Goal: Task Accomplishment & Management: Manage account settings

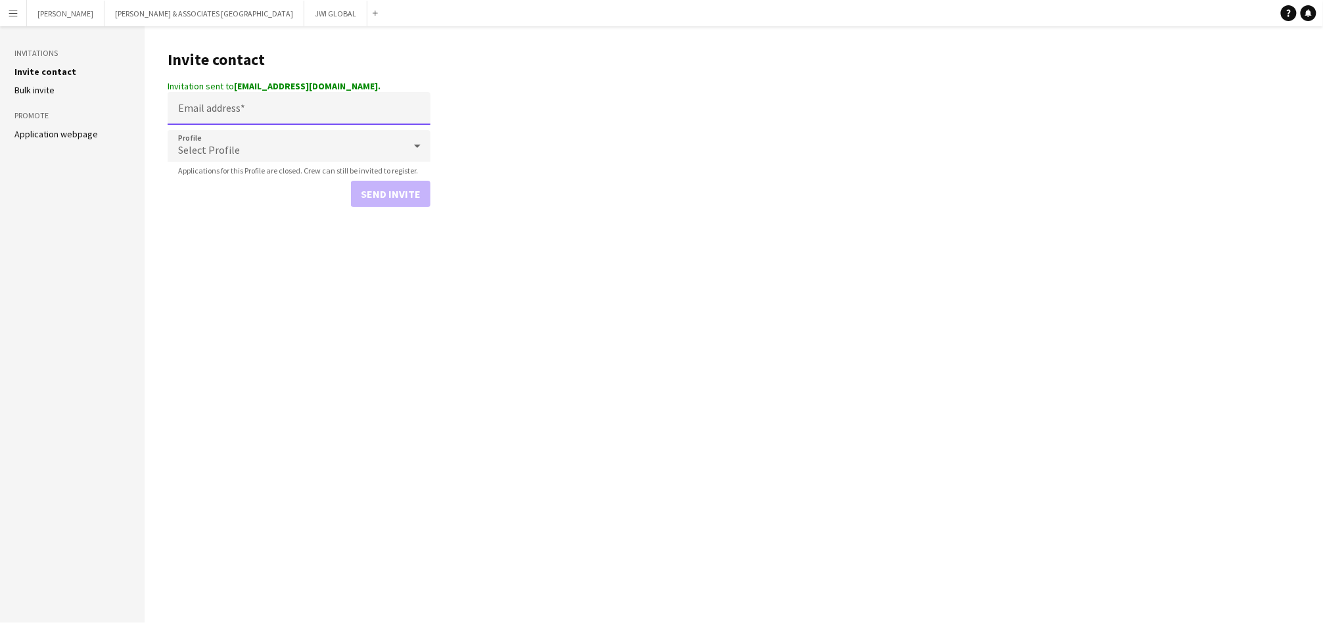
click at [338, 116] on input "Email address" at bounding box center [299, 108] width 263 height 33
paste input "**********"
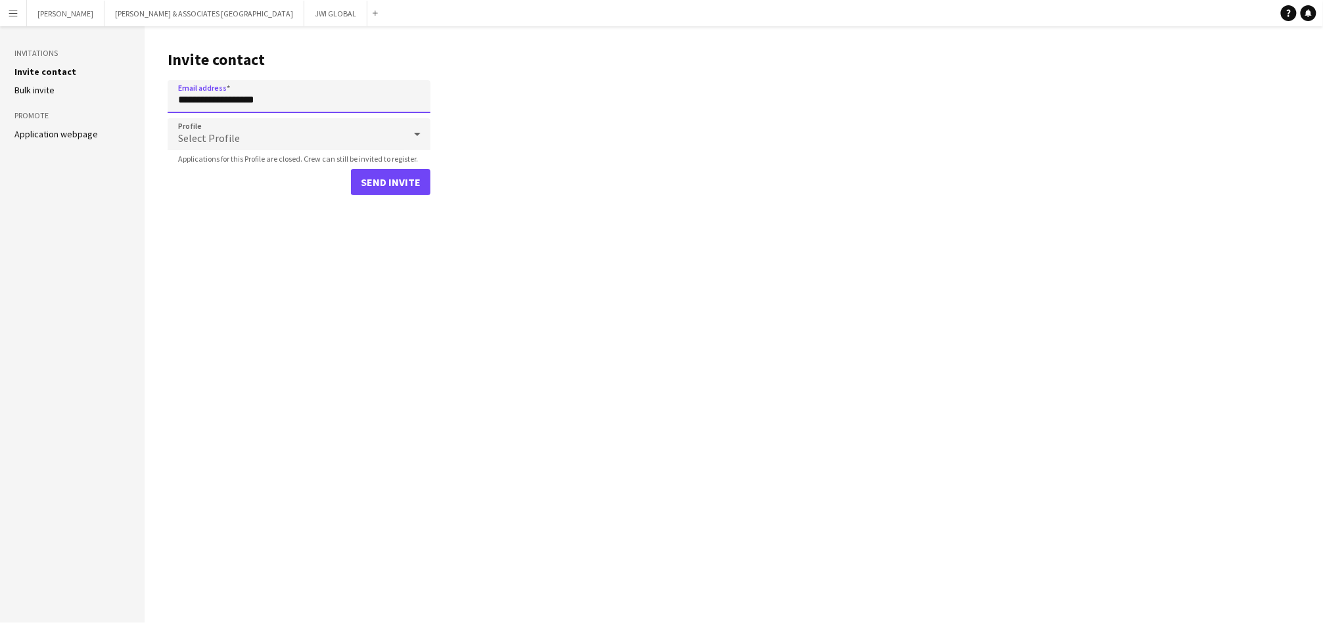
type input "**********"
click at [290, 130] on div "Select Profile" at bounding box center [286, 134] width 237 height 32
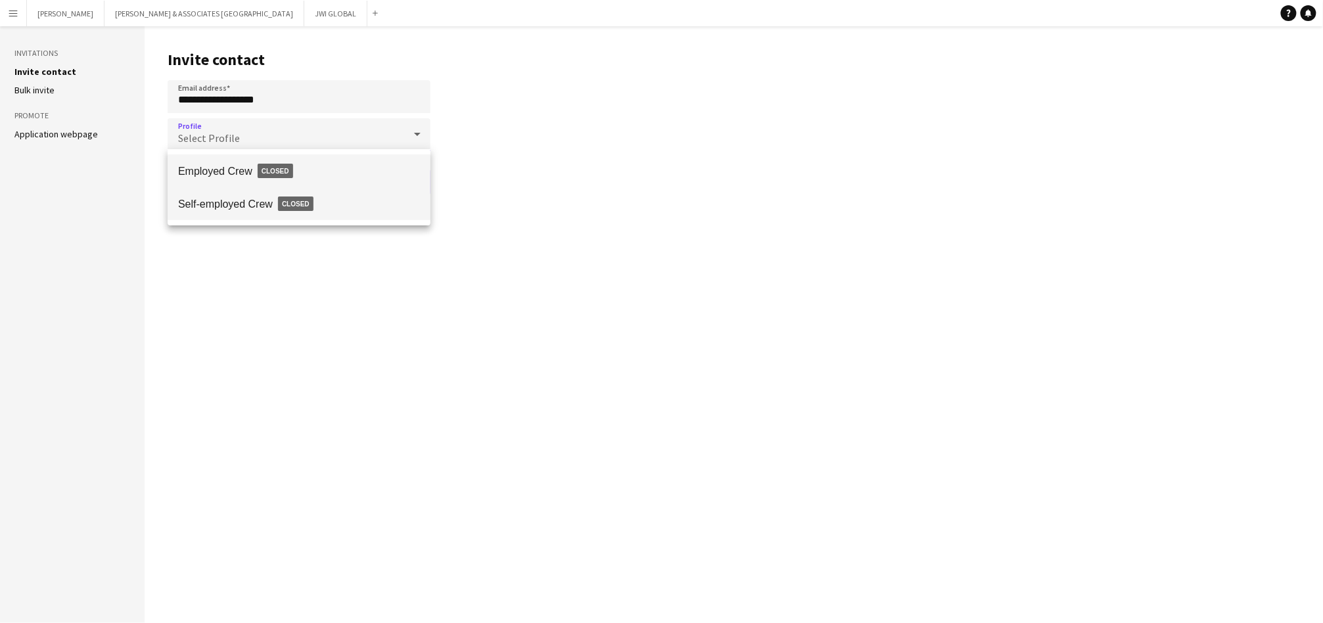
click at [352, 204] on span "Self-employed Crew Closed" at bounding box center [299, 204] width 242 height 30
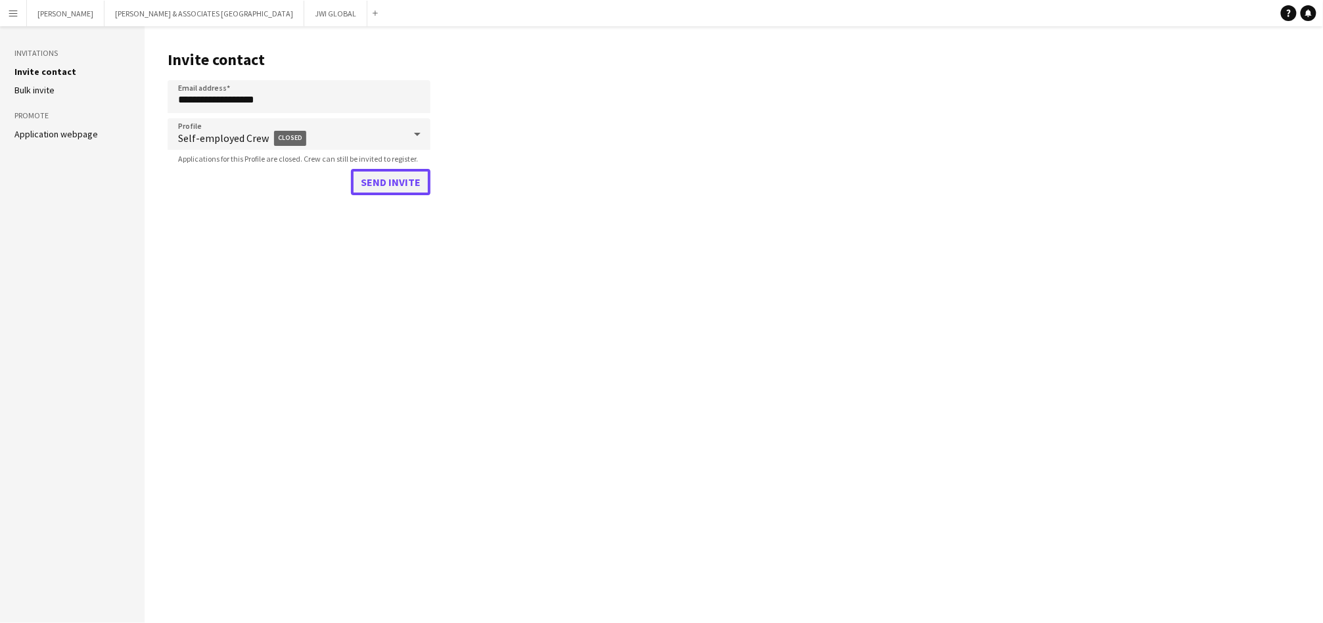
click at [384, 186] on button "Send invite" at bounding box center [391, 182] width 80 height 26
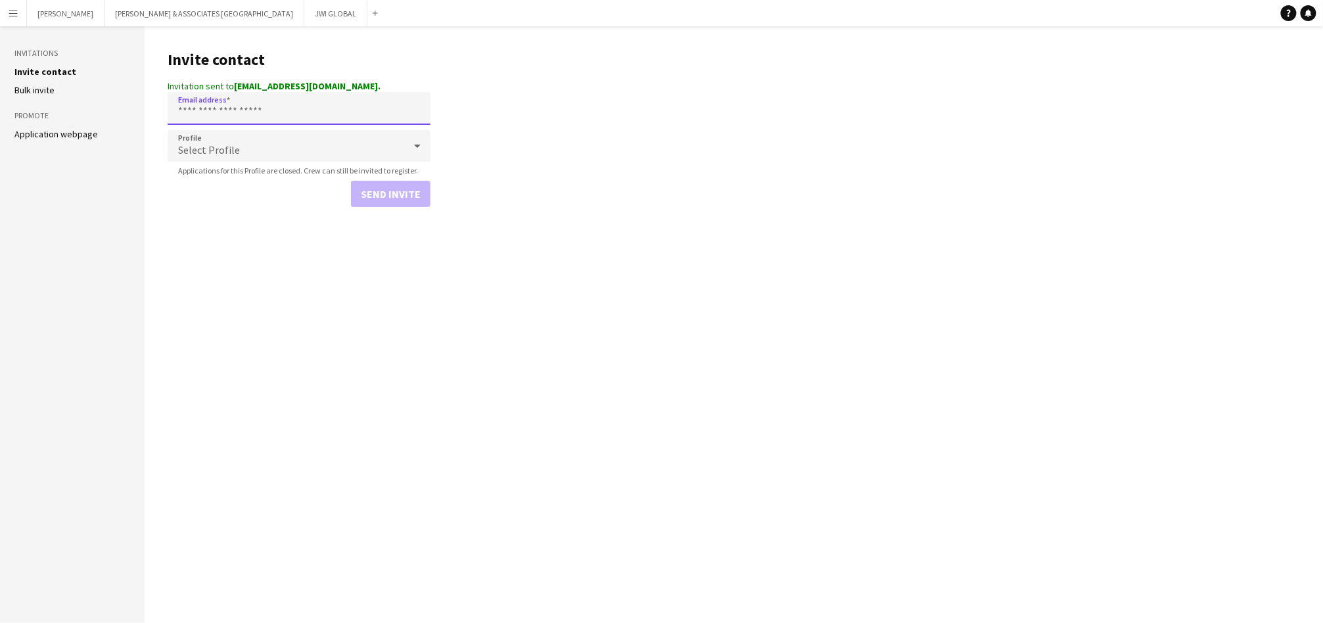
click at [366, 103] on input "Email address" at bounding box center [299, 108] width 263 height 33
paste input "**********"
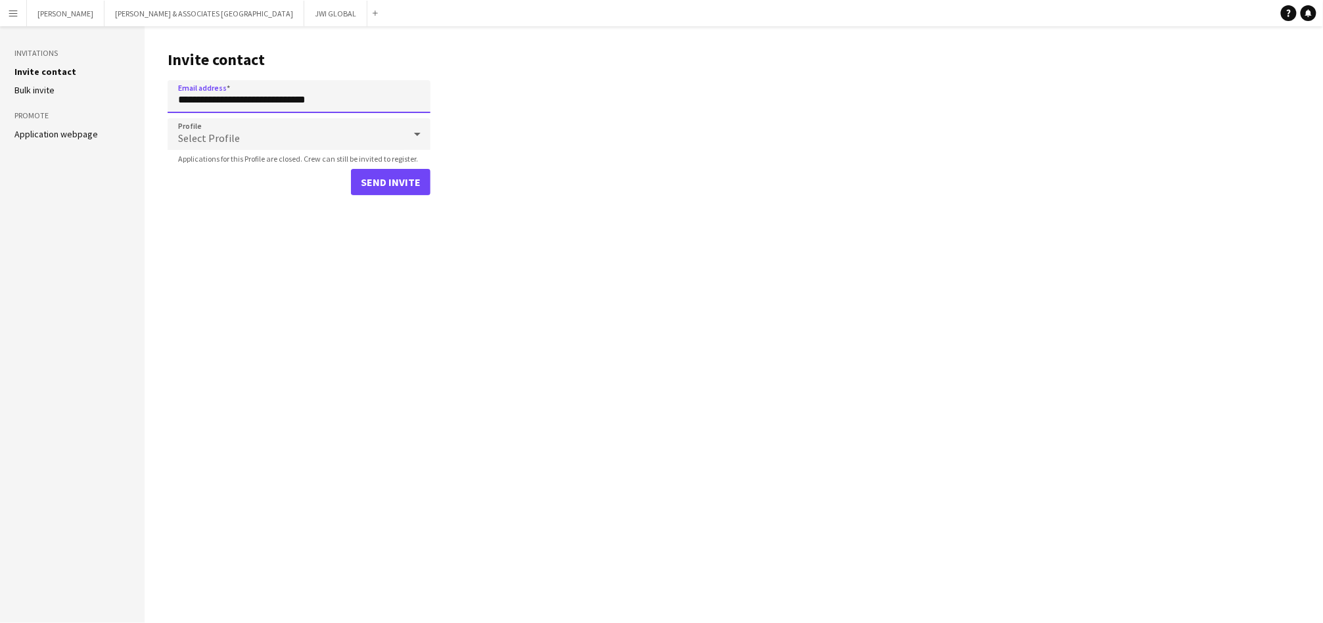
type input "**********"
click at [312, 147] on div "Select Profile" at bounding box center [286, 134] width 237 height 32
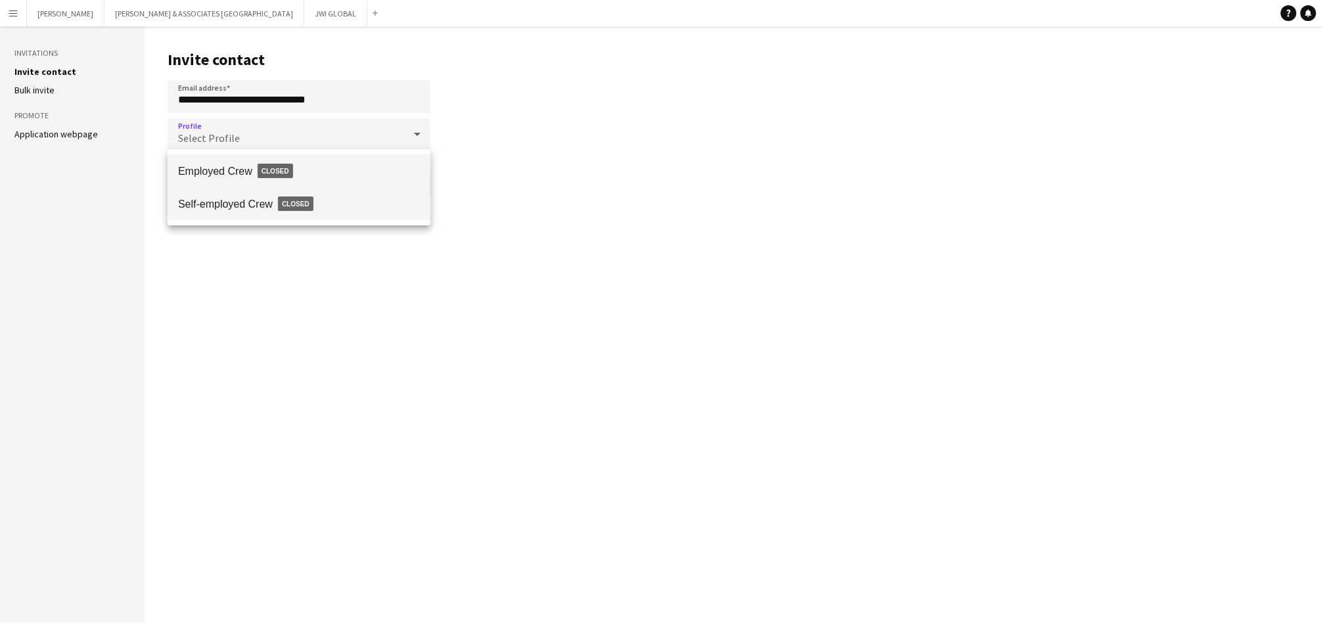
click at [354, 192] on span "Self-employed Crew Closed" at bounding box center [299, 204] width 242 height 30
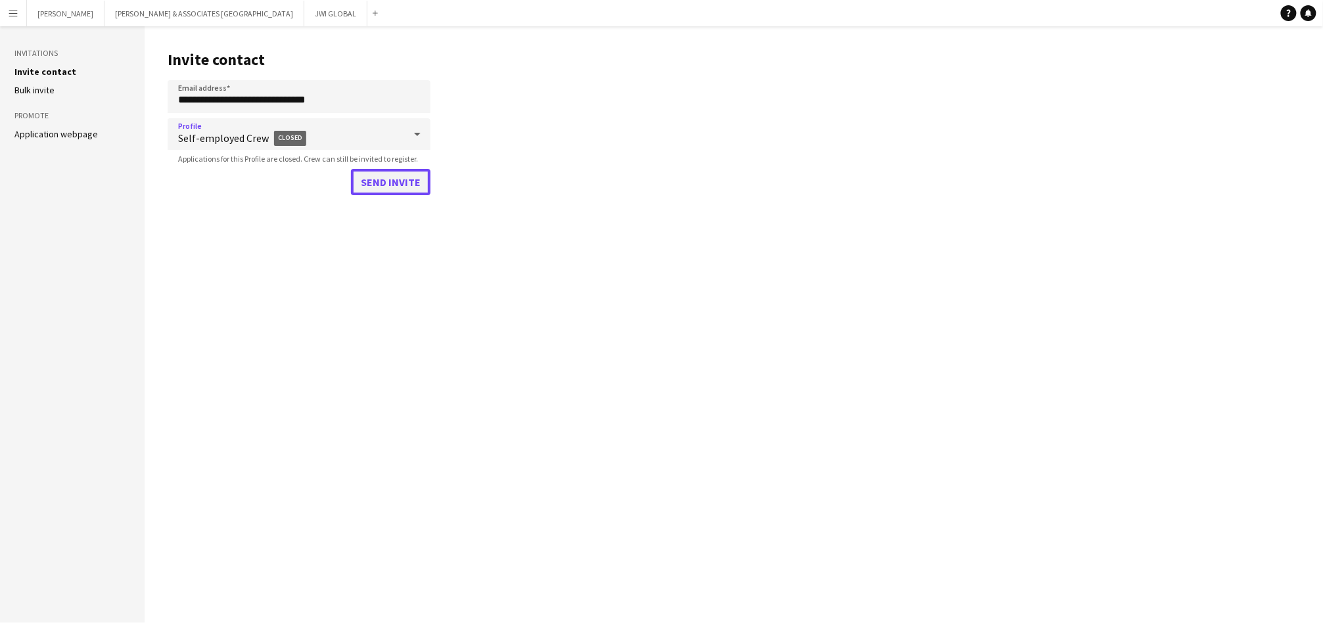
click at [382, 180] on button "Send invite" at bounding box center [391, 182] width 80 height 26
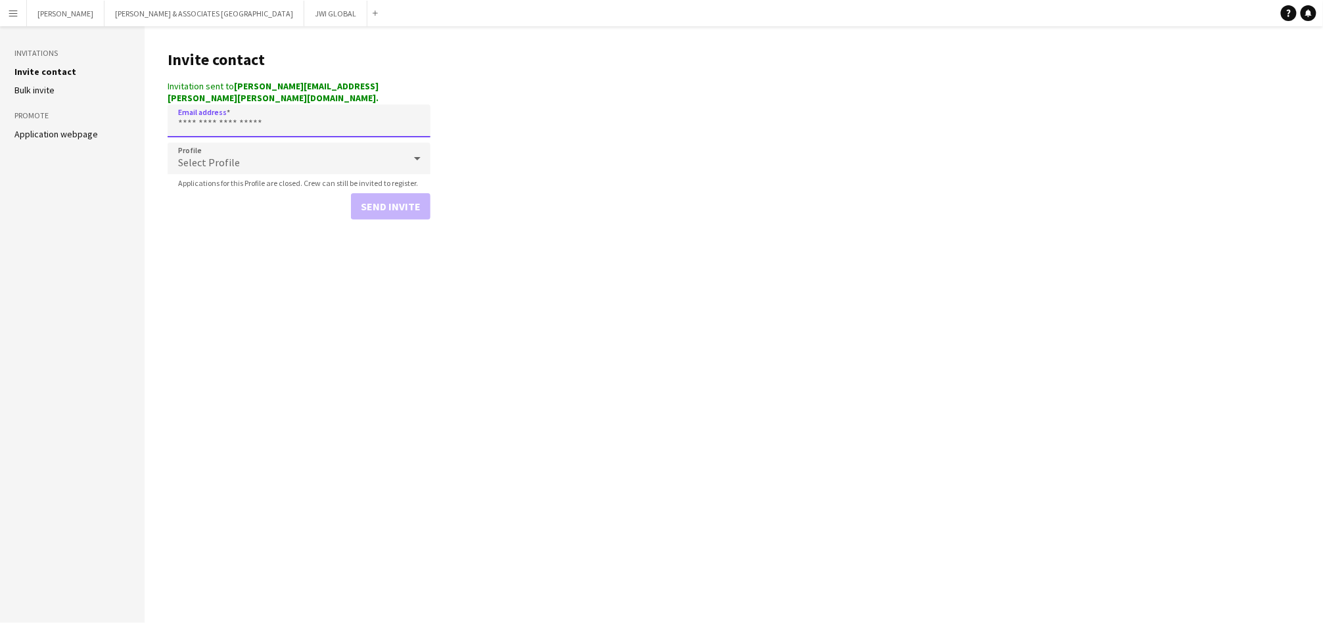
click at [279, 113] on input "Email address" at bounding box center [299, 120] width 263 height 33
paste input "**********"
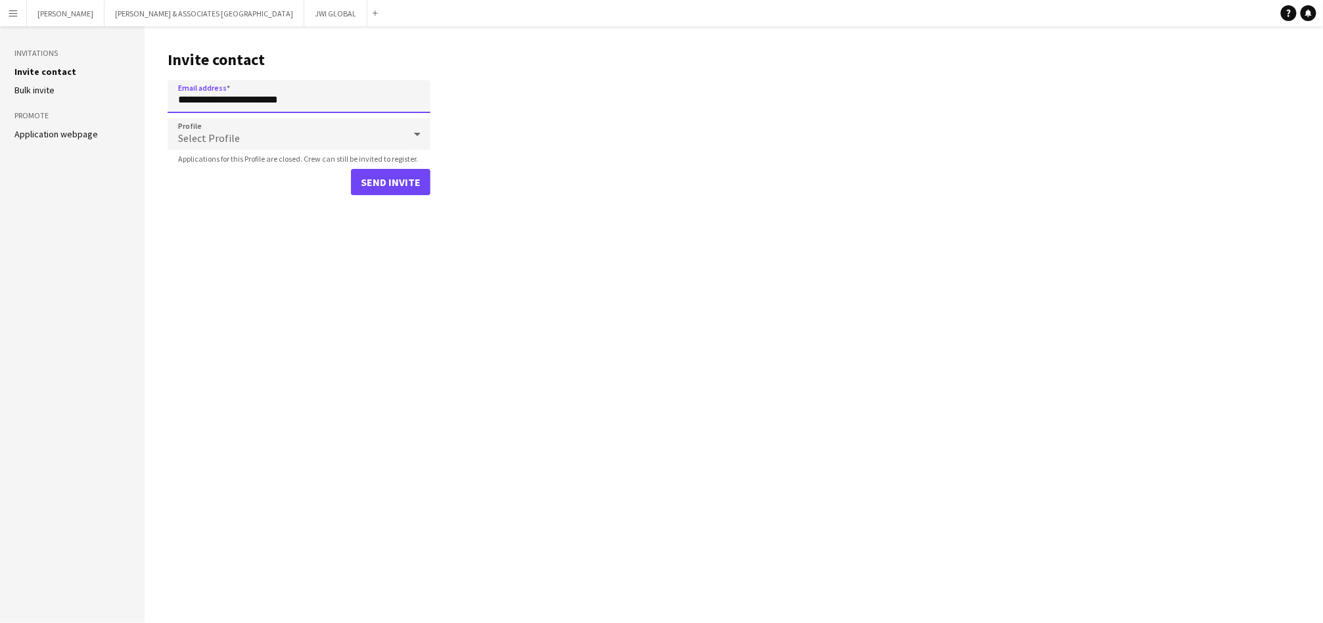
type input "**********"
click at [275, 133] on div "Select Profile" at bounding box center [286, 134] width 237 height 32
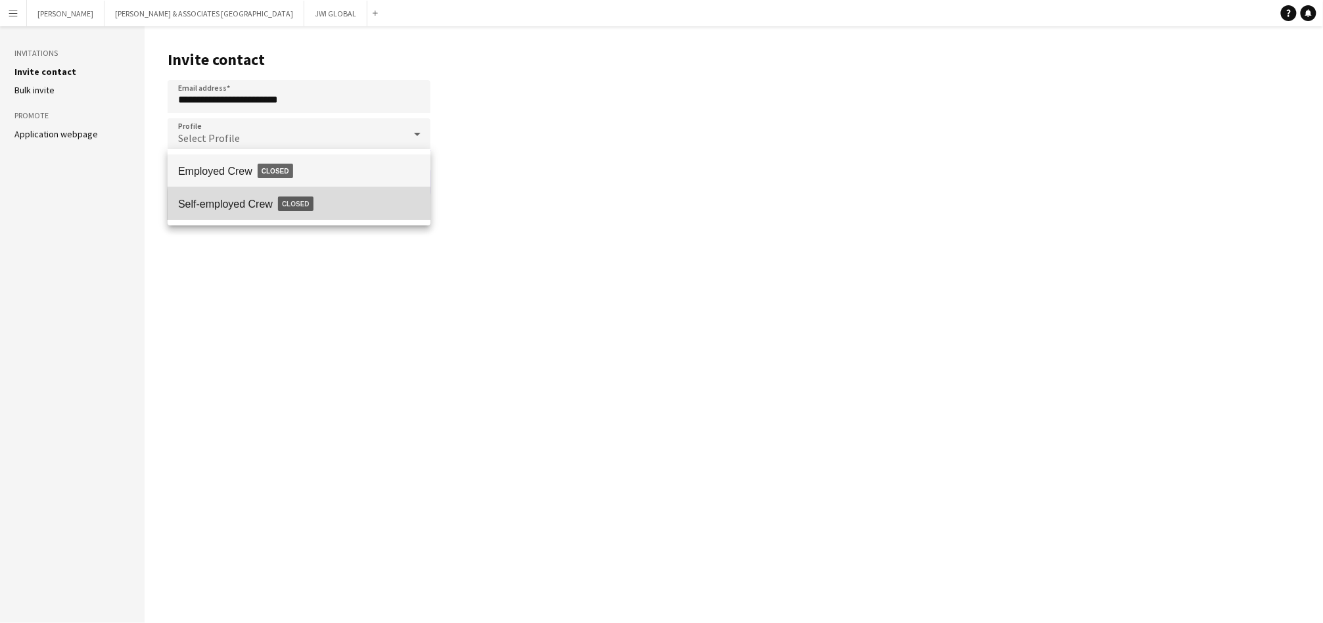
click at [327, 206] on span "Self-employed Crew Closed" at bounding box center [299, 204] width 242 height 30
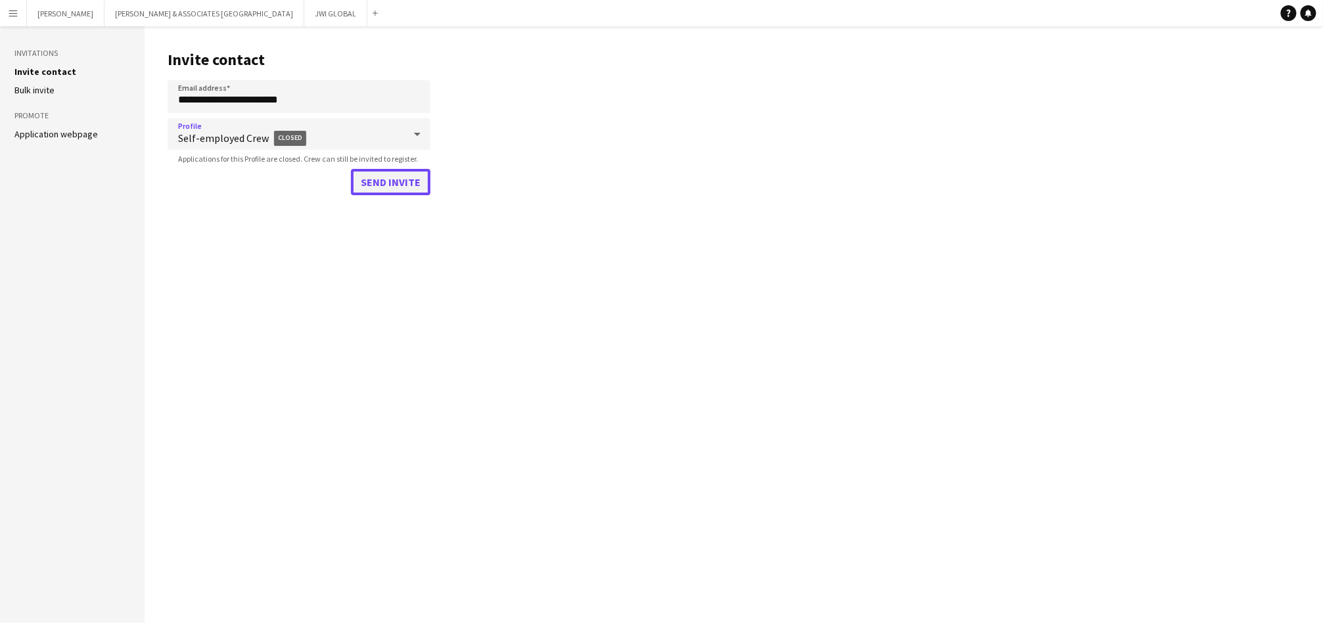
click at [387, 191] on button "Send invite" at bounding box center [391, 182] width 80 height 26
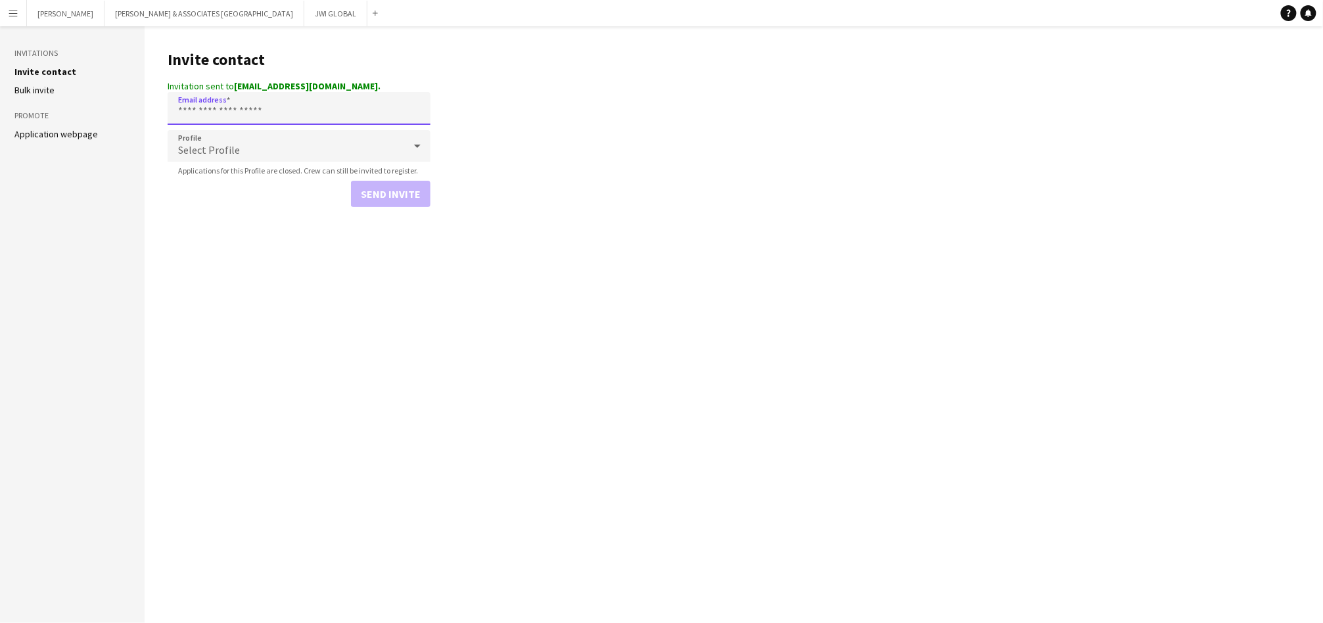
click at [304, 116] on input "Email address" at bounding box center [299, 108] width 263 height 33
paste input "**********"
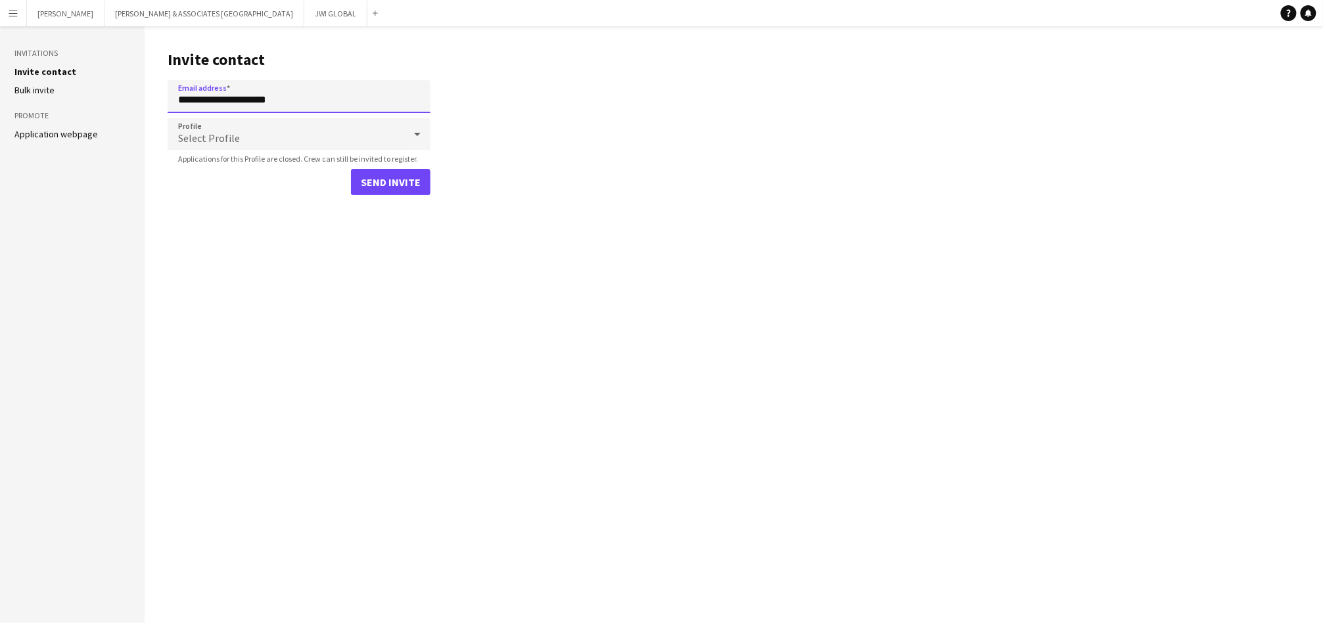
type input "**********"
click at [334, 137] on div "Select Profile" at bounding box center [286, 134] width 237 height 32
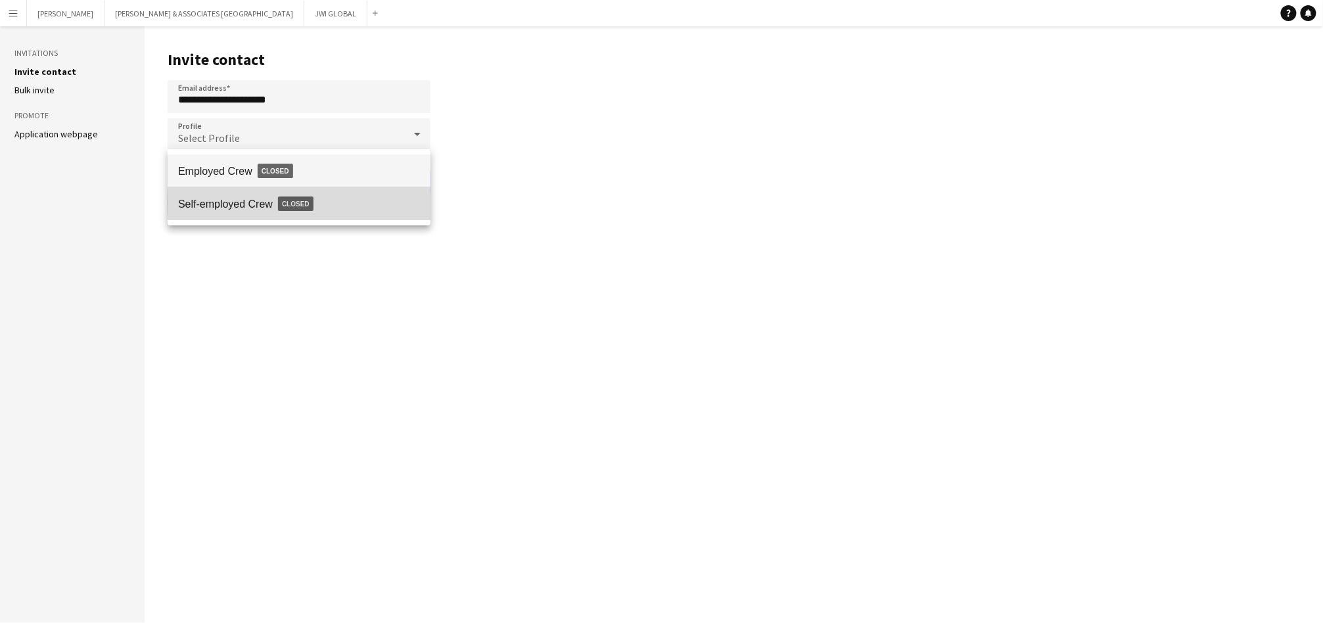
click at [343, 202] on span "Self-employed Crew Closed" at bounding box center [299, 204] width 242 height 30
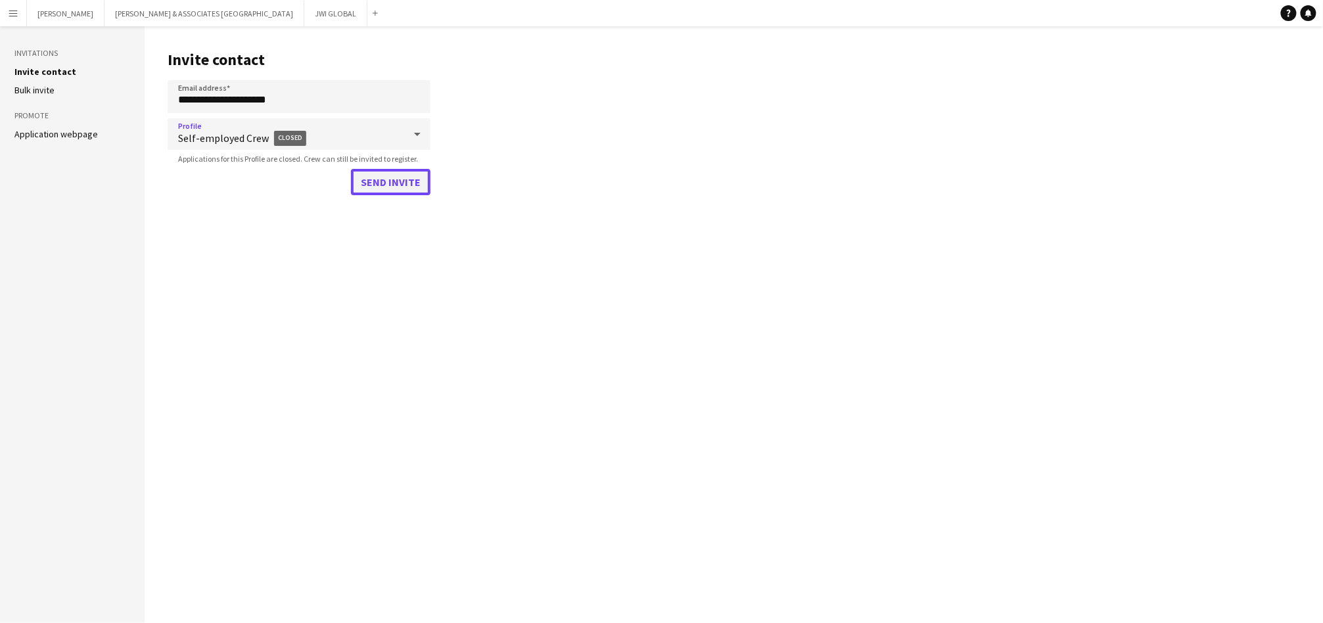
click at [378, 179] on button "Send invite" at bounding box center [391, 182] width 80 height 26
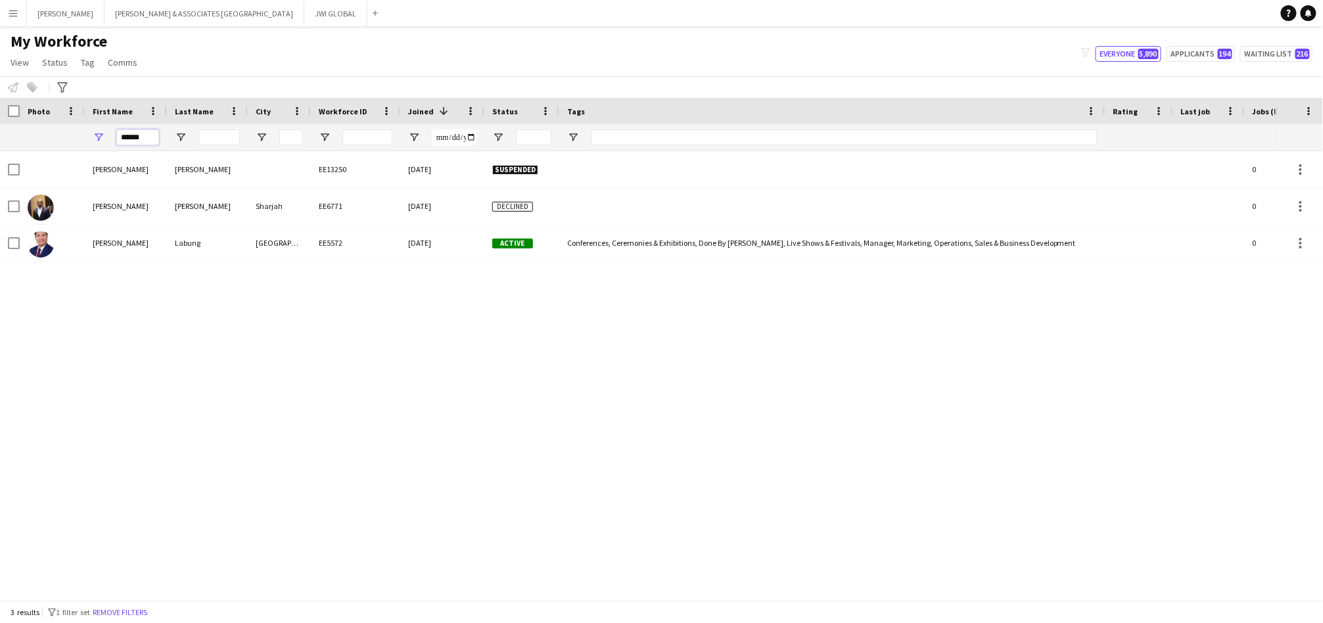
click at [141, 140] on input "******" at bounding box center [137, 137] width 43 height 16
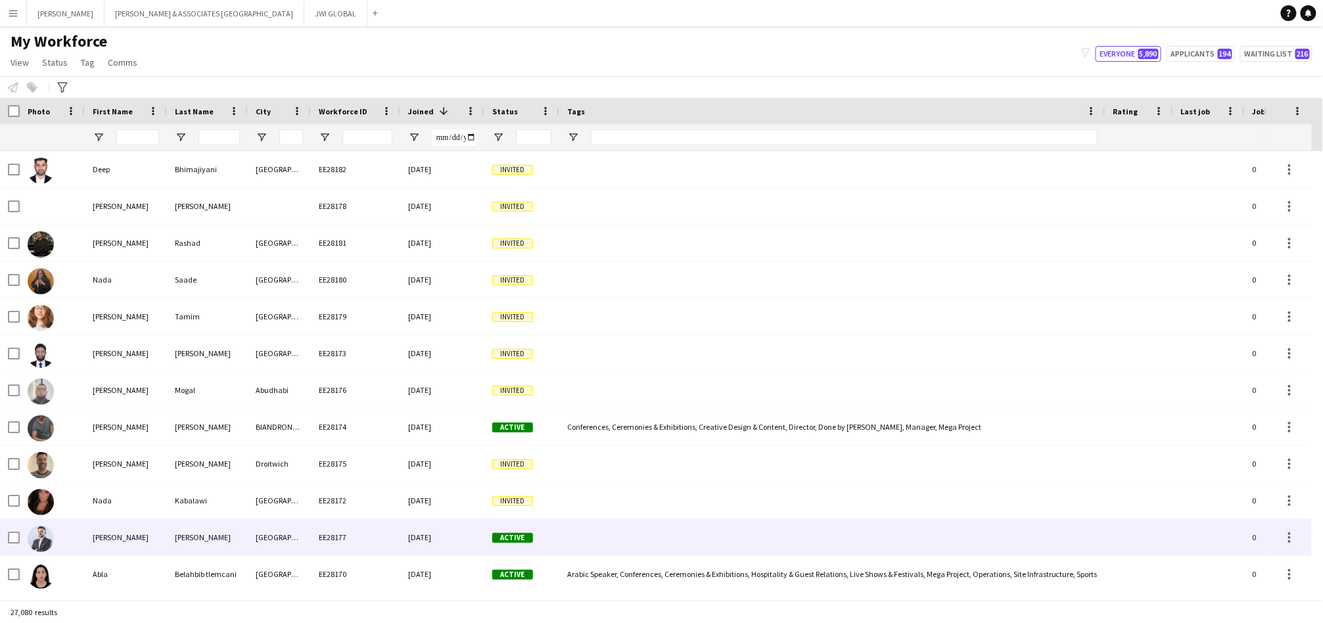
click at [181, 543] on div "[PERSON_NAME]" at bounding box center [207, 537] width 81 height 36
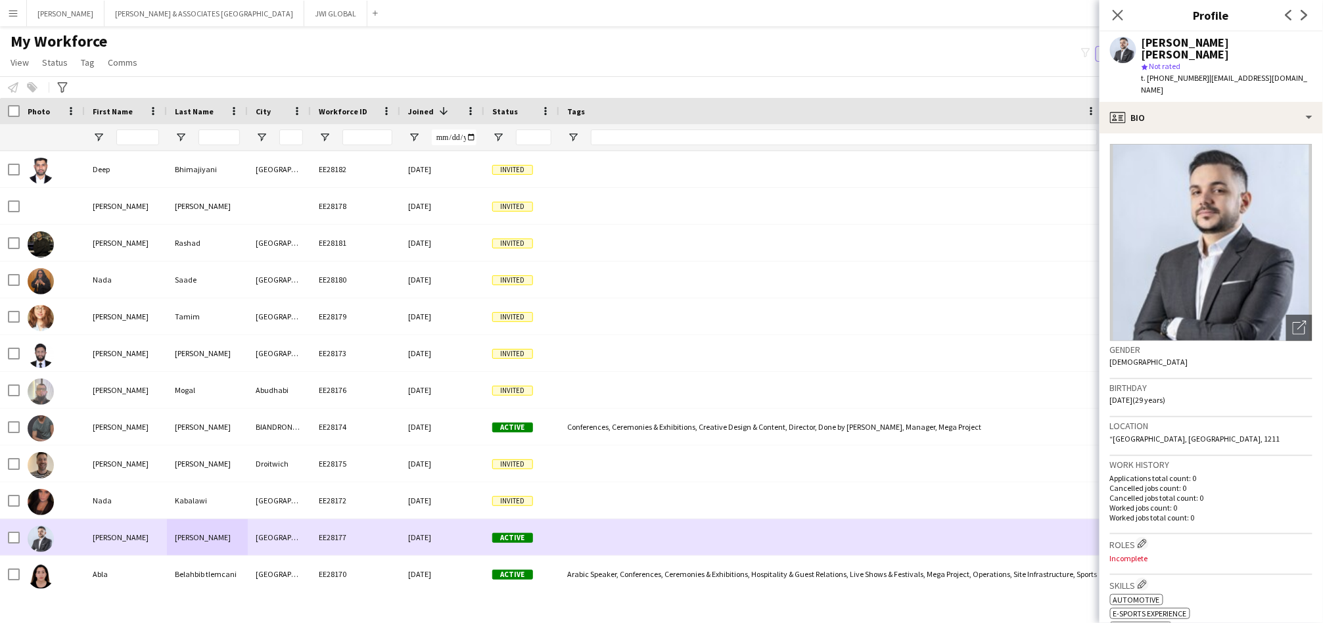
drag, startPoint x: 547, startPoint y: 547, endPoint x: 1066, endPoint y: 526, distance: 518.9
click at [547, 549] on div "Active" at bounding box center [521, 537] width 75 height 36
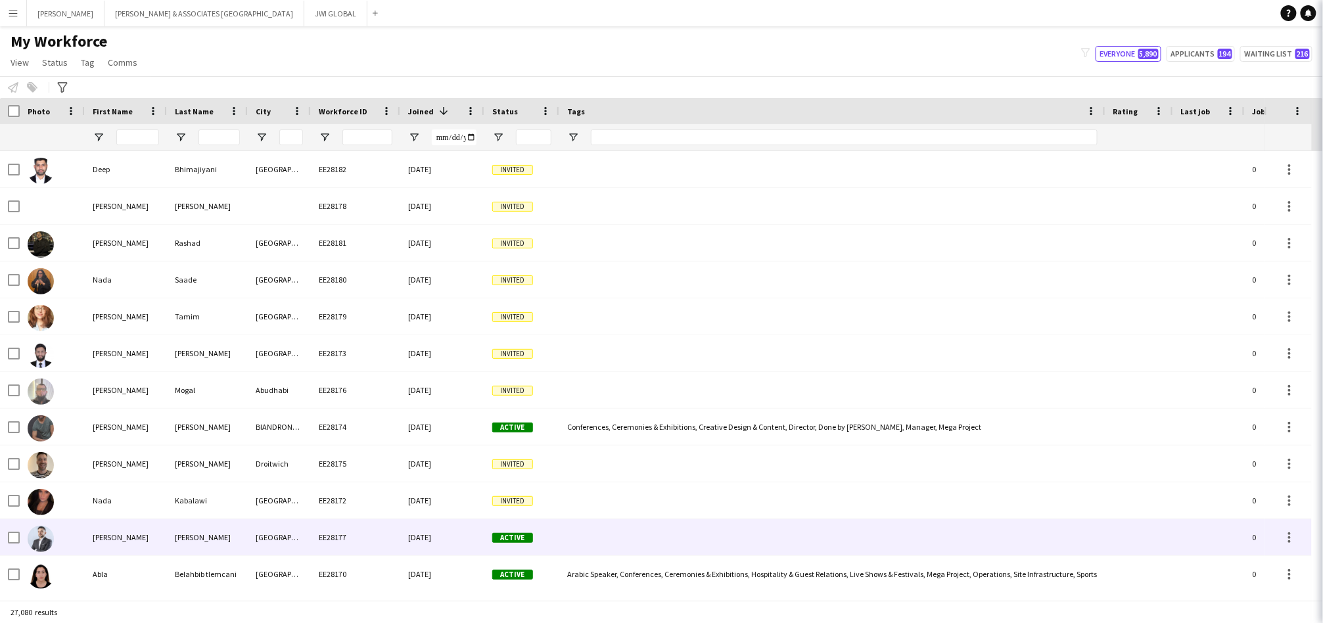
scroll to position [122, 0]
click at [1065, 526] on div at bounding box center [832, 537] width 546 height 36
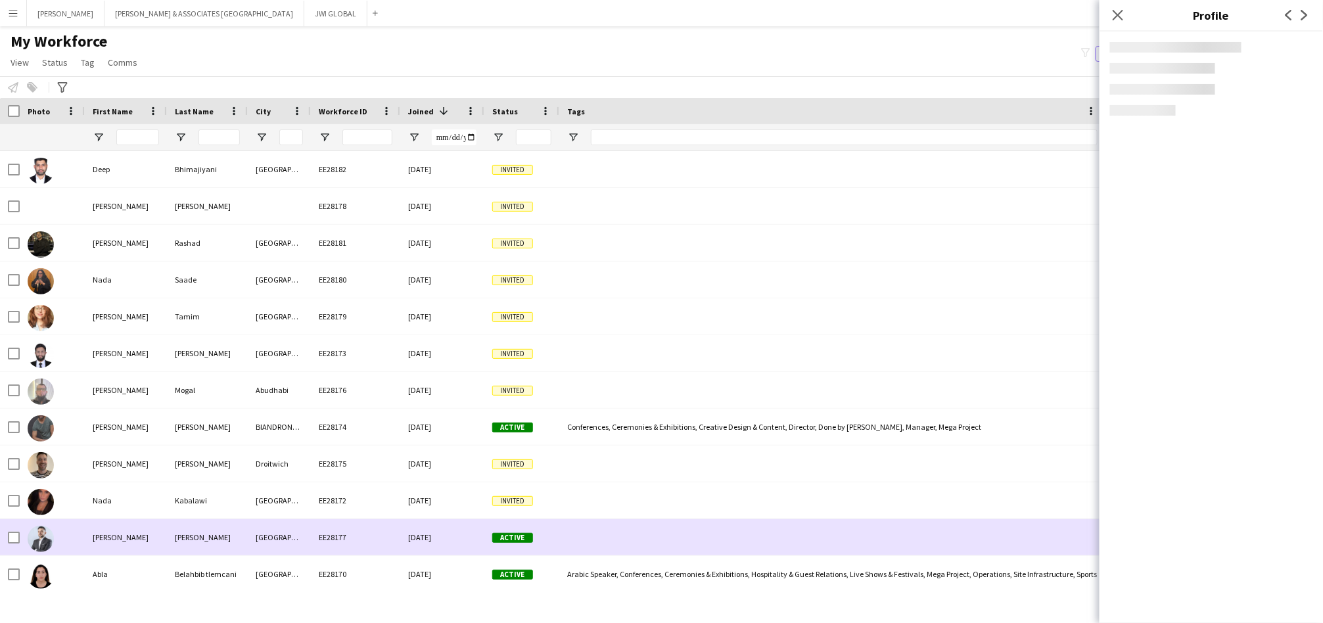
click at [984, 540] on div at bounding box center [832, 537] width 546 height 36
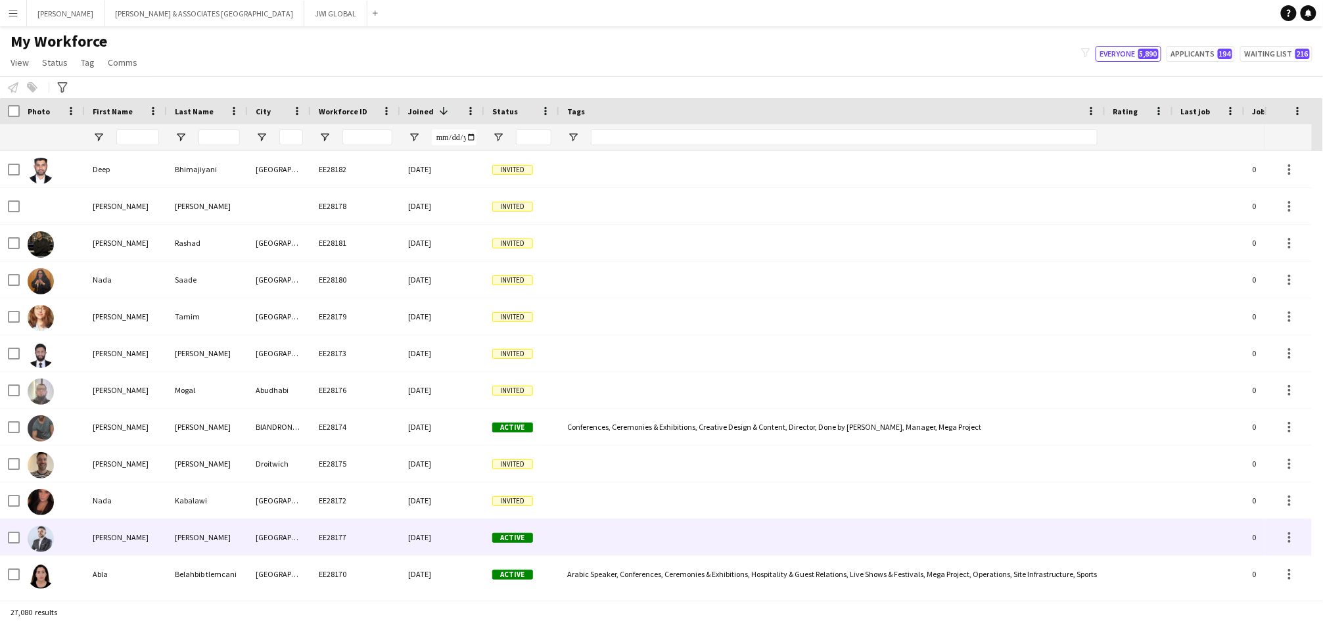
click at [967, 527] on div at bounding box center [832, 537] width 546 height 36
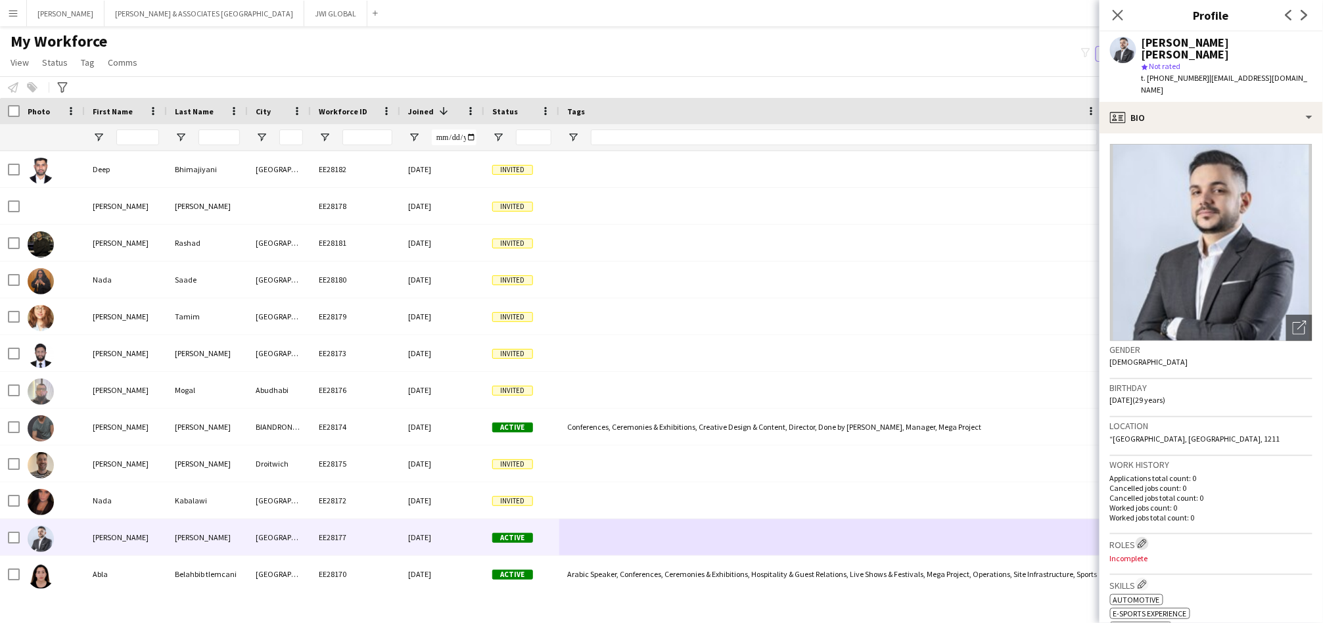
click at [1142, 539] on app-icon "Edit crew company roles" at bounding box center [1141, 543] width 9 height 9
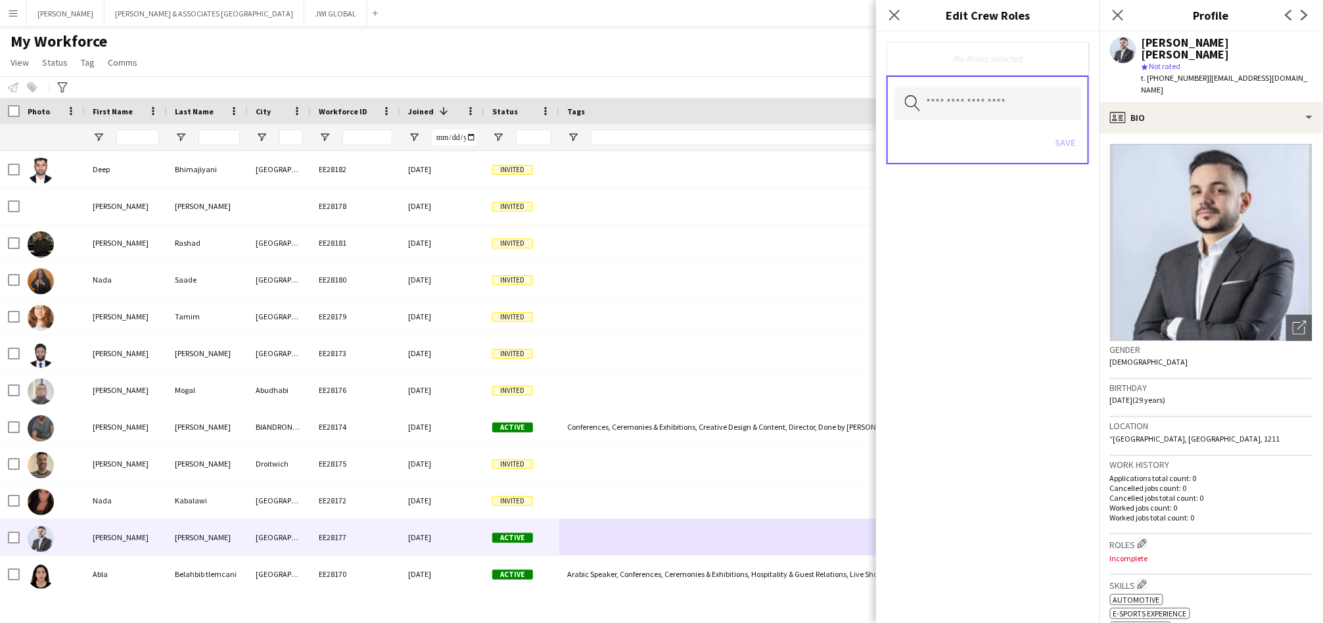
click at [1135, 537] on button "Edit crew company roles" at bounding box center [1141, 543] width 13 height 13
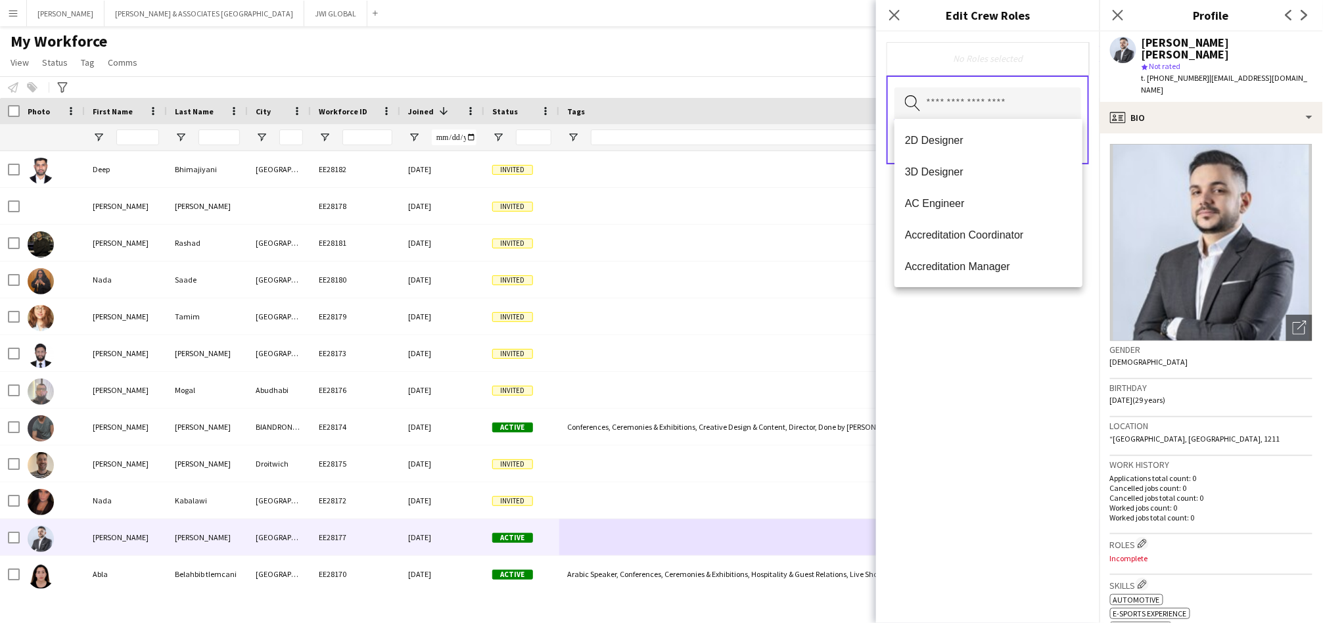
click at [967, 106] on input "text" at bounding box center [987, 103] width 187 height 33
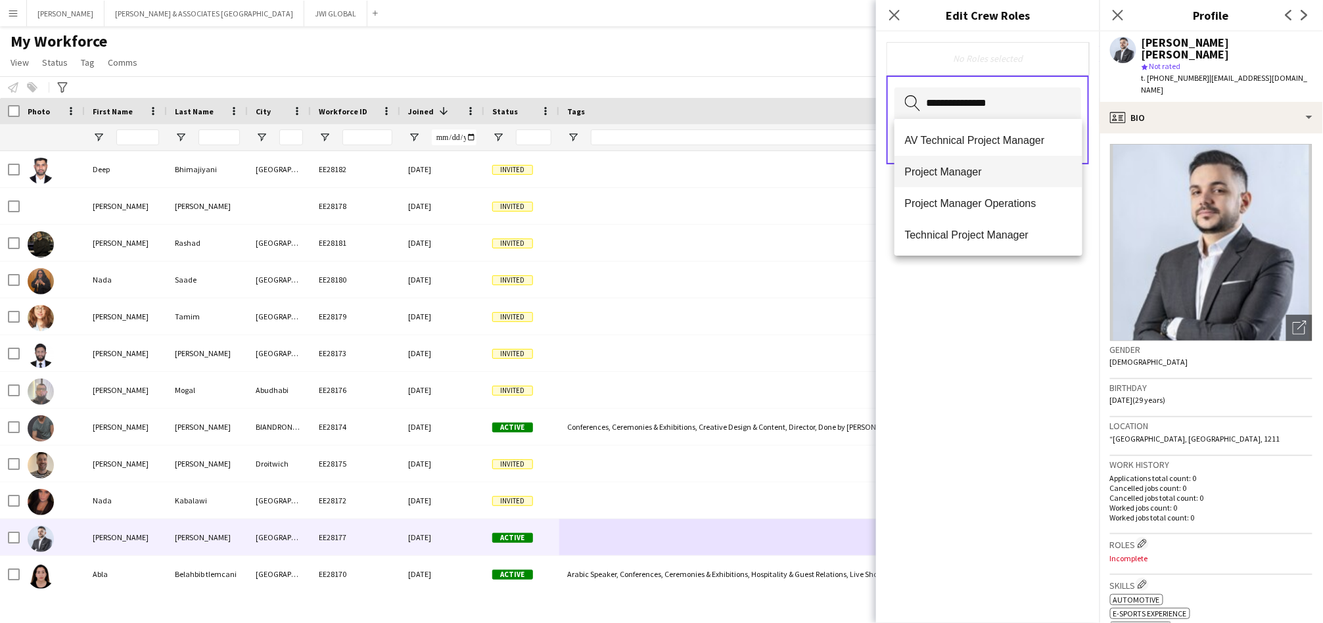
type input "**********"
click at [1025, 164] on mat-option "Project Manager" at bounding box center [988, 172] width 188 height 32
type input "**********"
click at [977, 202] on span "Project Manager Operations" at bounding box center [988, 204] width 167 height 12
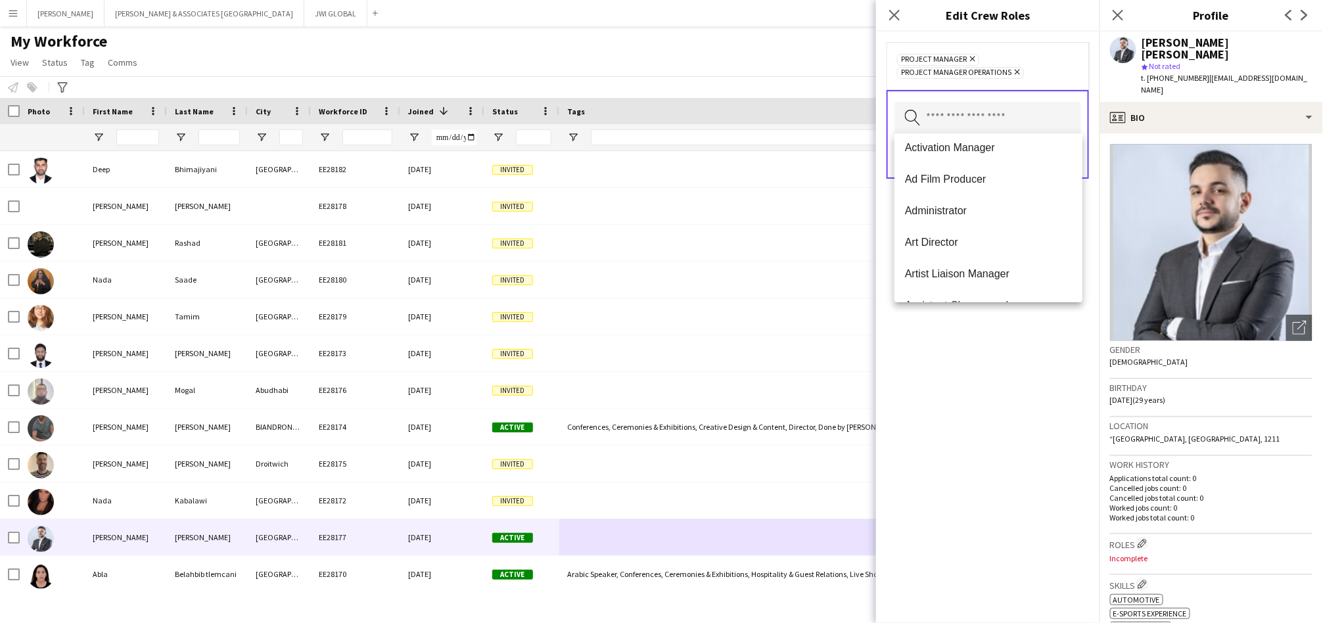
scroll to position [166, 0]
click at [977, 231] on mat-option "Art Director" at bounding box center [988, 241] width 188 height 32
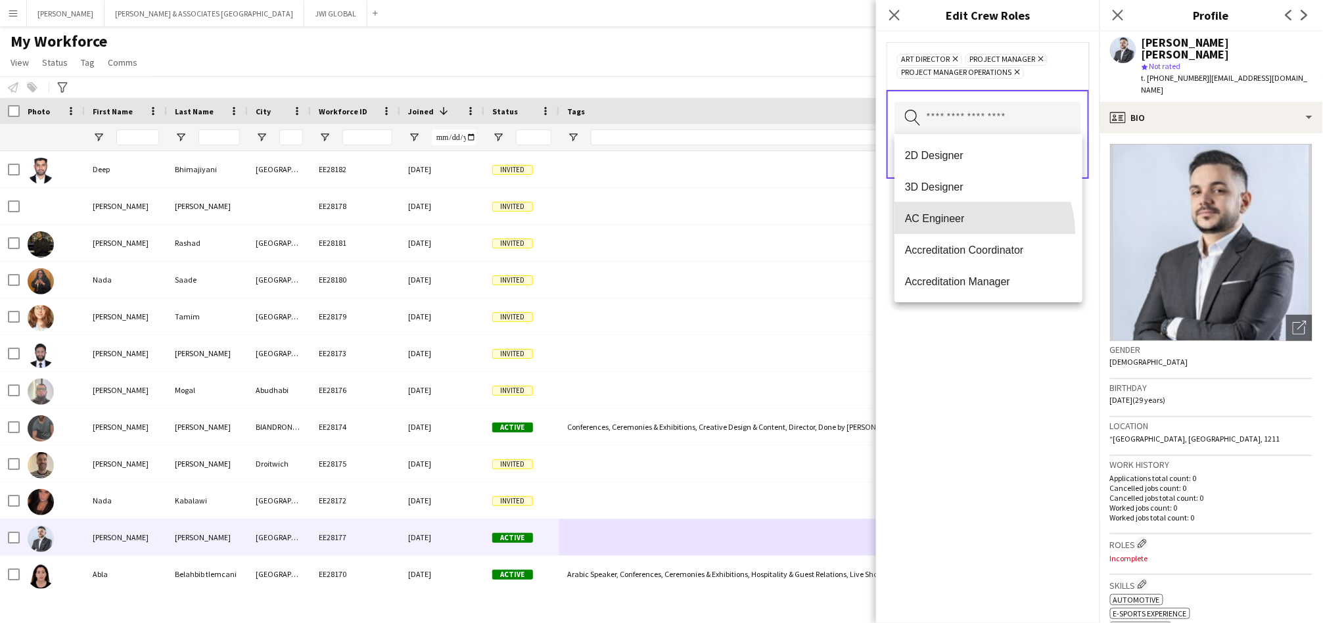
click at [977, 231] on mat-option "AC Engineer" at bounding box center [988, 218] width 188 height 32
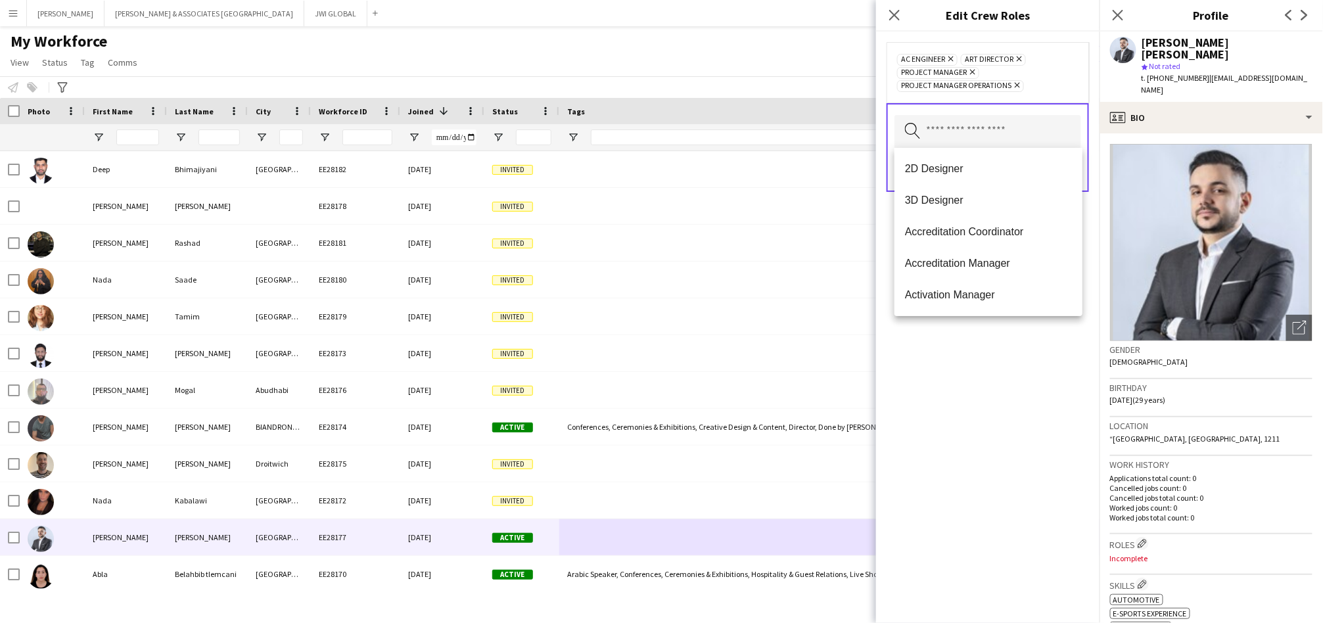
click at [951, 57] on icon "Remove" at bounding box center [949, 59] width 9 height 9
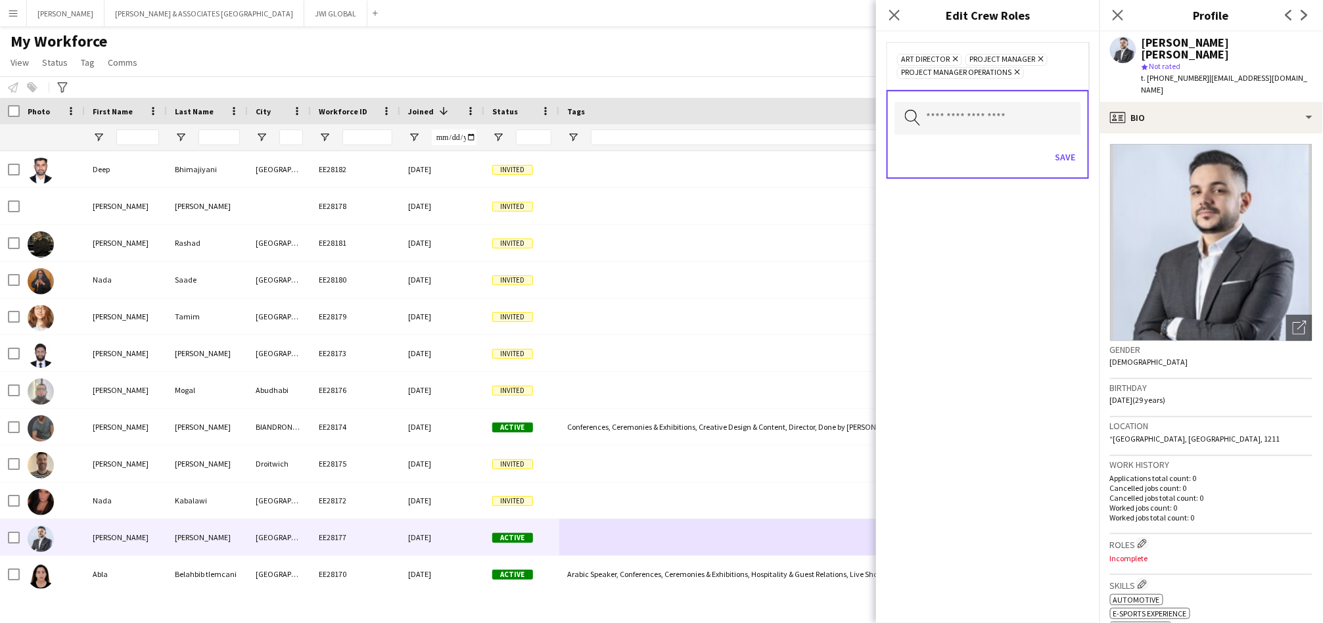
click at [951, 57] on icon "Remove" at bounding box center [954, 59] width 9 height 9
click at [953, 114] on input "text" at bounding box center [987, 118] width 187 height 33
type input "*****"
click at [997, 121] on input "*****" at bounding box center [987, 118] width 187 height 33
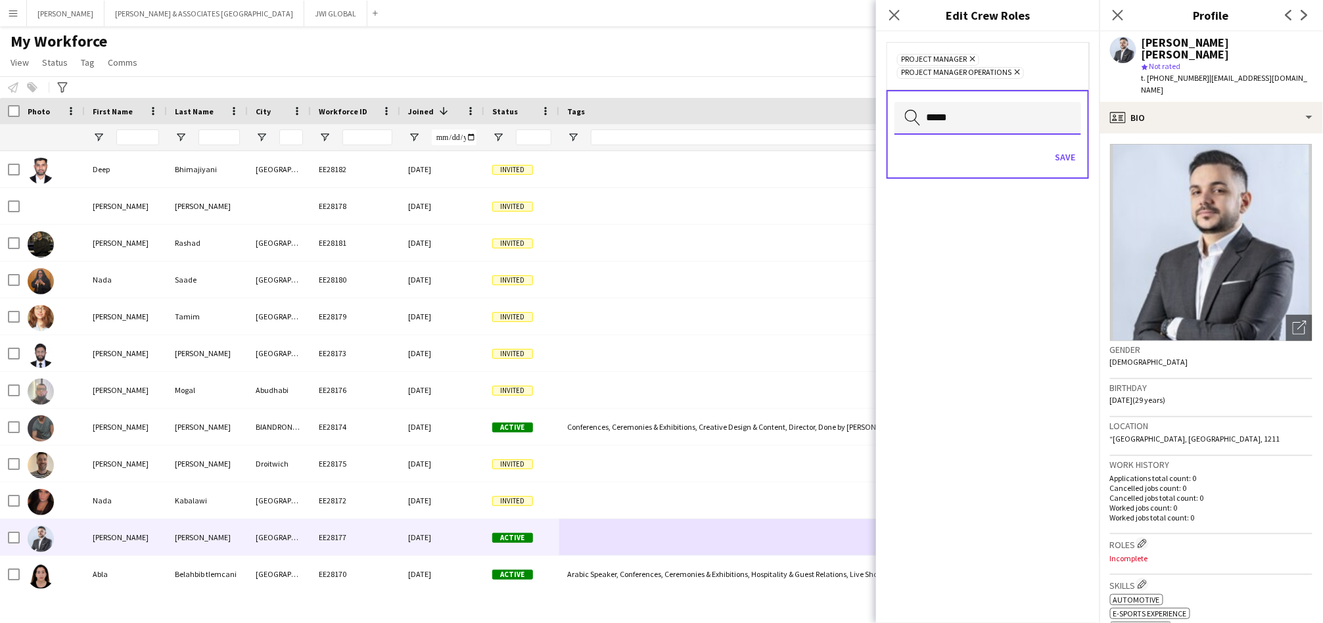
click at [997, 121] on input "*****" at bounding box center [987, 118] width 187 height 33
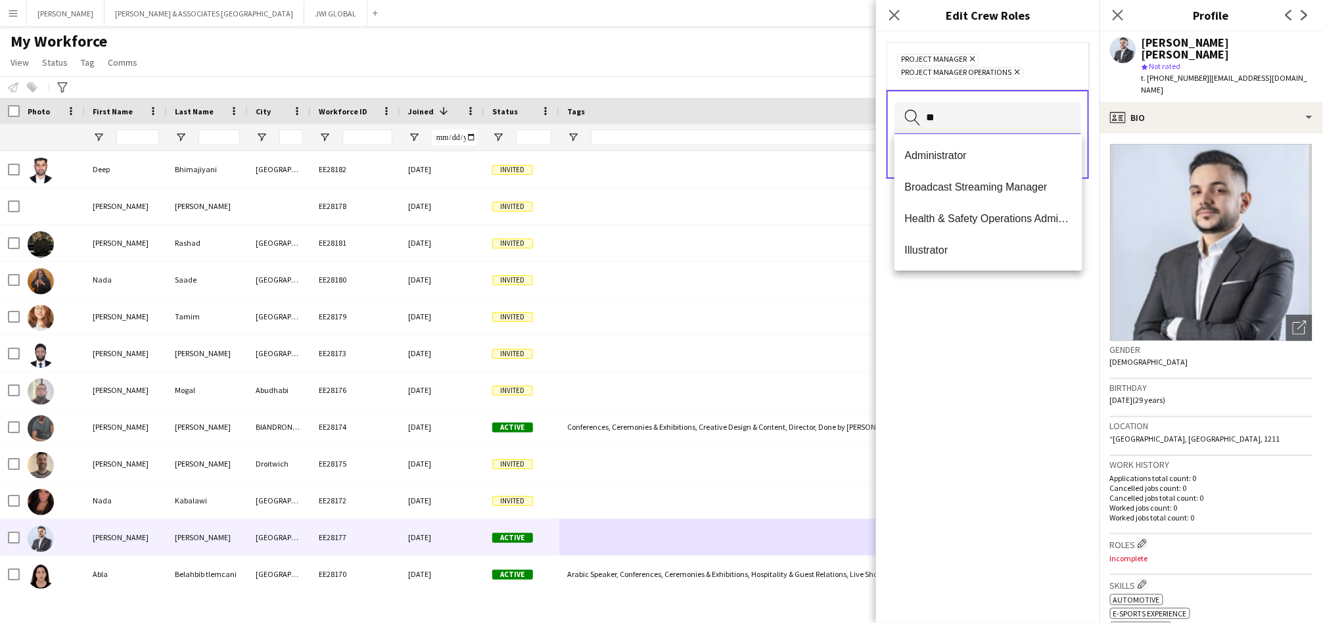
type input "*"
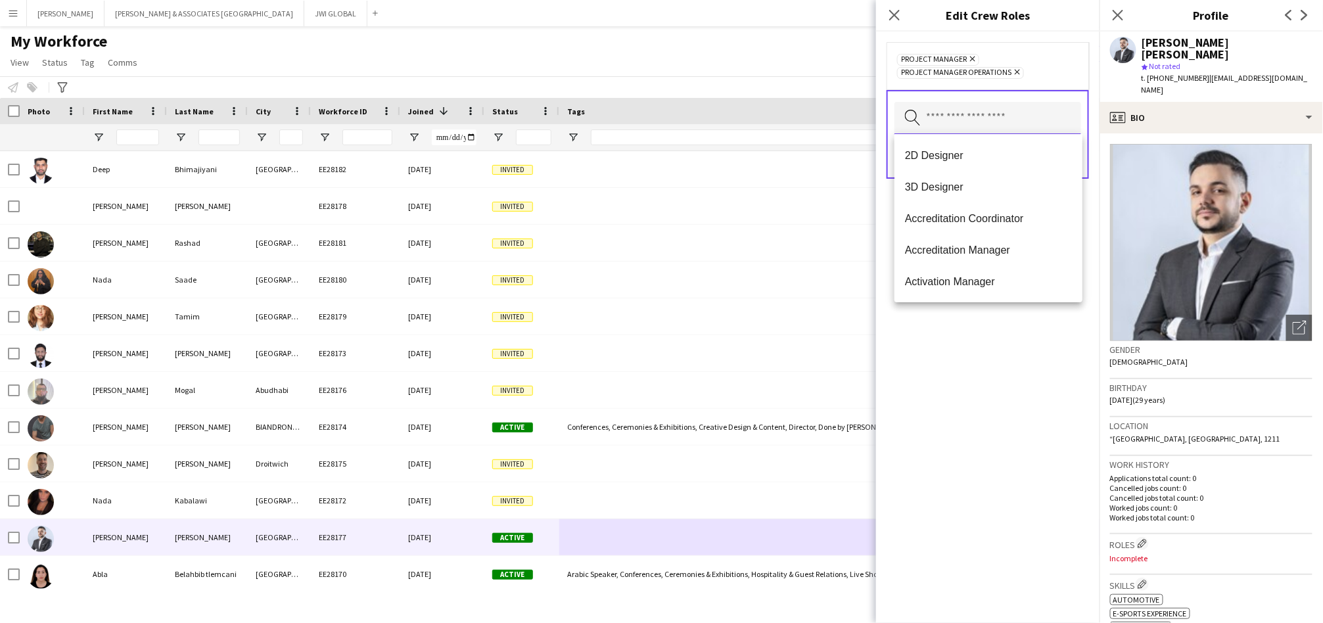
click at [964, 124] on input "text" at bounding box center [987, 118] width 187 height 33
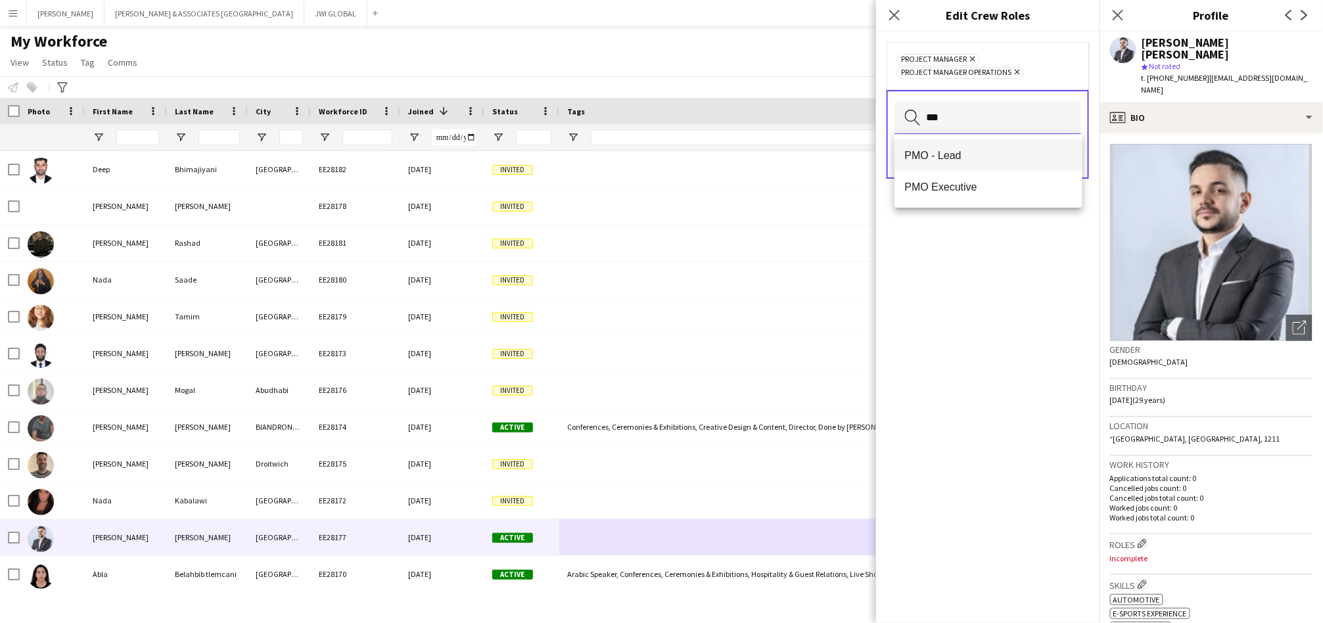
type input "***"
click at [948, 150] on span "PMO - Lead" at bounding box center [988, 155] width 167 height 12
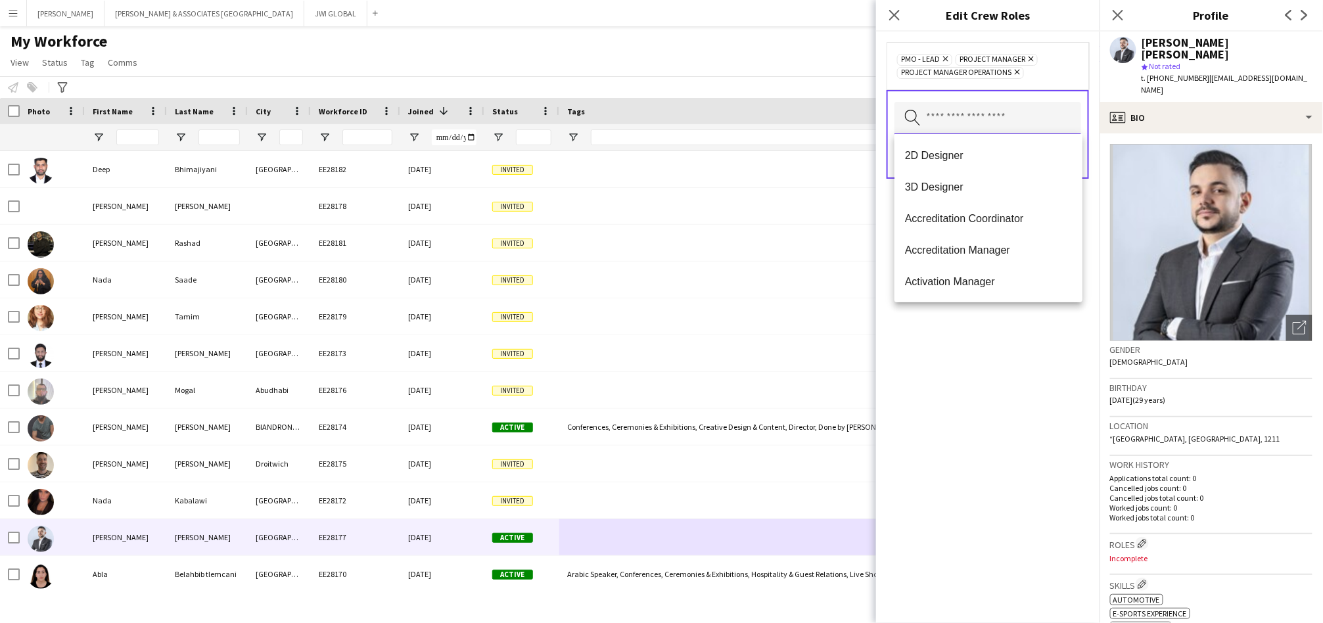
click at [959, 120] on input "text" at bounding box center [987, 118] width 187 height 33
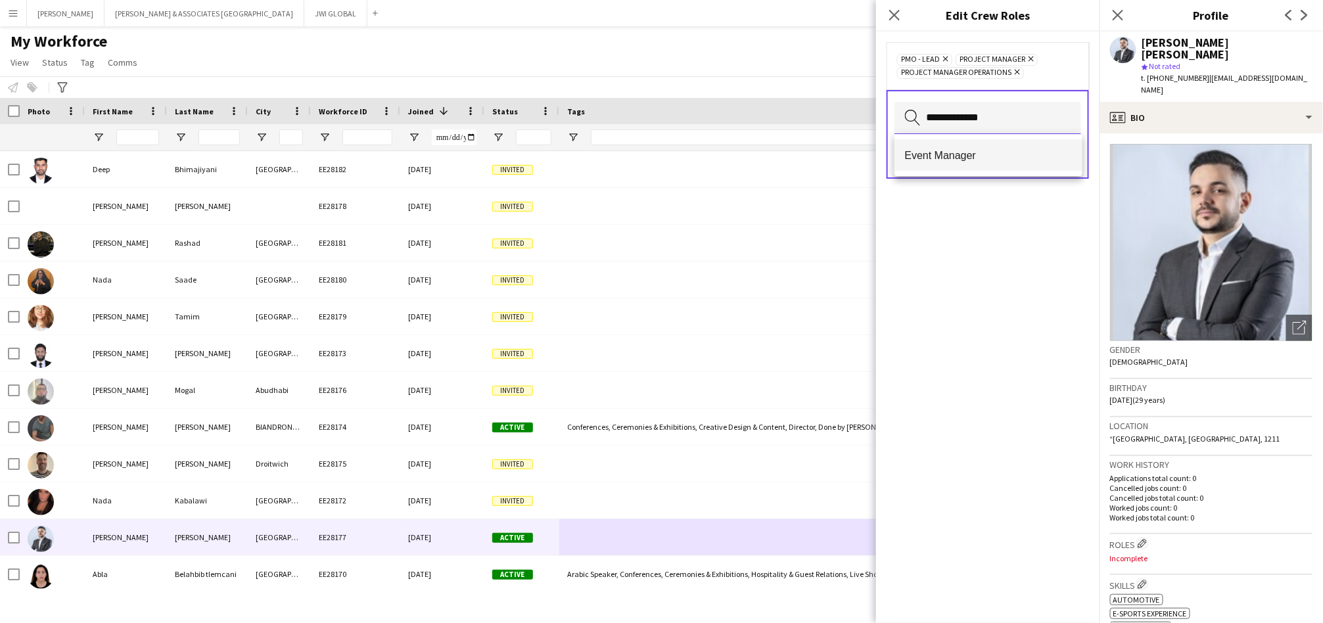
type input "**********"
click at [933, 168] on mat-option "Event Manager" at bounding box center [988, 155] width 188 height 32
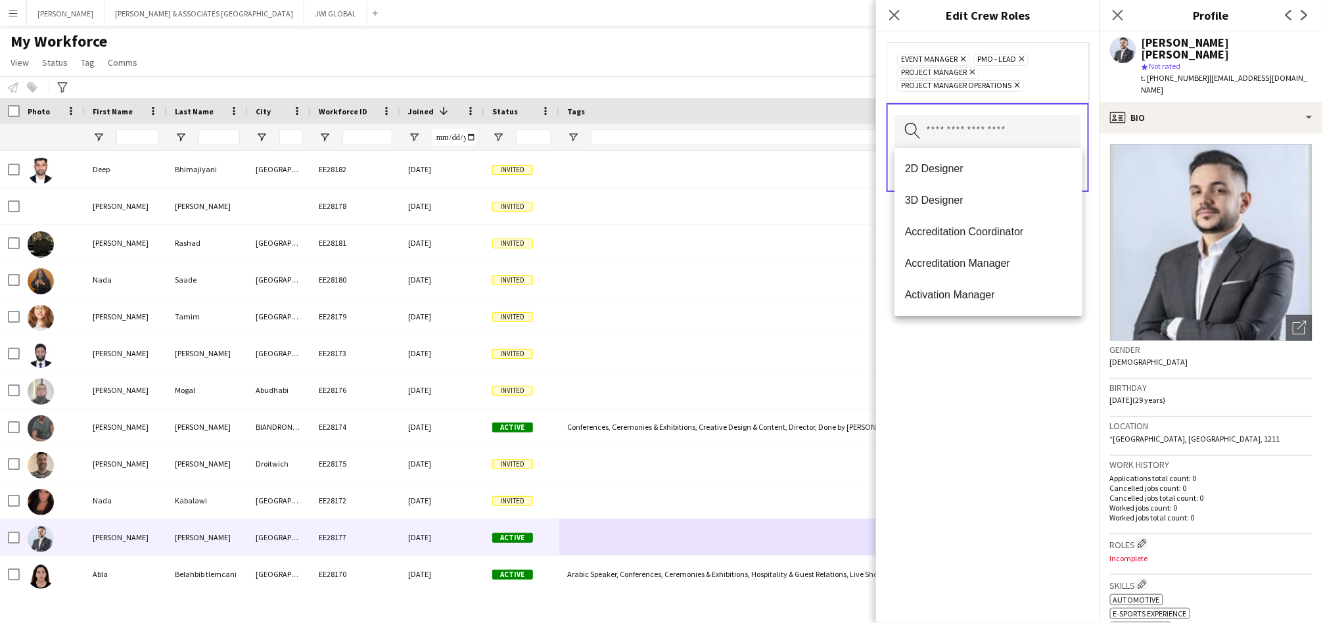
click at [990, 413] on div "Event Manager Remove PMO - Lead Remove Project Manager Remove Project Manager O…" at bounding box center [987, 327] width 223 height 591
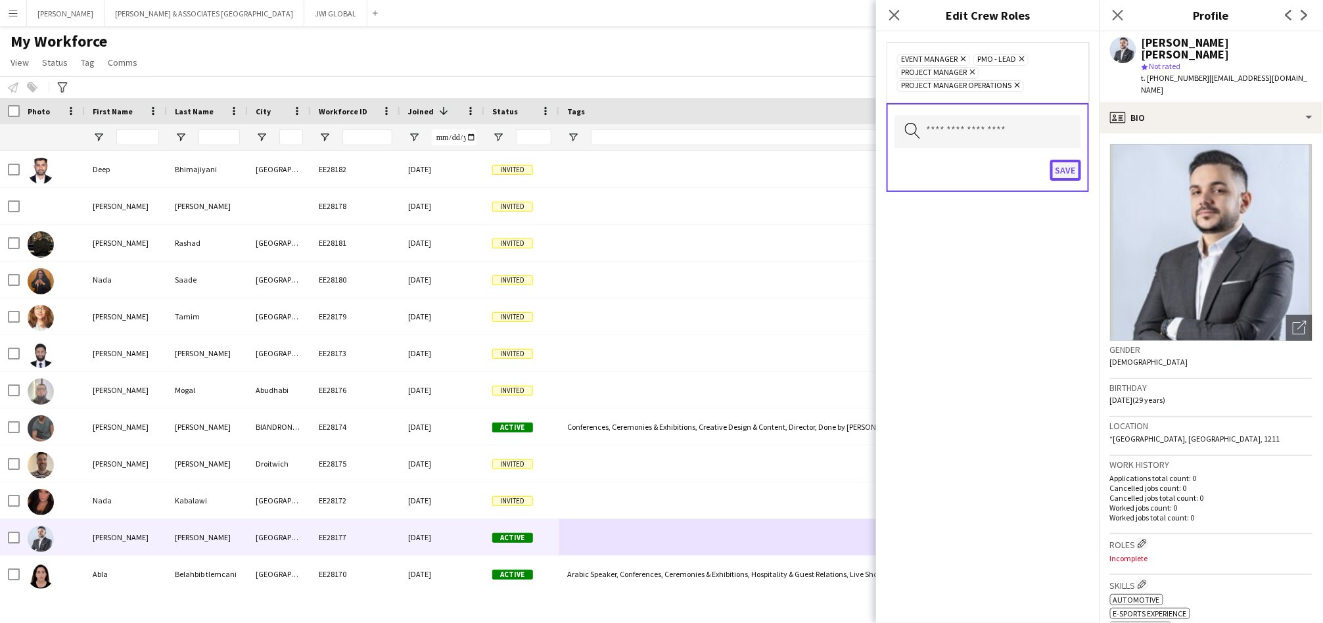
click at [1065, 163] on button "Save" at bounding box center [1065, 170] width 31 height 21
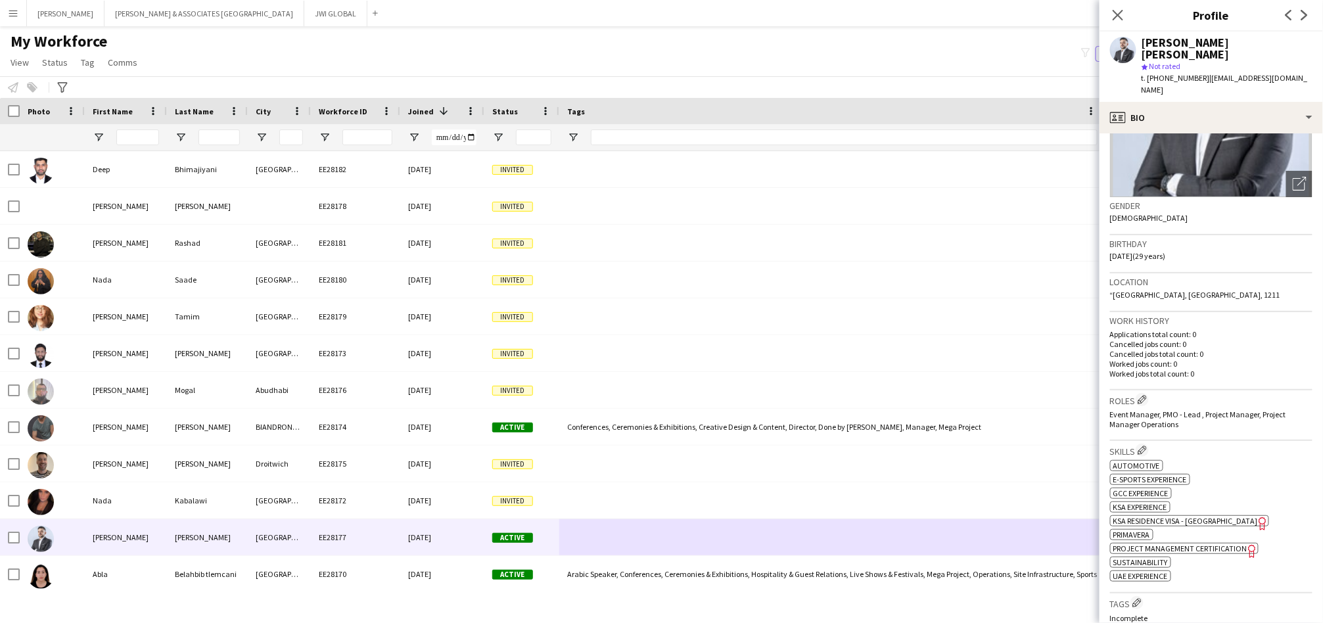
scroll to position [248, 0]
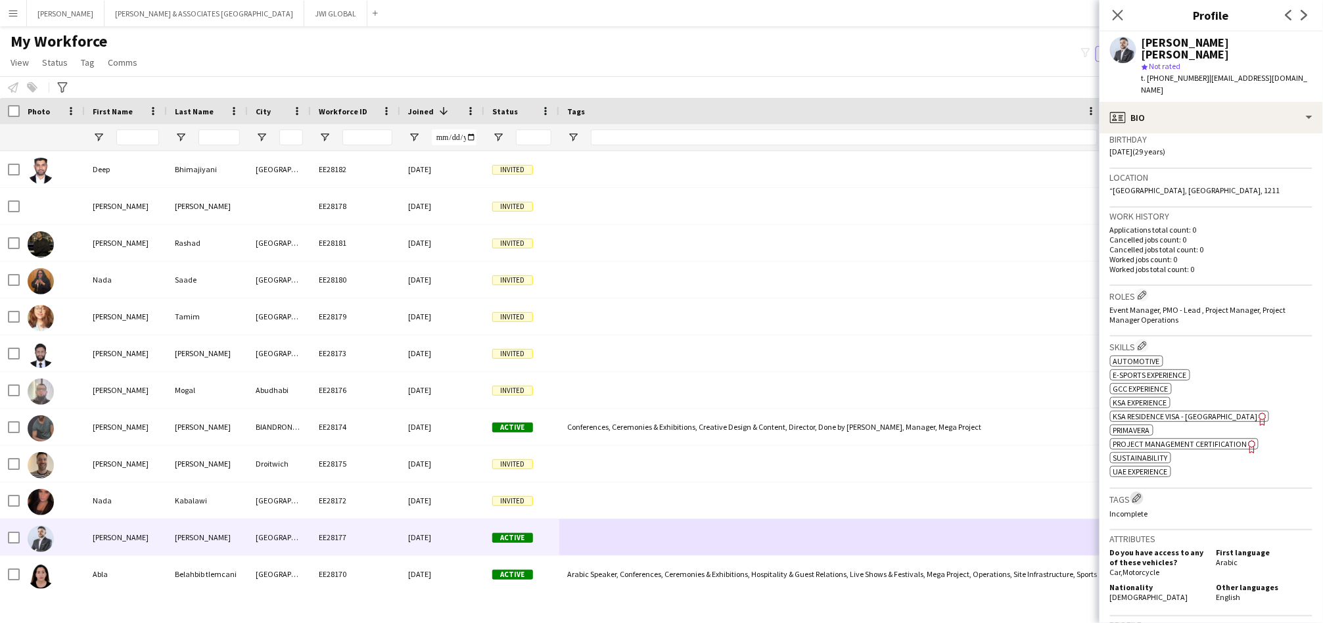
click at [1137, 493] on app-icon "Edit crew company tags" at bounding box center [1136, 497] width 9 height 9
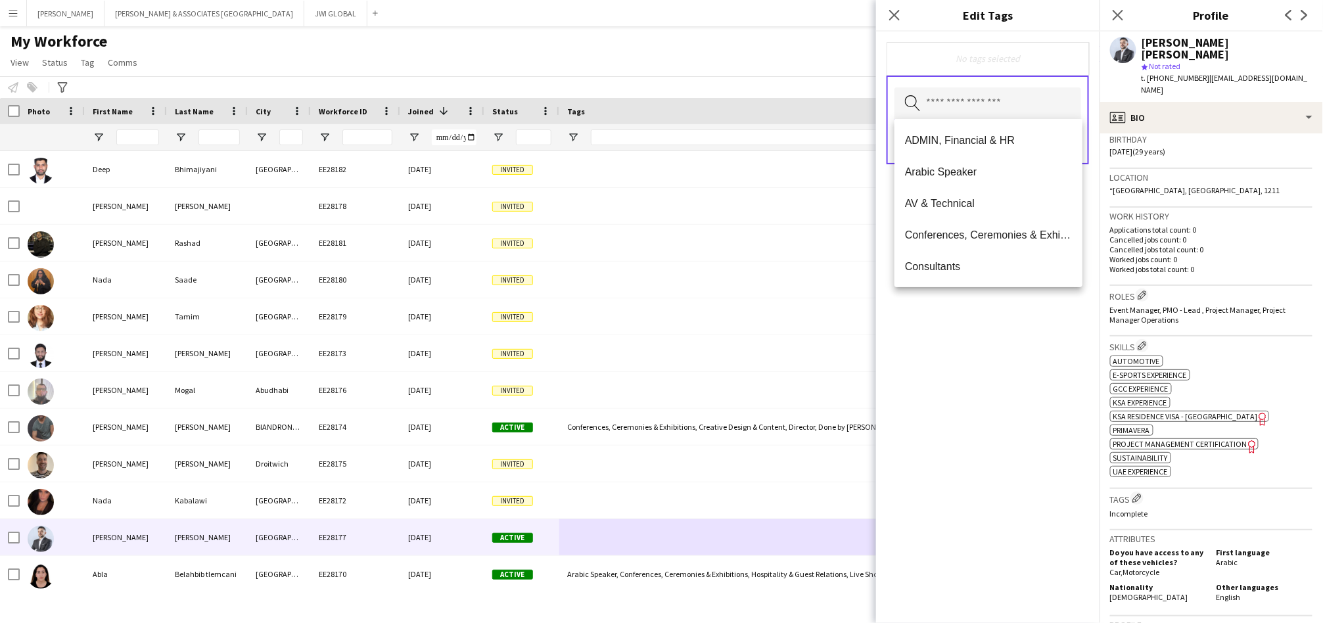
click at [974, 110] on input "text" at bounding box center [987, 103] width 187 height 33
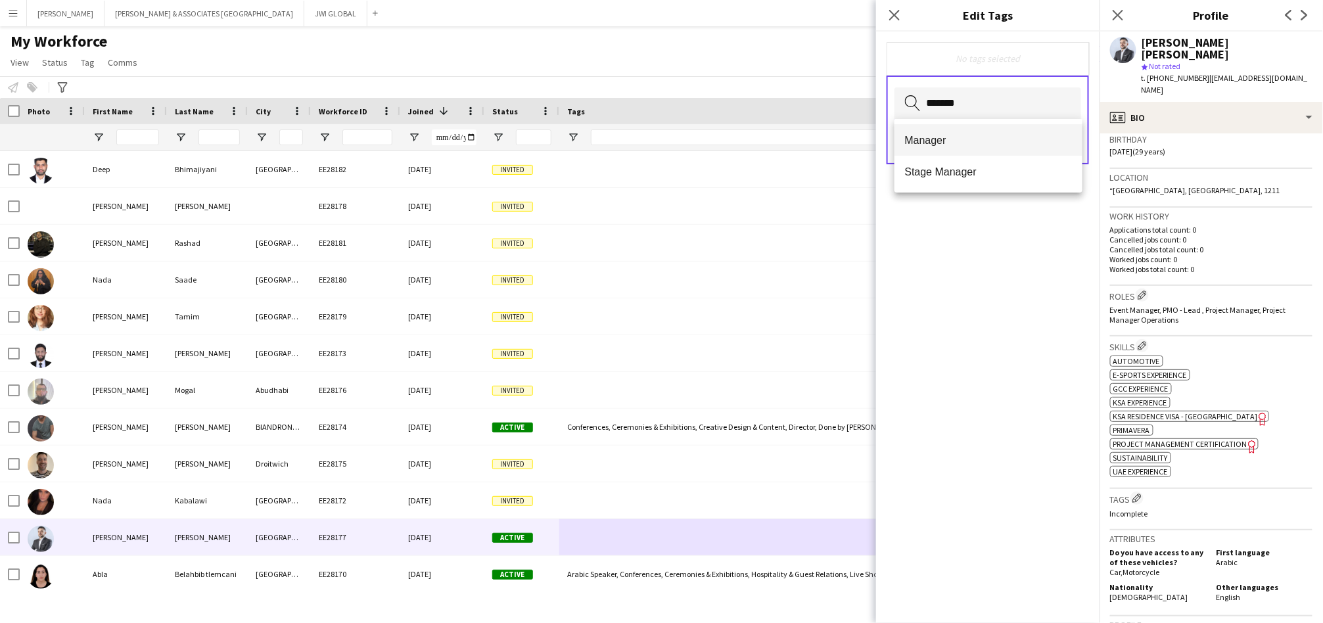
type input "*******"
click at [948, 130] on mat-option "Manager" at bounding box center [988, 140] width 188 height 32
type input "***"
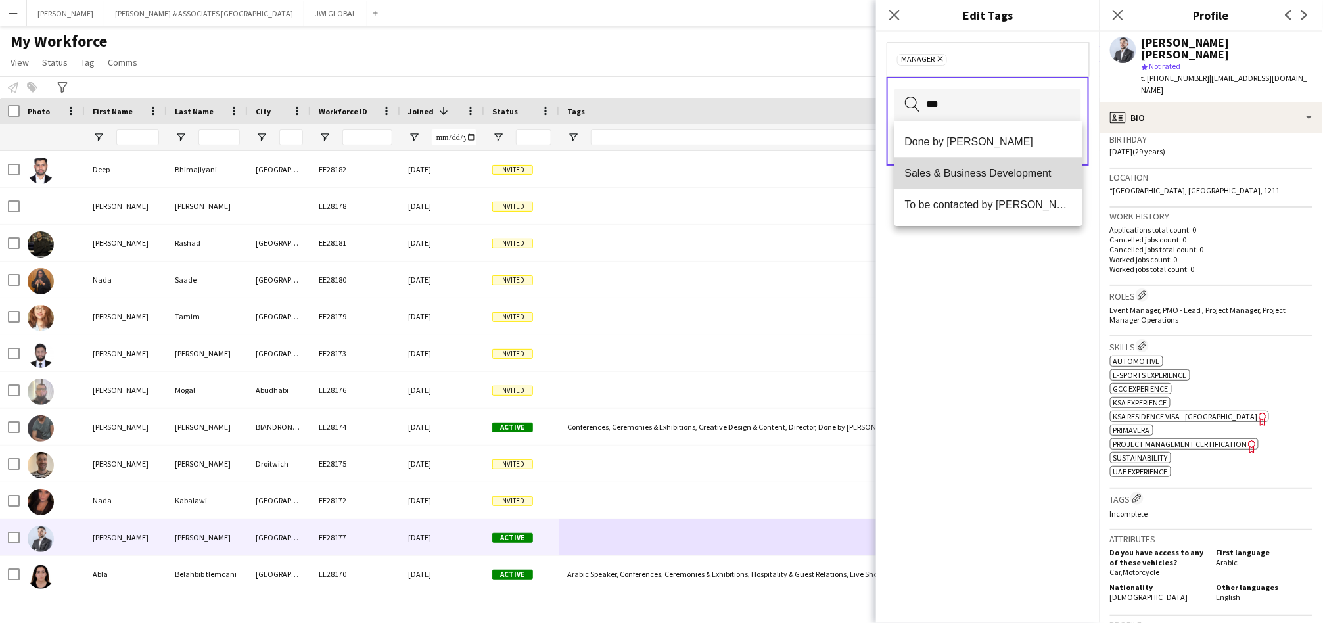
click at [955, 160] on mat-option "Sales & Business Development" at bounding box center [988, 174] width 188 height 32
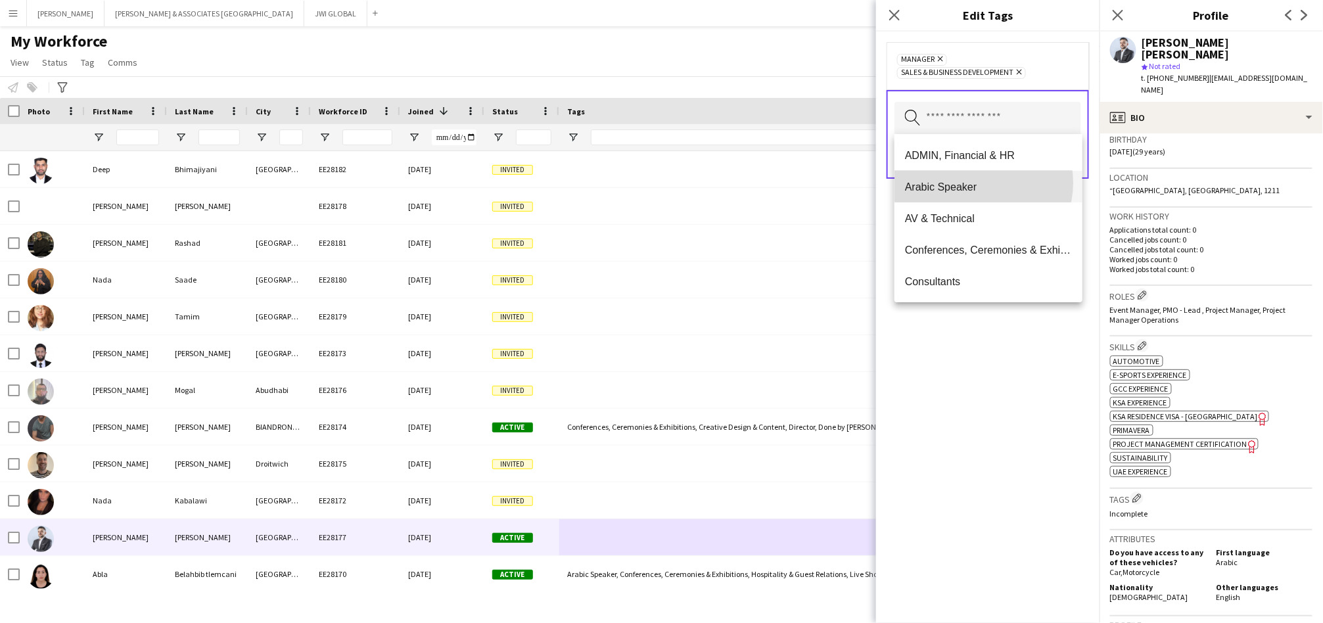
click at [980, 183] on span "Arabic Speaker" at bounding box center [988, 187] width 167 height 12
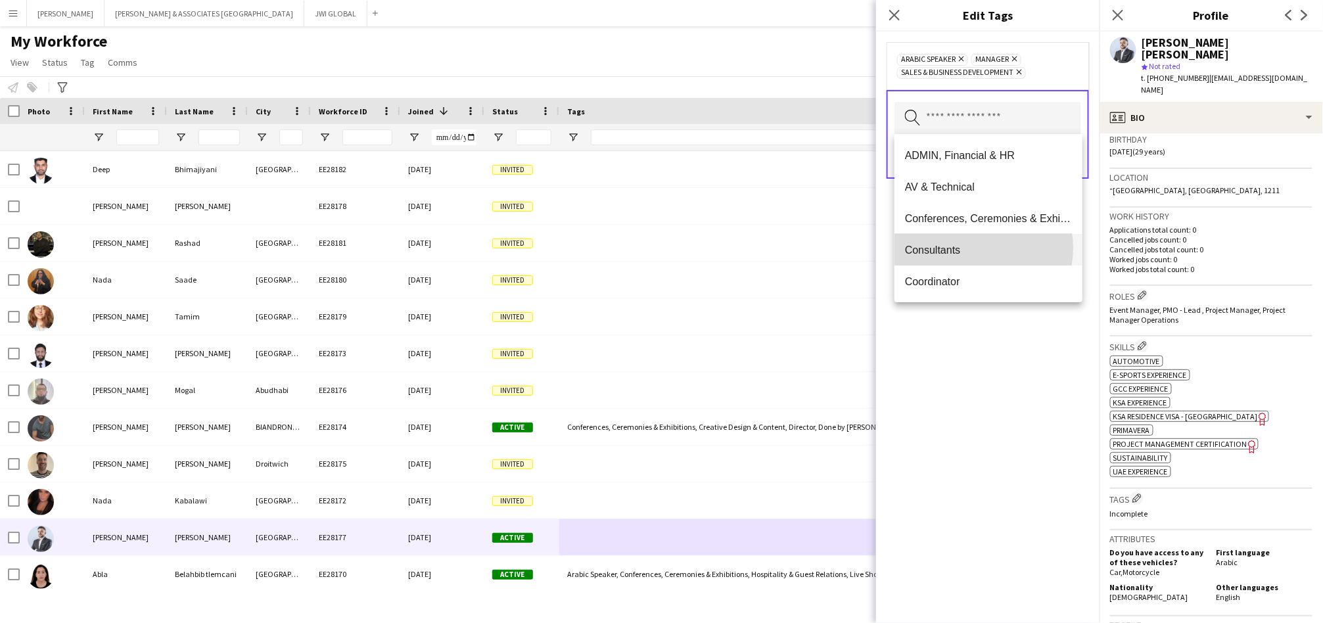
click at [981, 248] on span "Consultants" at bounding box center [988, 250] width 167 height 12
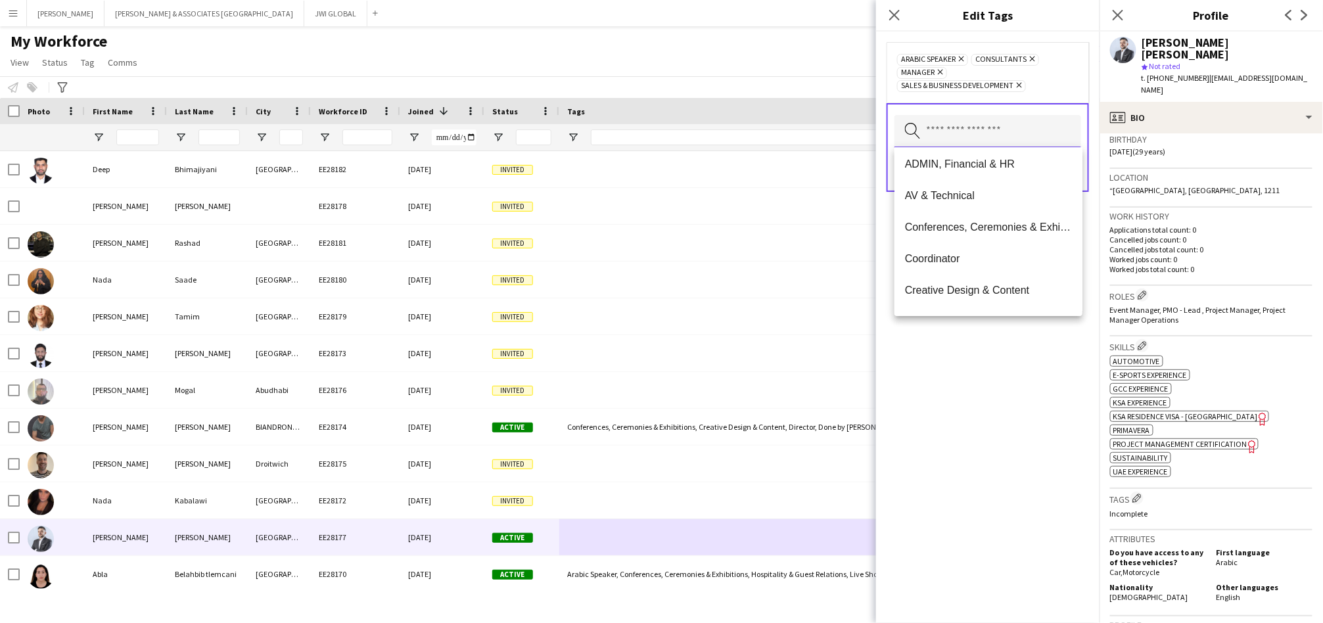
scroll to position [5, 0]
click at [989, 228] on span "Conferences, Ceremonies & Exhibitions" at bounding box center [988, 226] width 167 height 12
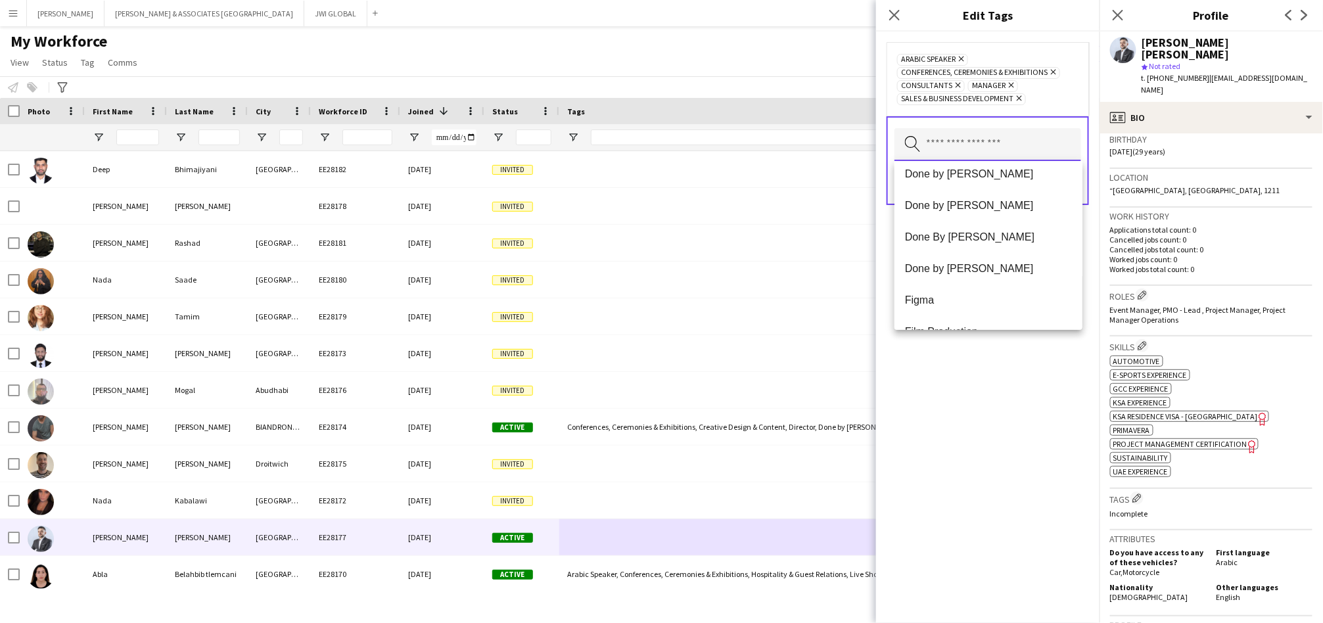
scroll to position [522, 0]
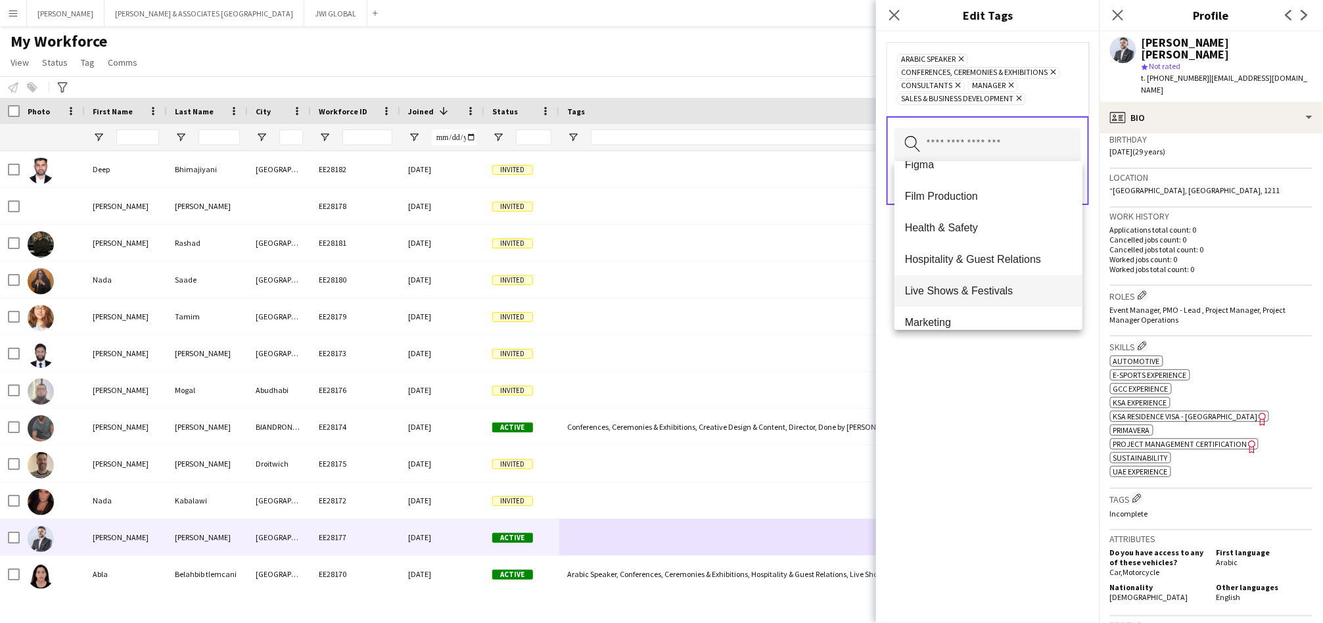
click at [953, 285] on span "Live Shows & Festivals" at bounding box center [988, 291] width 167 height 12
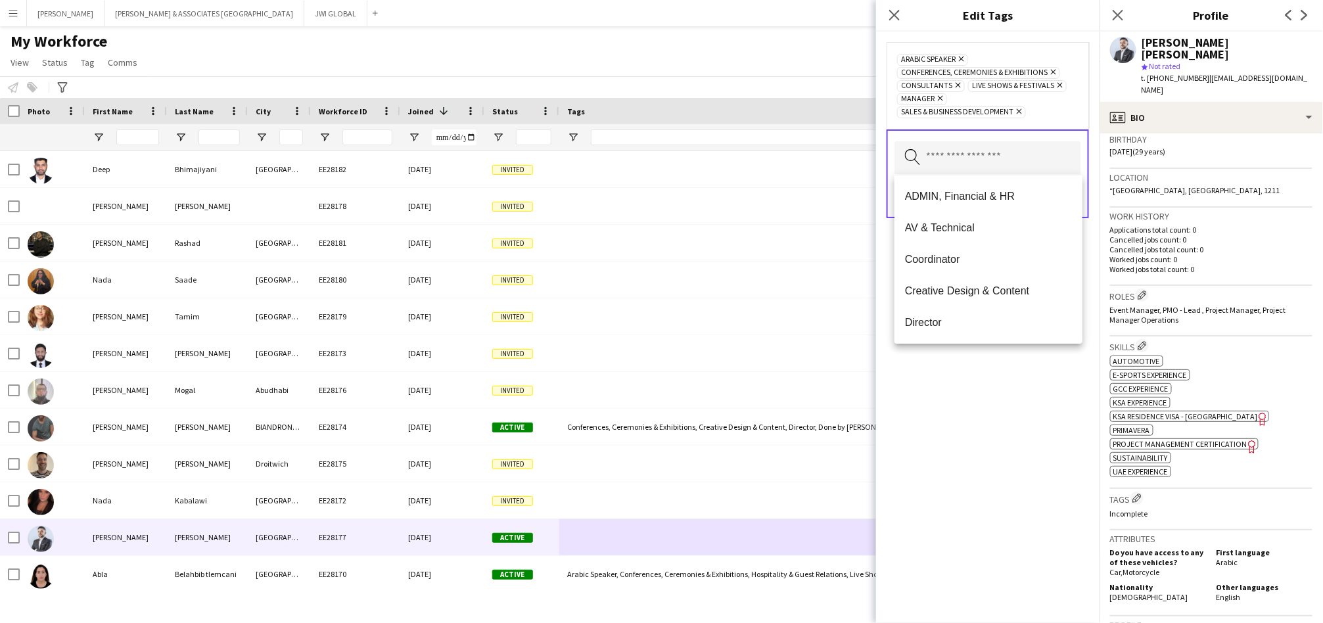
click at [964, 417] on div "Arabic Speaker Remove Conferences, Ceremonies & Exhibitions Remove Consultants …" at bounding box center [987, 327] width 223 height 591
click at [1001, 164] on input "text" at bounding box center [987, 157] width 187 height 33
click at [941, 260] on span "Mega Project" at bounding box center [988, 257] width 167 height 12
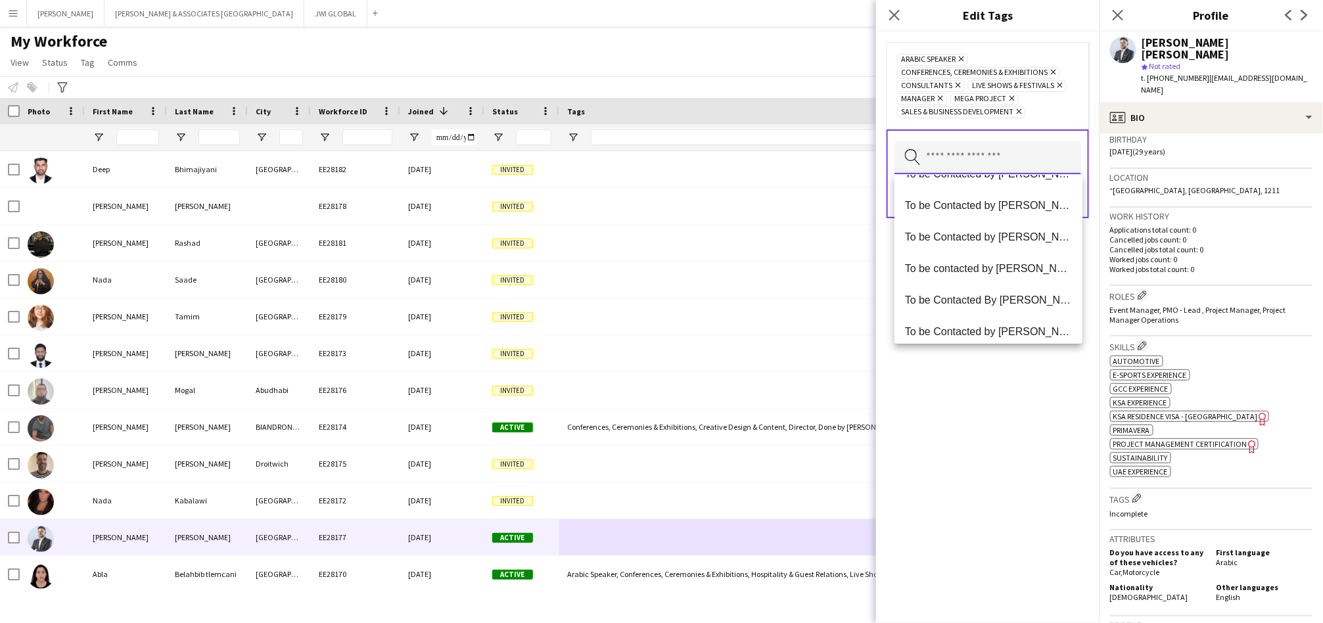
scroll to position [1261, 0]
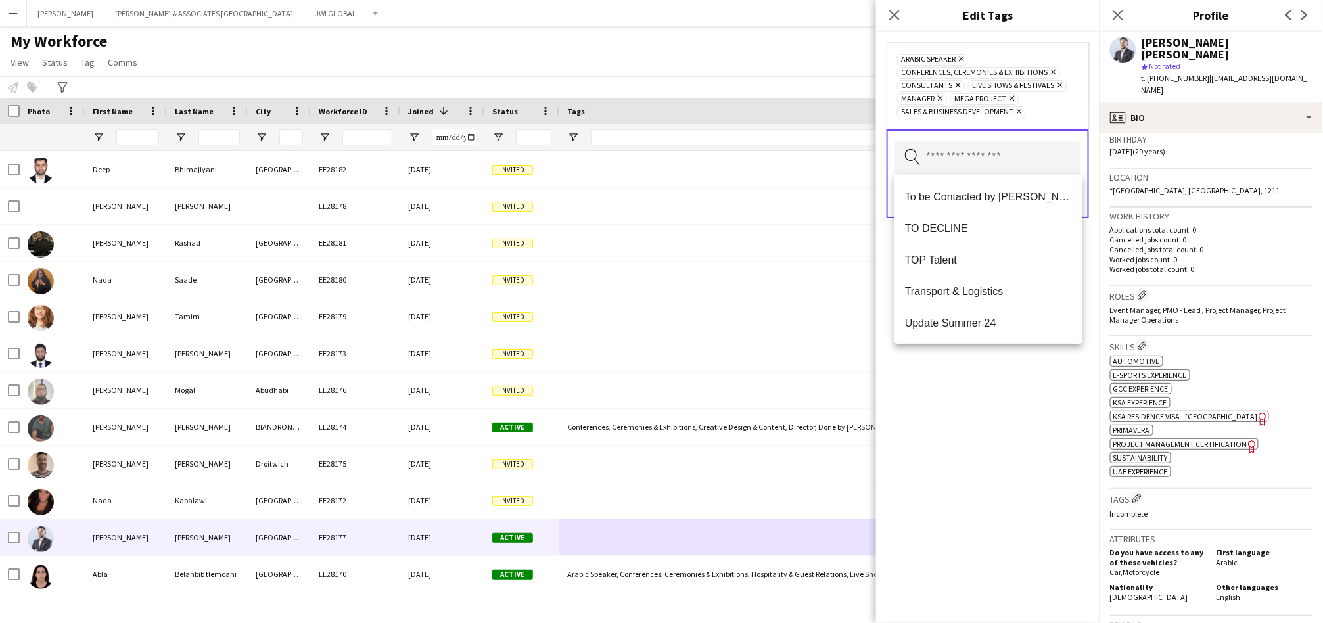
click at [941, 260] on span "TOP Talent" at bounding box center [988, 260] width 167 height 12
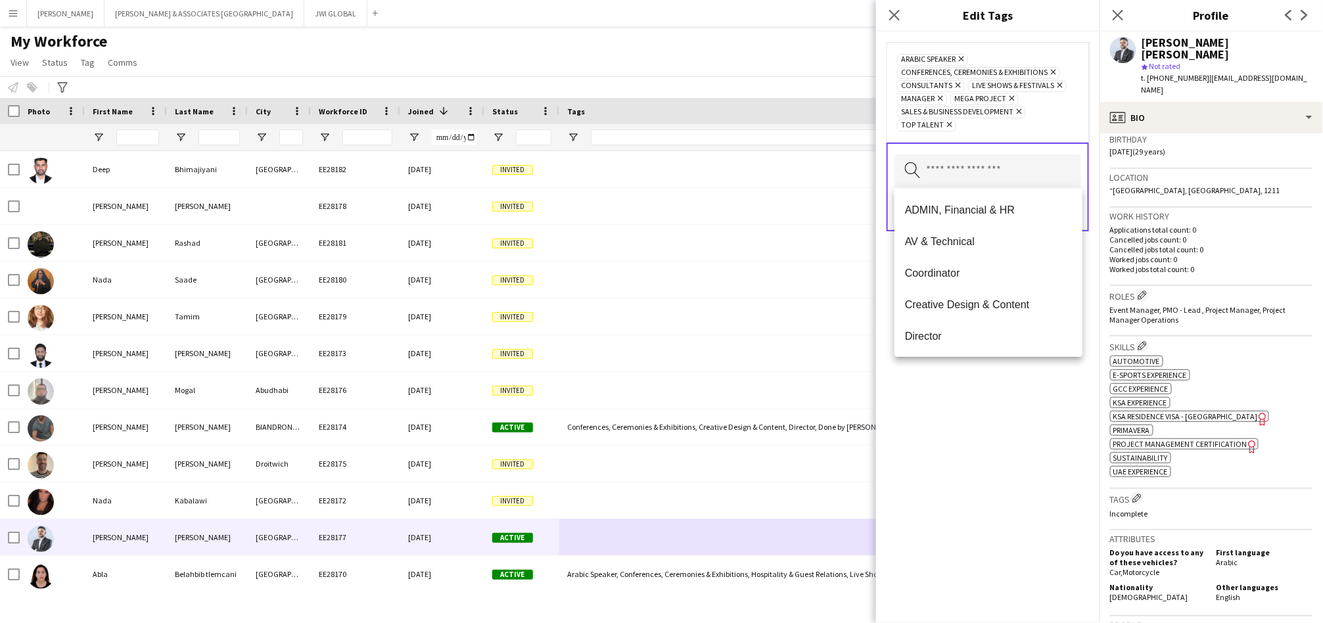
click at [965, 399] on div "Arabic Speaker Remove Conferences, Ceremonies & Exhibitions Remove Consultants …" at bounding box center [987, 327] width 223 height 591
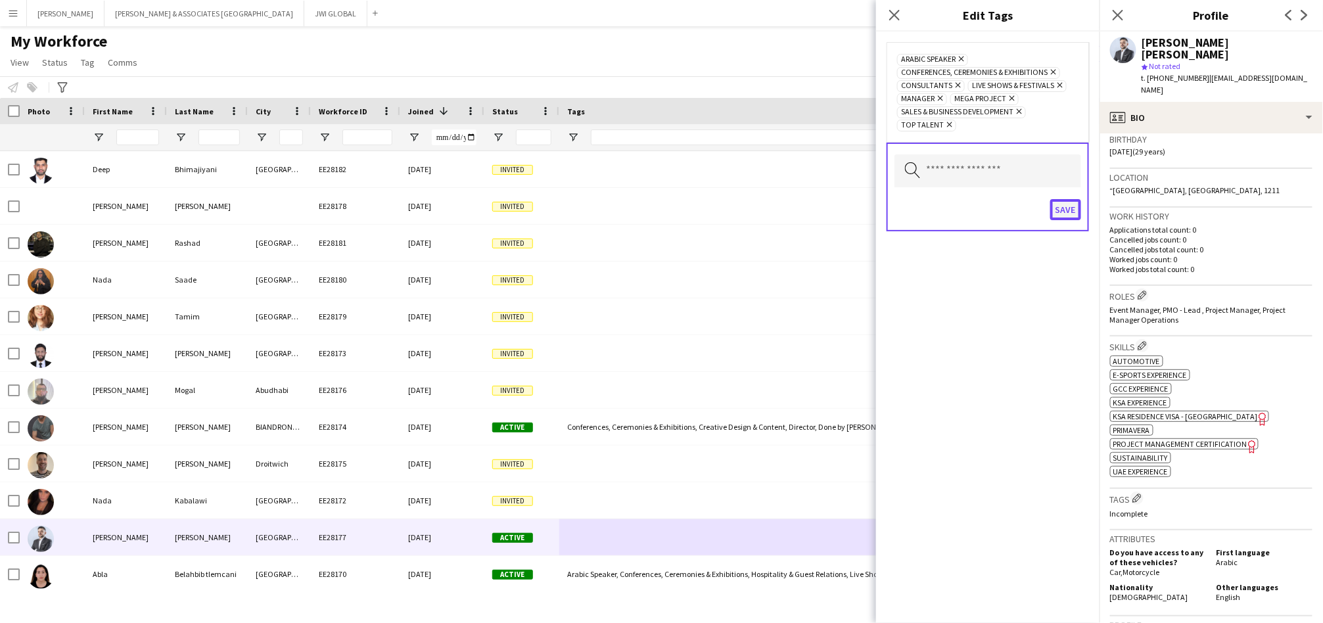
click at [1061, 216] on button "Save" at bounding box center [1065, 209] width 31 height 21
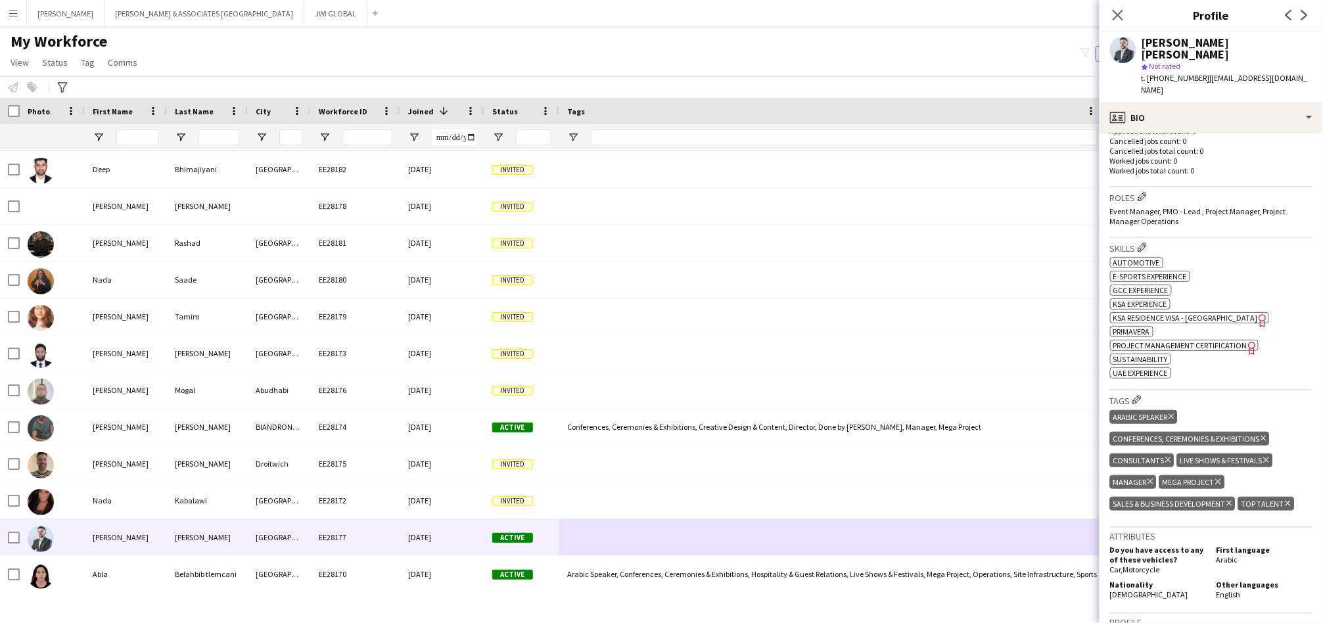
scroll to position [370, 0]
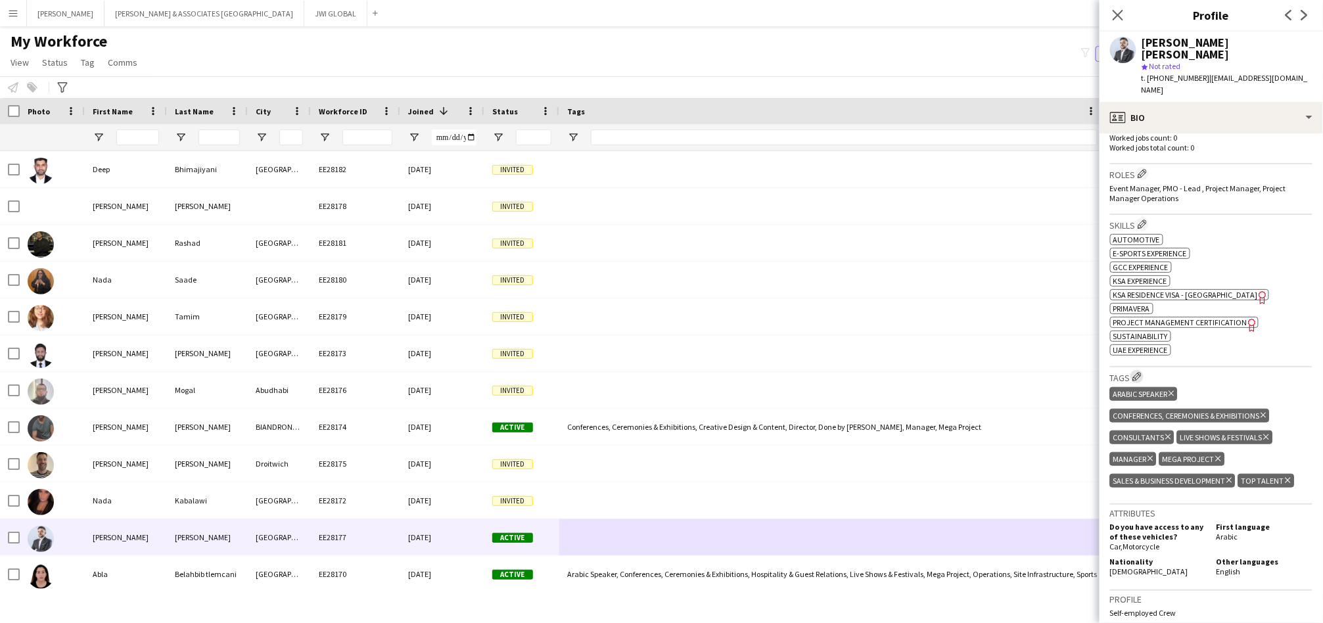
click at [1136, 372] on app-icon "Edit crew company tags" at bounding box center [1136, 376] width 9 height 9
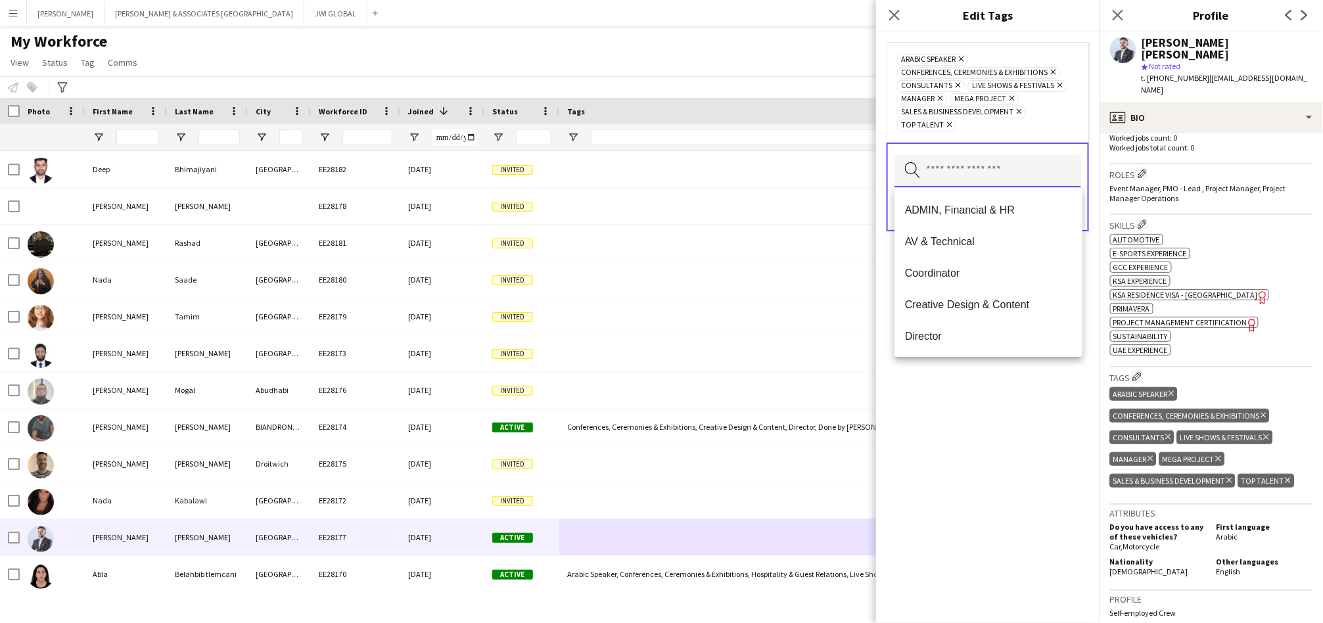
click at [1001, 168] on input "text" at bounding box center [987, 170] width 187 height 33
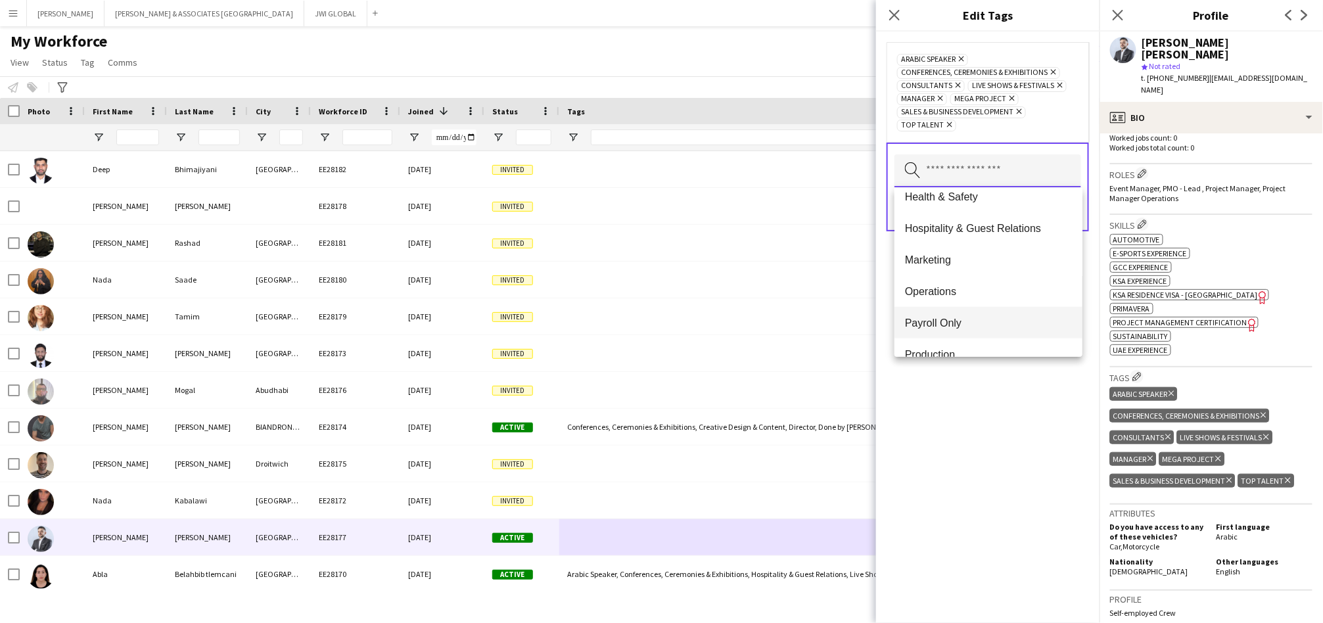
scroll to position [608, 0]
click at [1021, 225] on mat-option "Marketing" at bounding box center [988, 233] width 188 height 32
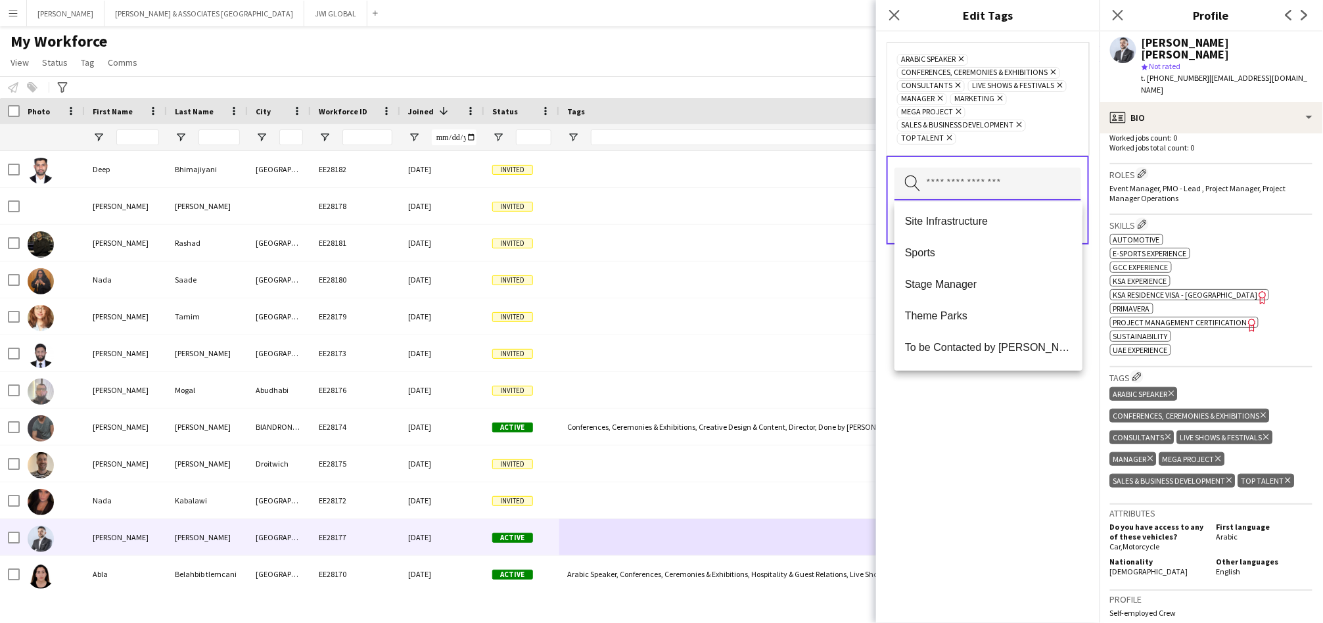
scroll to position [852, 0]
click at [1034, 233] on mat-option "Sports" at bounding box center [988, 224] width 188 height 32
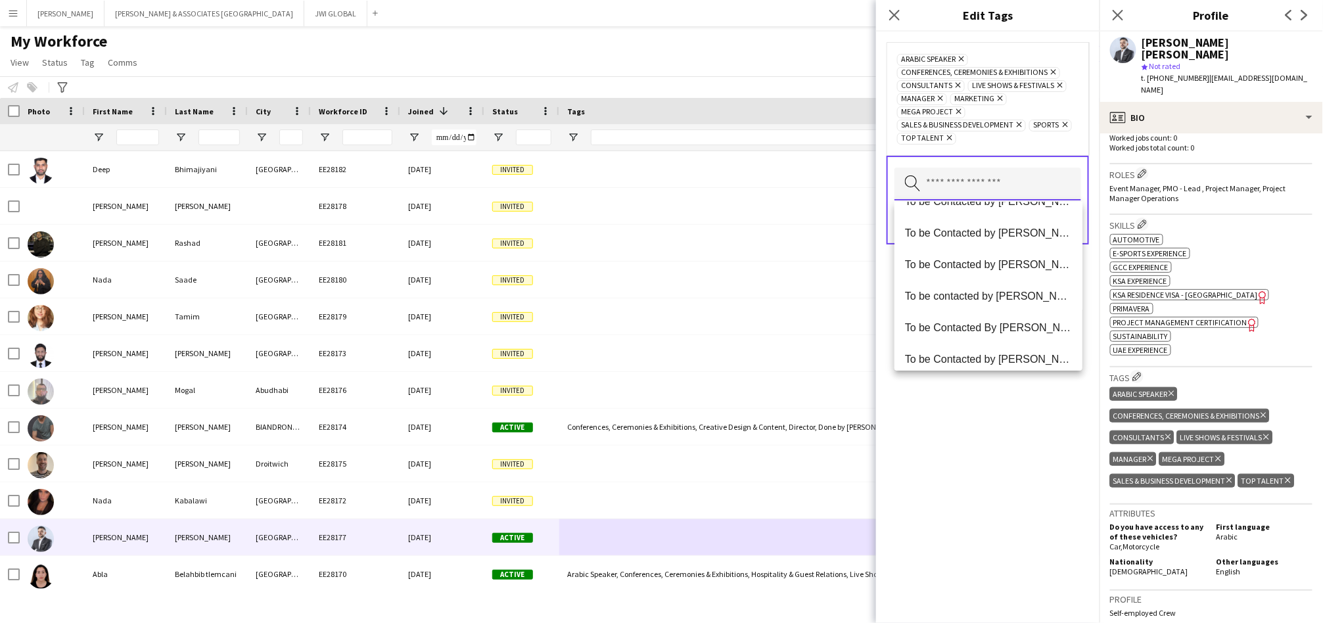
scroll to position [1166, 0]
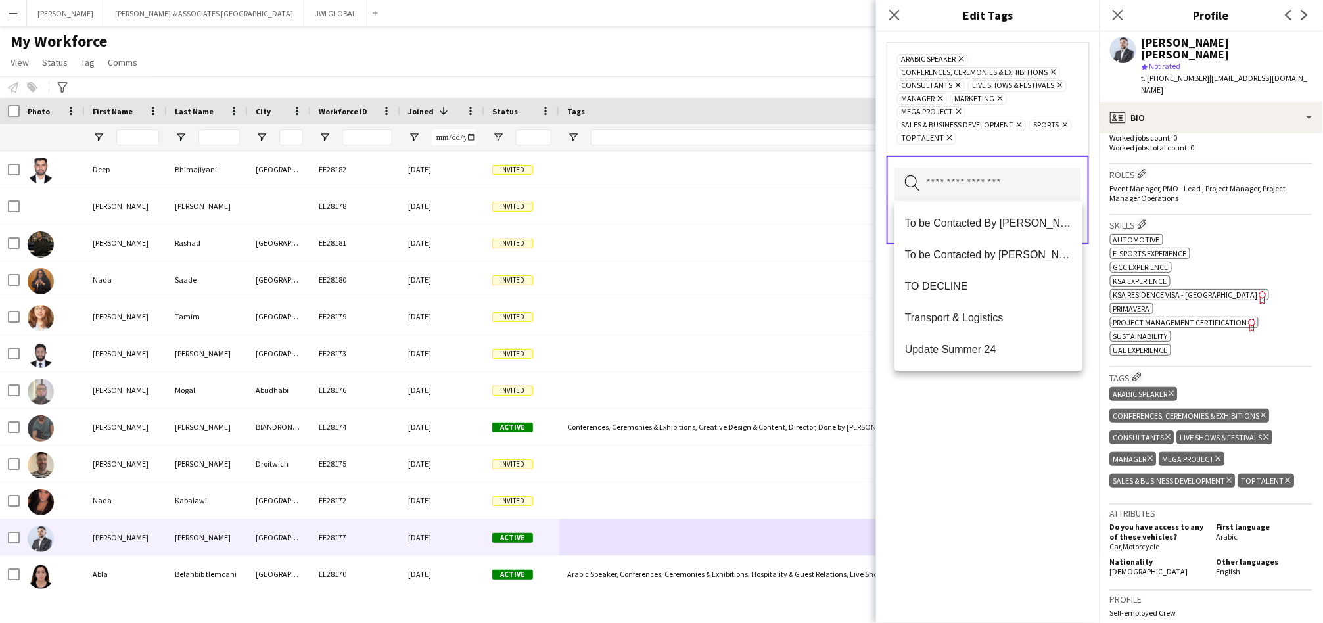
drag, startPoint x: 997, startPoint y: 398, endPoint x: 999, endPoint y: 390, distance: 7.3
click at [997, 396] on div "Arabic Speaker Remove Conferences, Ceremonies & Exhibitions Remove Consultants …" at bounding box center [987, 327] width 223 height 591
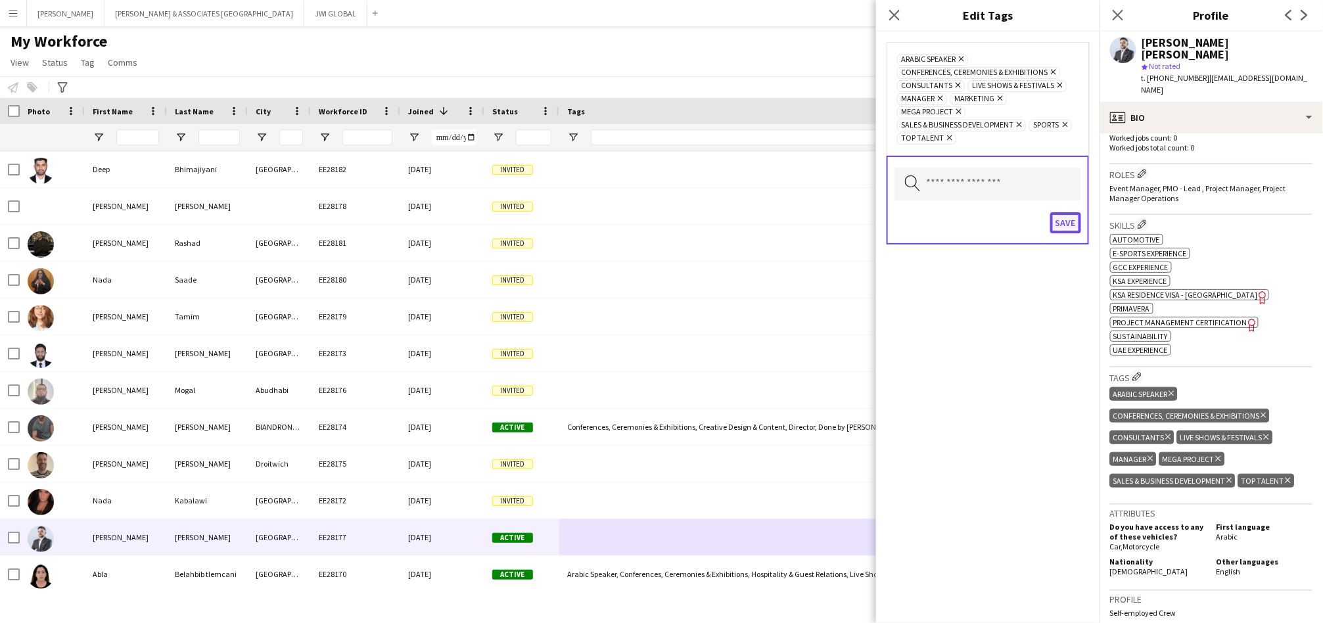
click at [1061, 224] on button "Save" at bounding box center [1065, 222] width 31 height 21
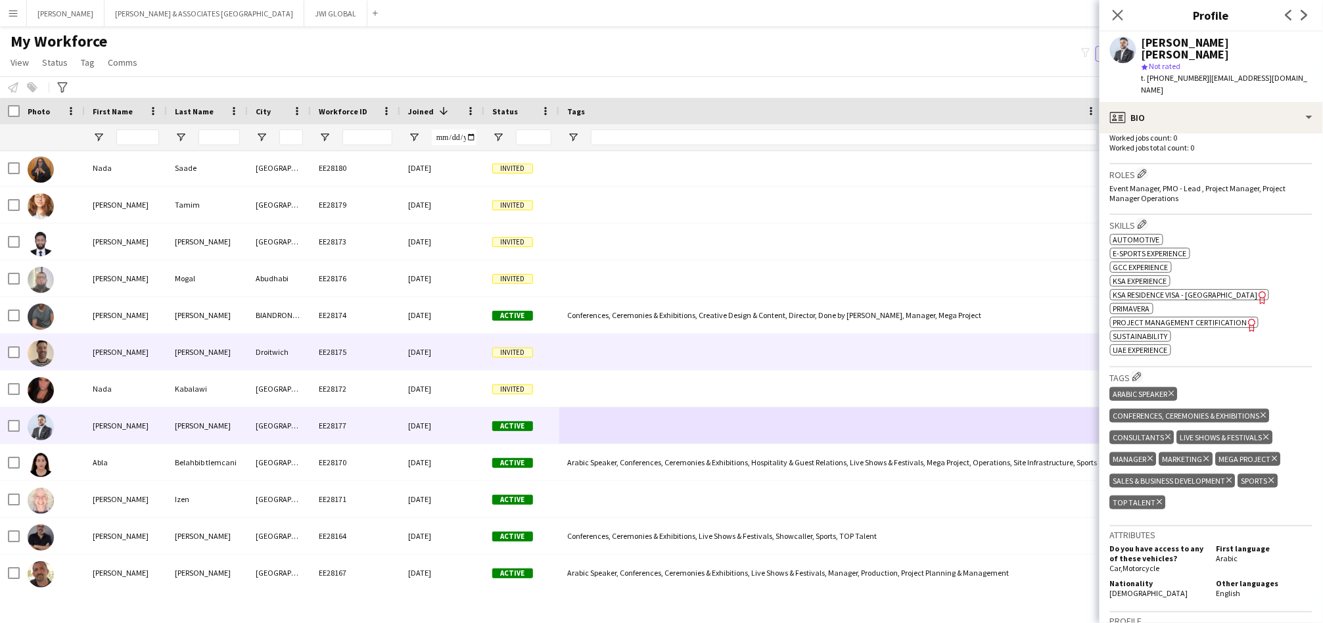
scroll to position [243, 0]
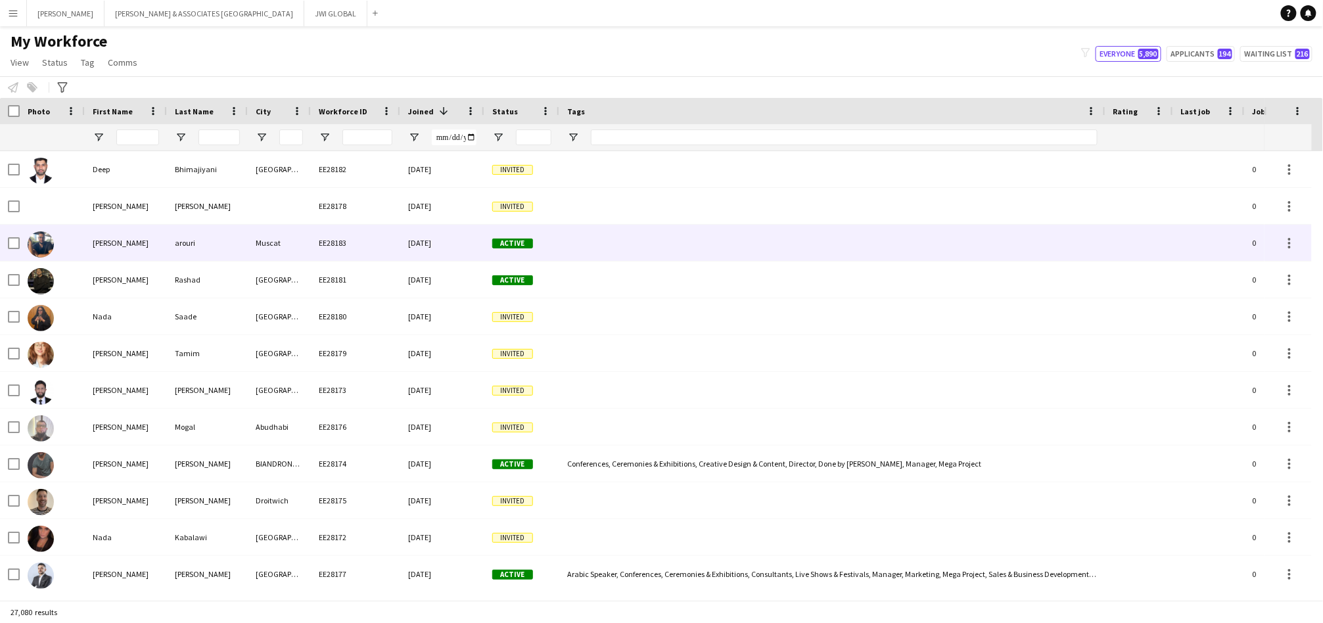
drag, startPoint x: 256, startPoint y: 238, endPoint x: 1317, endPoint y: 447, distance: 1082.2
click at [256, 238] on div "Muscat" at bounding box center [279, 243] width 63 height 36
click at [267, 239] on div "Muscat" at bounding box center [279, 243] width 63 height 36
click at [649, 242] on div at bounding box center [832, 243] width 546 height 36
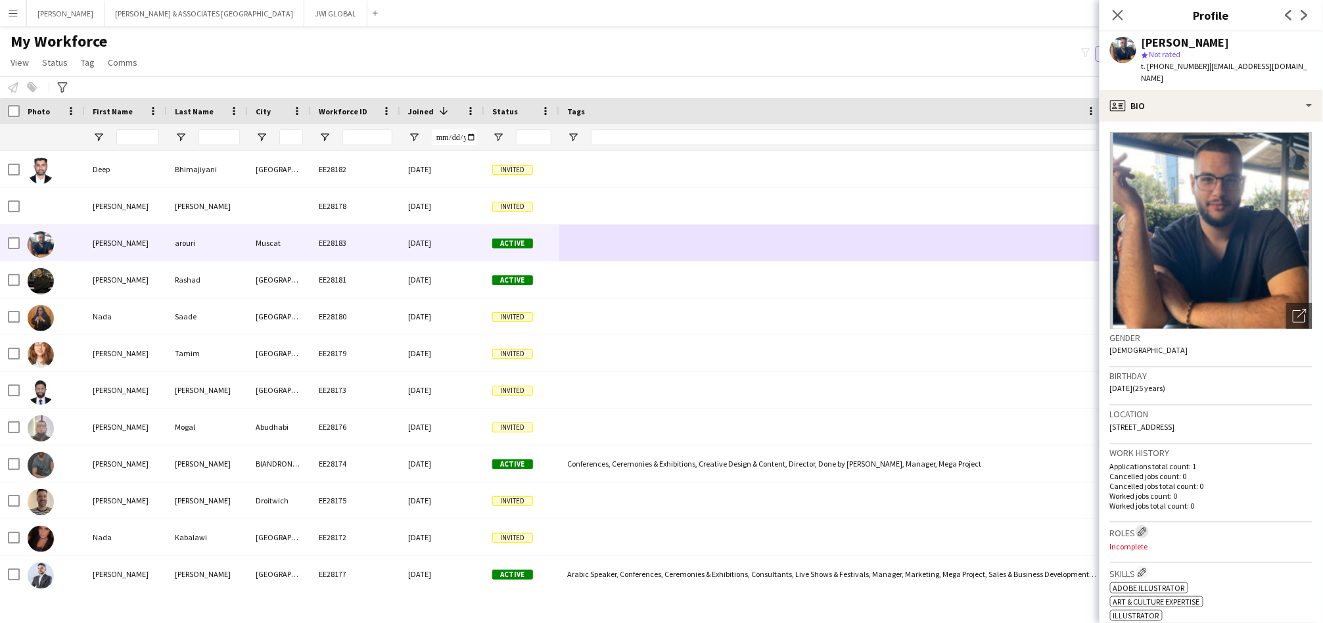
click at [1145, 527] on app-icon "Edit crew company roles" at bounding box center [1141, 531] width 9 height 9
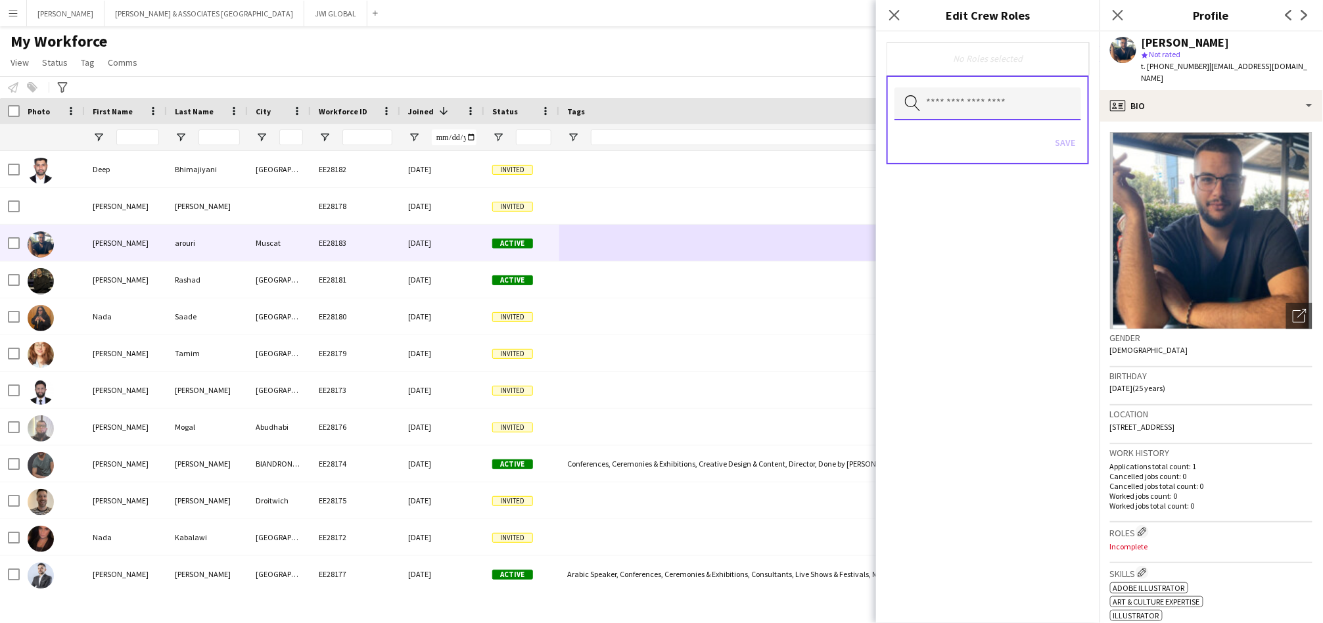
click at [953, 110] on input "text" at bounding box center [987, 103] width 187 height 33
type input "*"
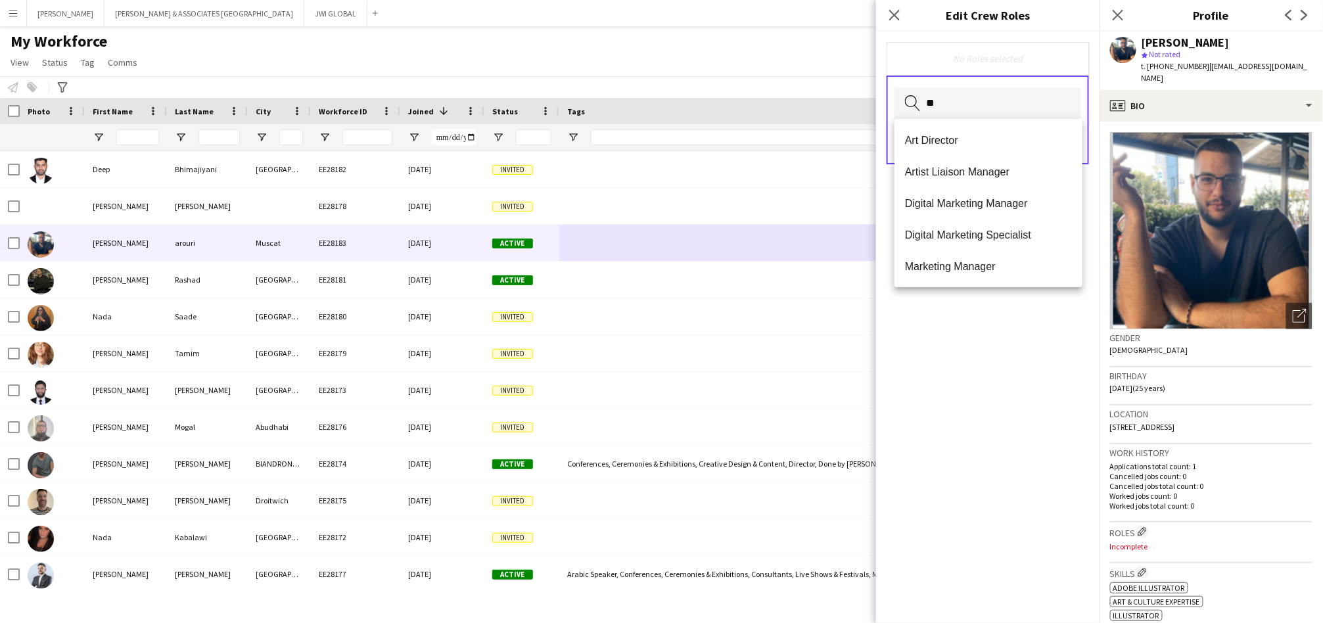
type input "*"
click at [956, 139] on span "2D Designer" at bounding box center [988, 140] width 167 height 12
click at [1018, 177] on span "Ad Film Producer" at bounding box center [988, 178] width 167 height 12
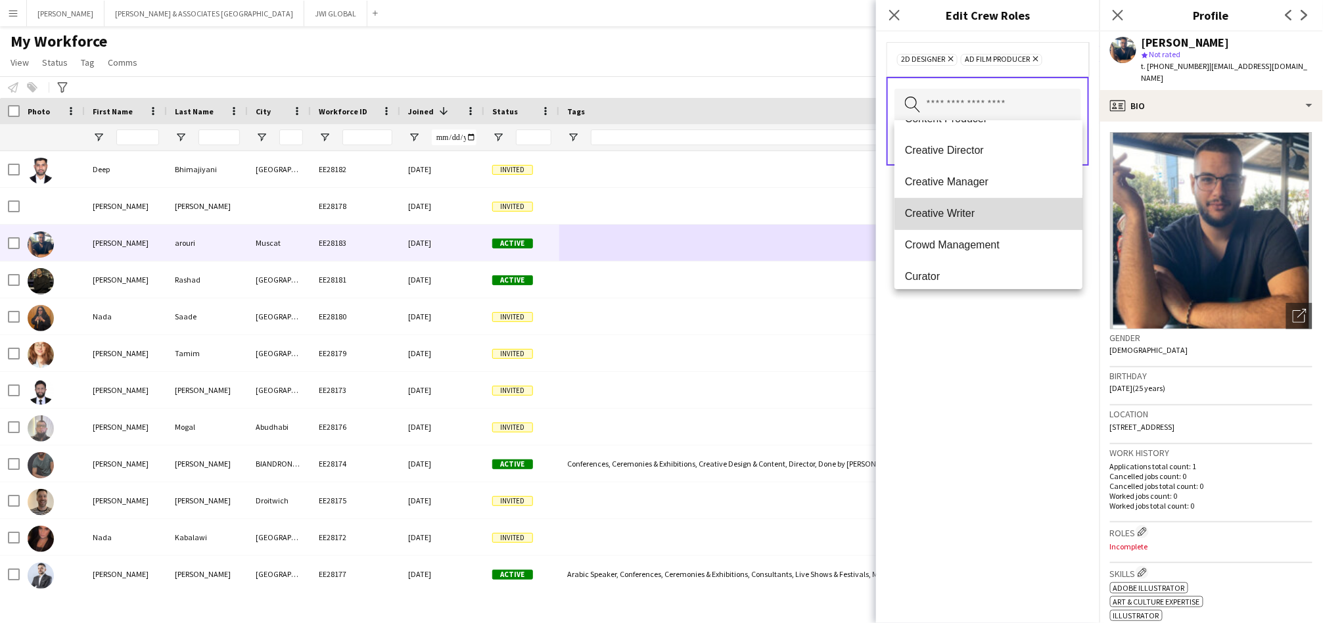
click at [1033, 206] on mat-option "Creative Writer" at bounding box center [988, 214] width 188 height 32
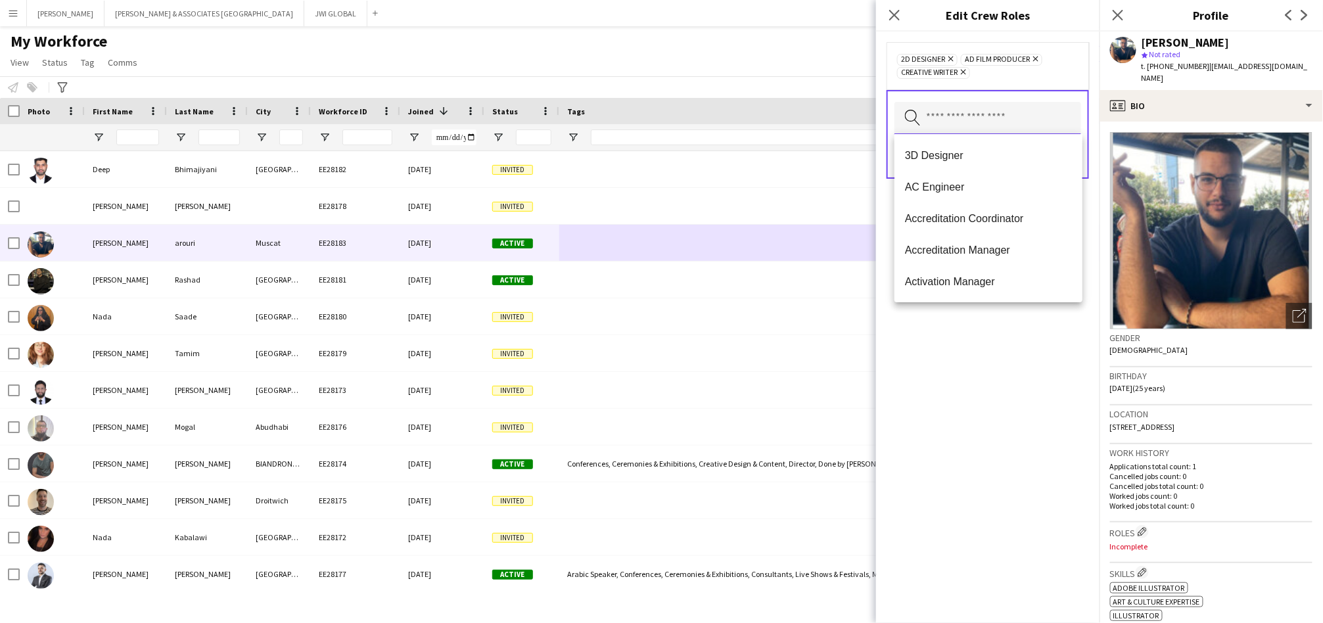
click at [1017, 115] on input "text" at bounding box center [987, 118] width 187 height 33
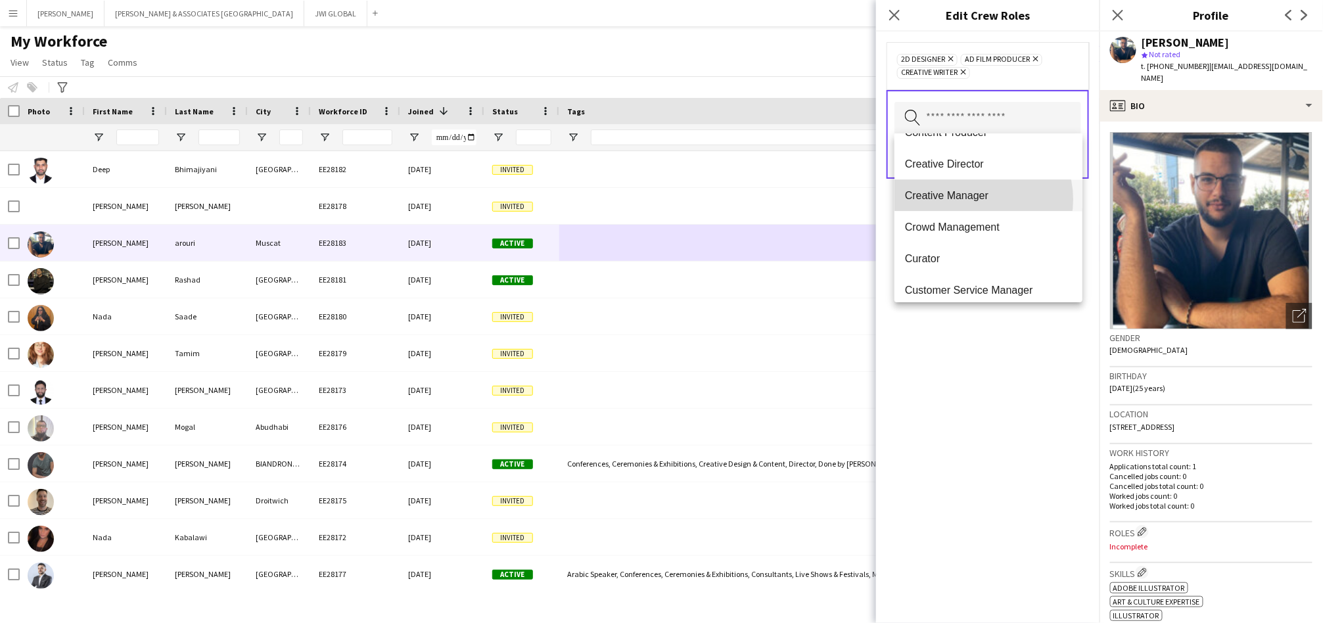
click at [978, 199] on span "Creative Manager" at bounding box center [988, 196] width 167 height 12
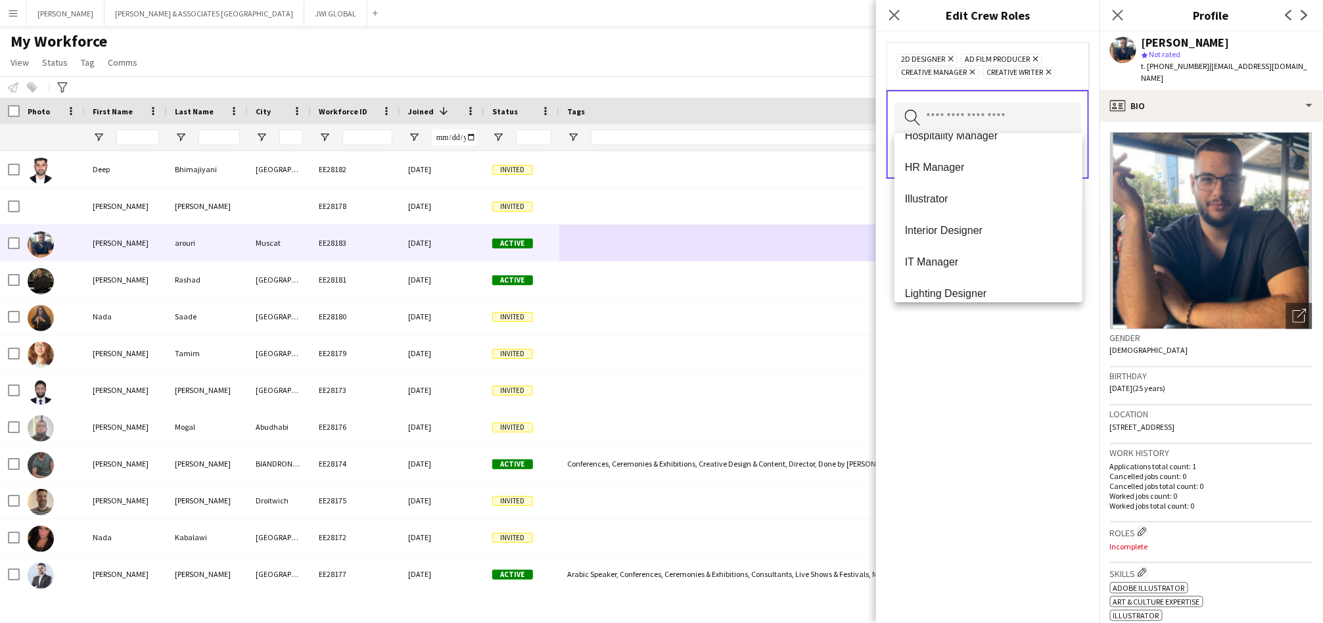
scroll to position [2068, 0]
click at [1006, 223] on mat-option "Illustrator" at bounding box center [988, 232] width 188 height 32
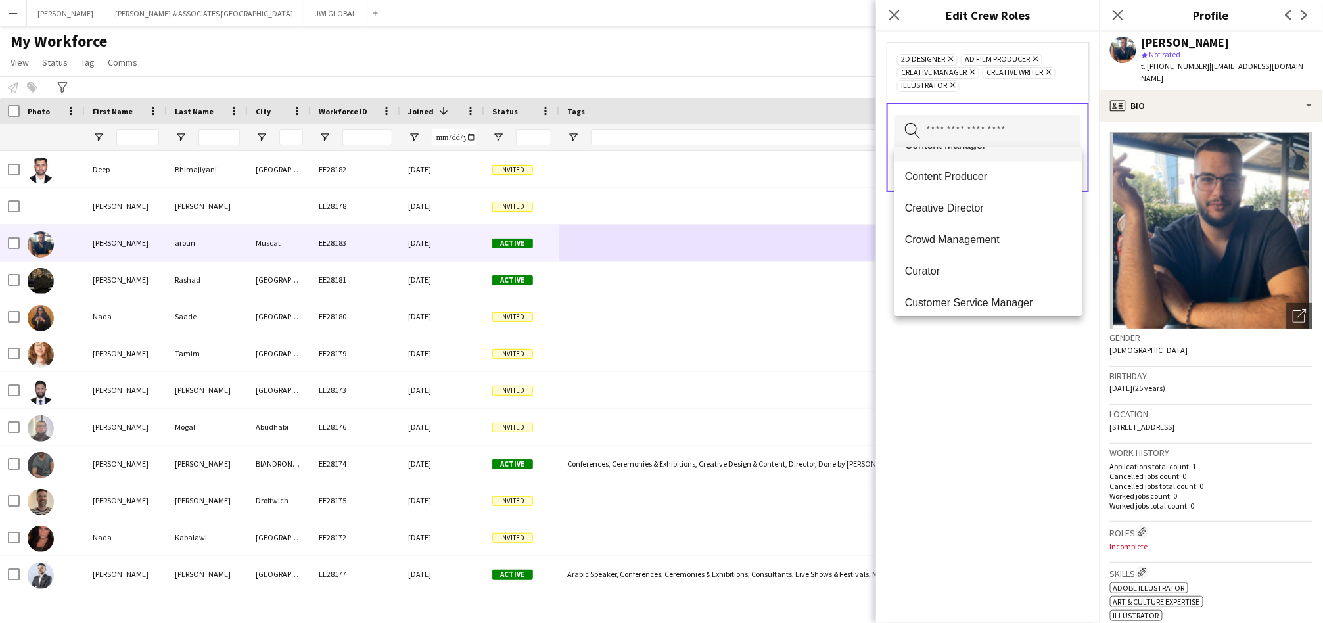
scroll to position [1095, 0]
click at [1027, 182] on span "Creative Director" at bounding box center [988, 178] width 167 height 12
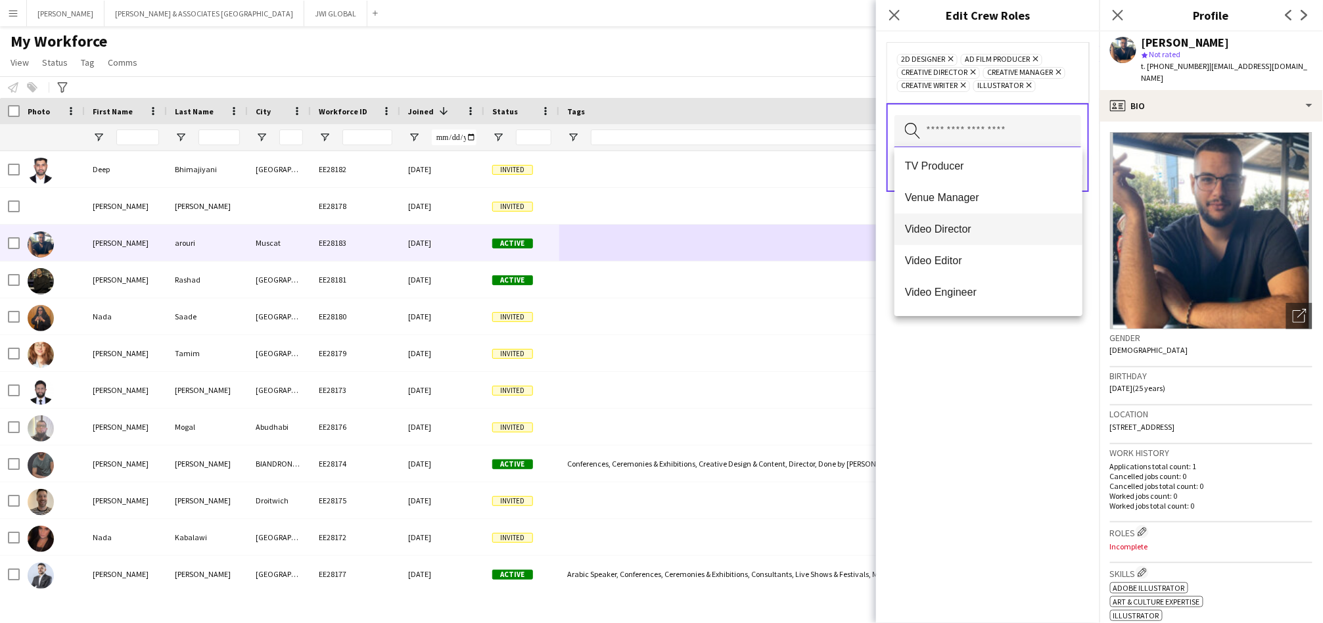
scroll to position [4360, 0]
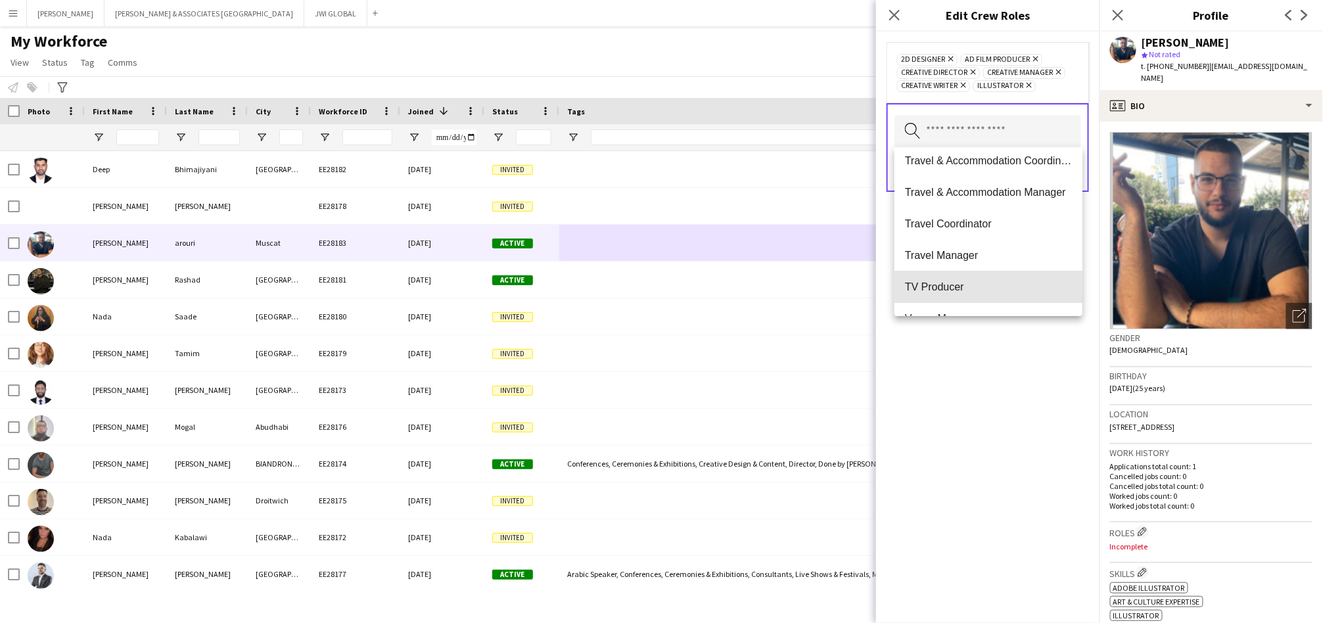
click at [1041, 285] on span "TV Producer" at bounding box center [988, 287] width 167 height 12
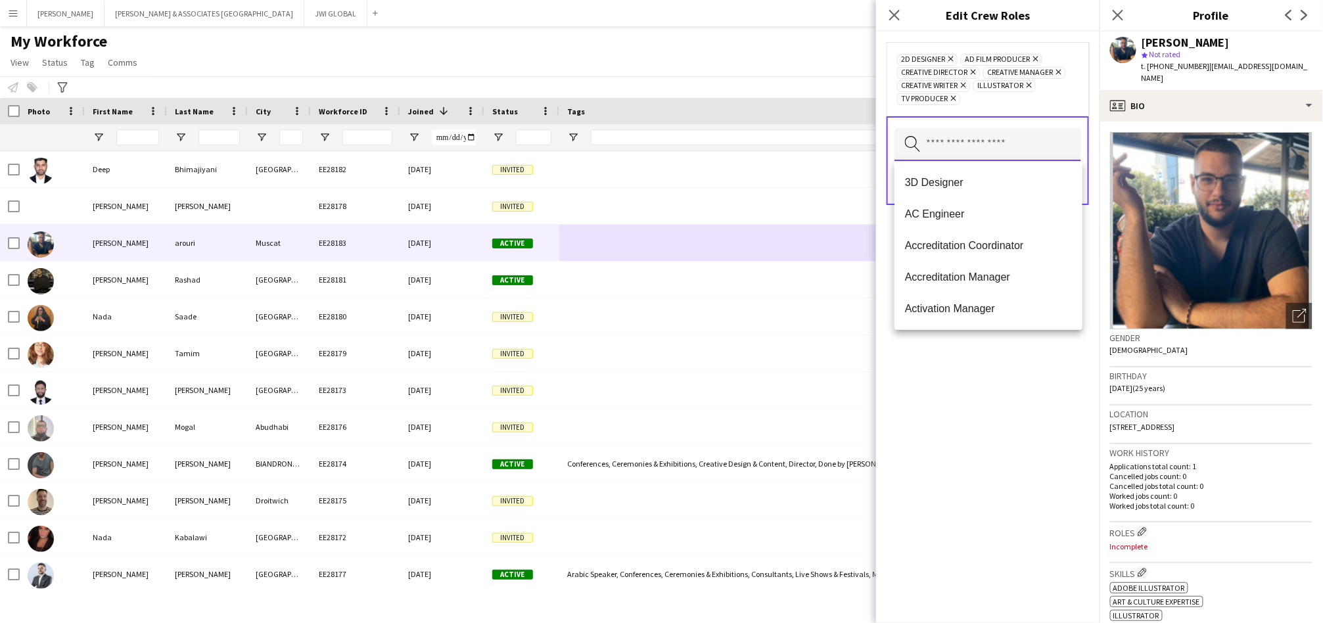
click at [1012, 134] on input "text" at bounding box center [987, 144] width 187 height 33
type input "**"
click at [994, 275] on span "Short Film Producer" at bounding box center [988, 277] width 167 height 12
click at [1020, 145] on input "text" at bounding box center [987, 144] width 187 height 33
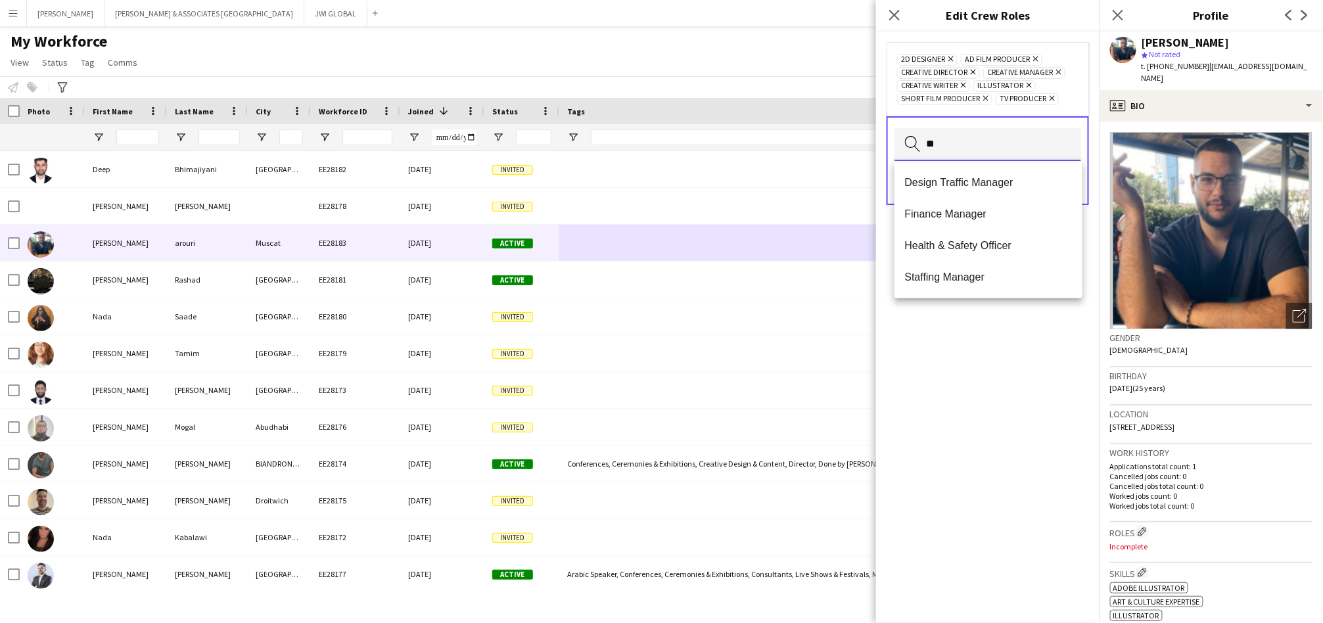
type input "***"
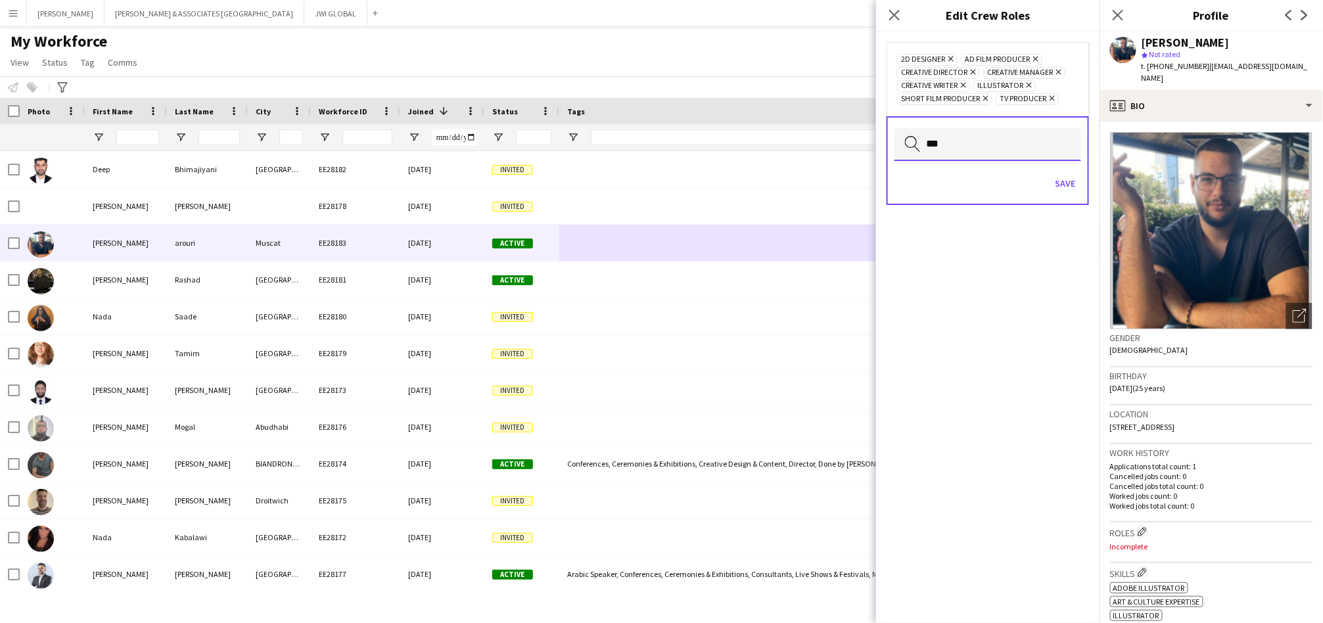
click at [945, 137] on input "***" at bounding box center [987, 144] width 187 height 33
click at [944, 137] on input "***" at bounding box center [987, 144] width 187 height 33
click at [944, 139] on input "***" at bounding box center [987, 144] width 187 height 33
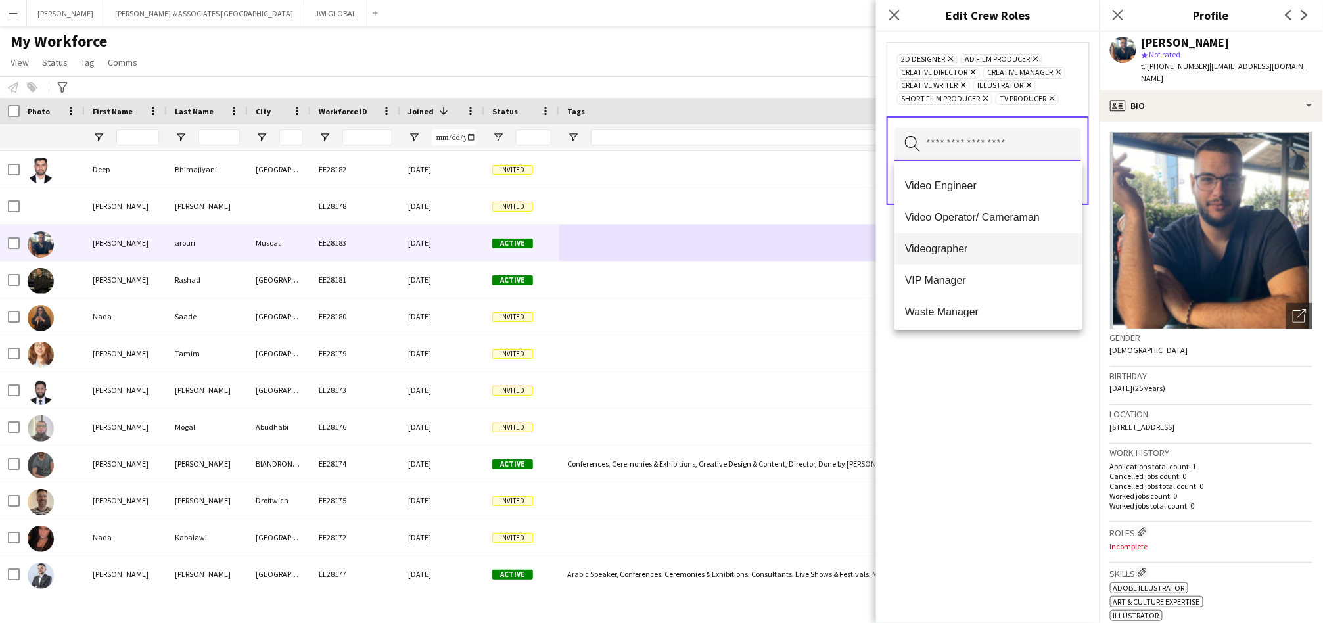
scroll to position [4540, 0]
drag, startPoint x: 969, startPoint y: 470, endPoint x: 967, endPoint y: 462, distance: 8.8
click at [965, 467] on div "2D Designer Remove Ad Film Producer Remove Creative Director Remove Creative Ma…" at bounding box center [987, 327] width 223 height 591
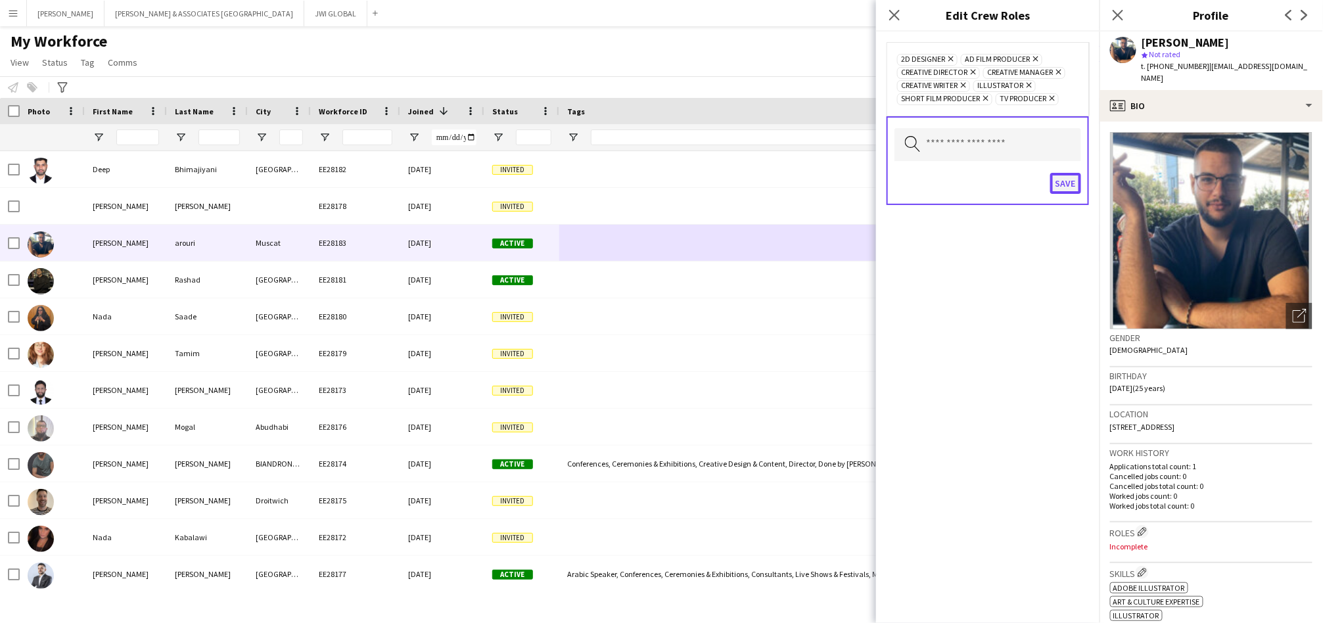
click at [1069, 183] on button "Save" at bounding box center [1065, 183] width 31 height 21
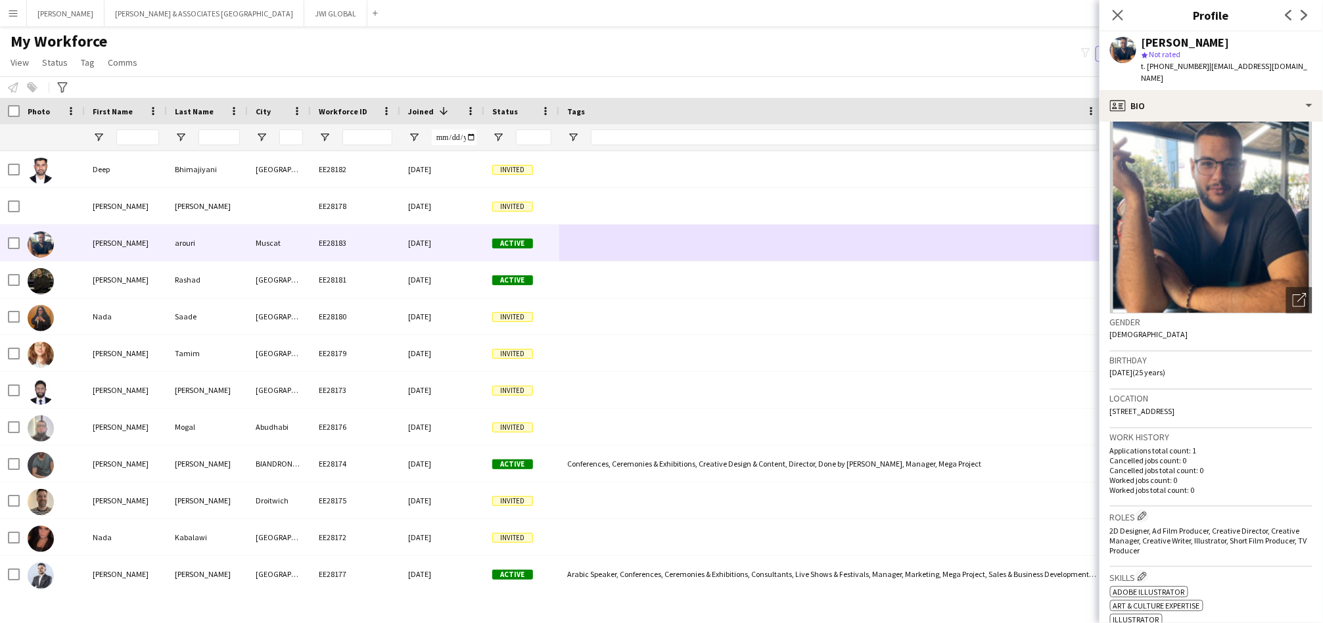
scroll to position [0, 0]
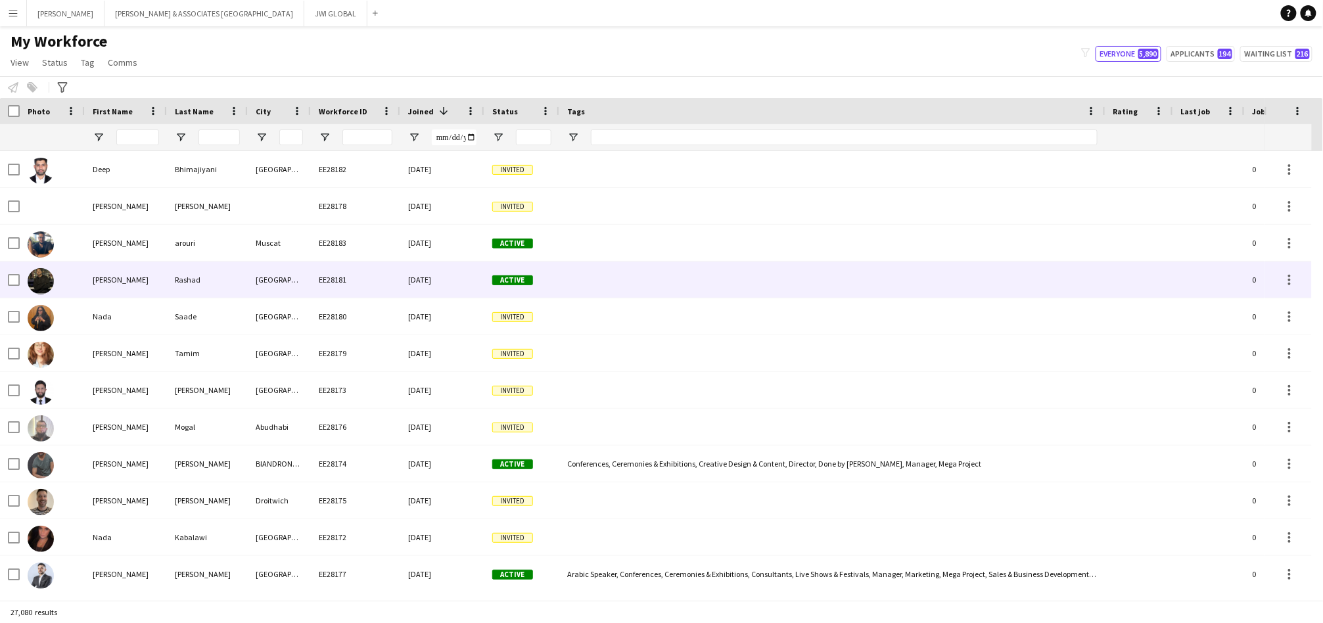
drag, startPoint x: 534, startPoint y: 266, endPoint x: 766, endPoint y: 304, distance: 235.7
click at [534, 265] on div "Active" at bounding box center [521, 280] width 75 height 36
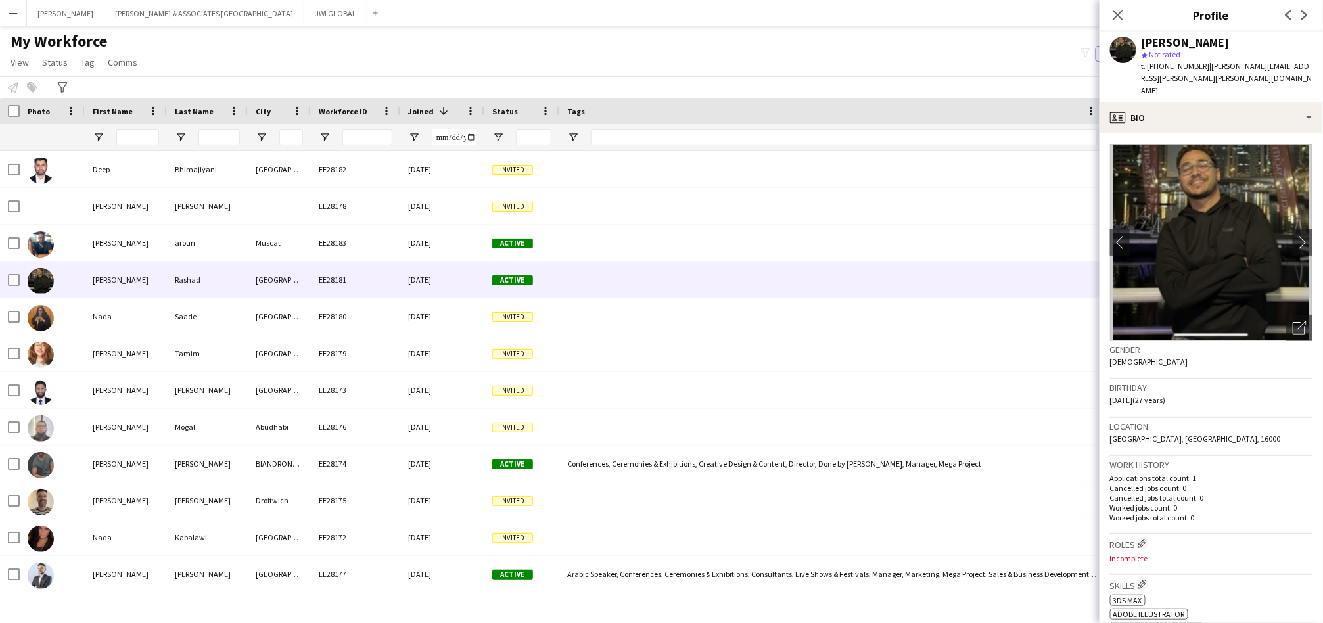
scroll to position [122, 0]
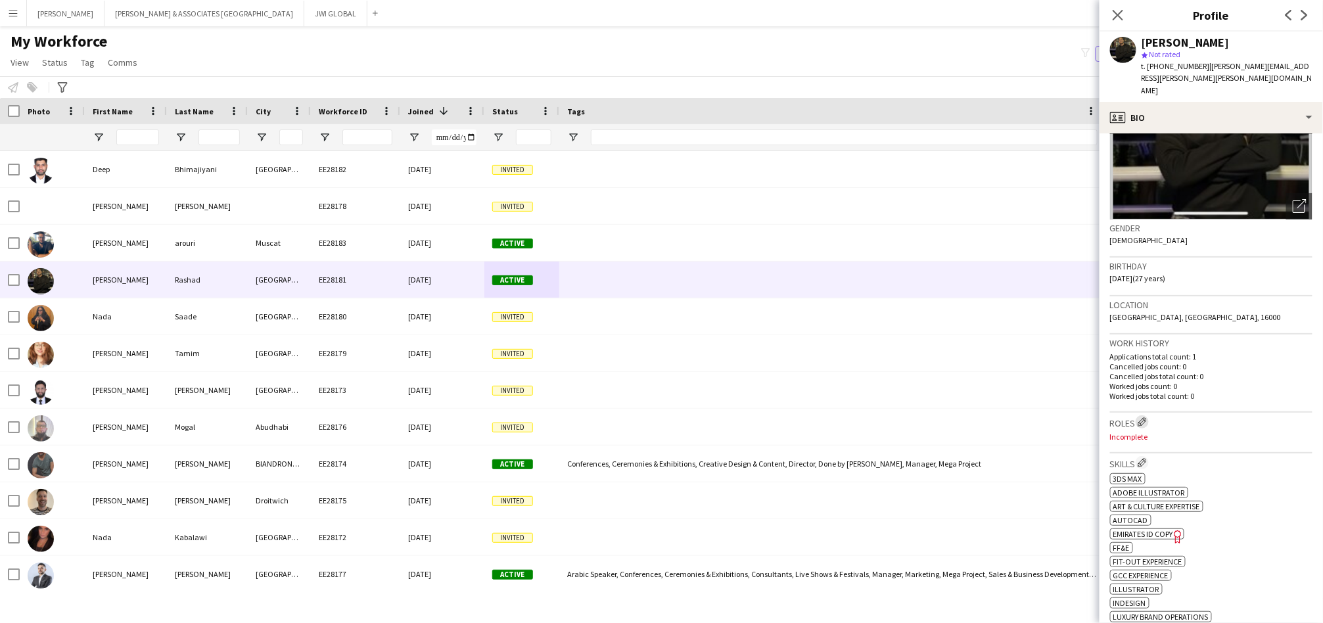
click at [1146, 417] on app-icon "Edit crew company roles" at bounding box center [1141, 421] width 9 height 9
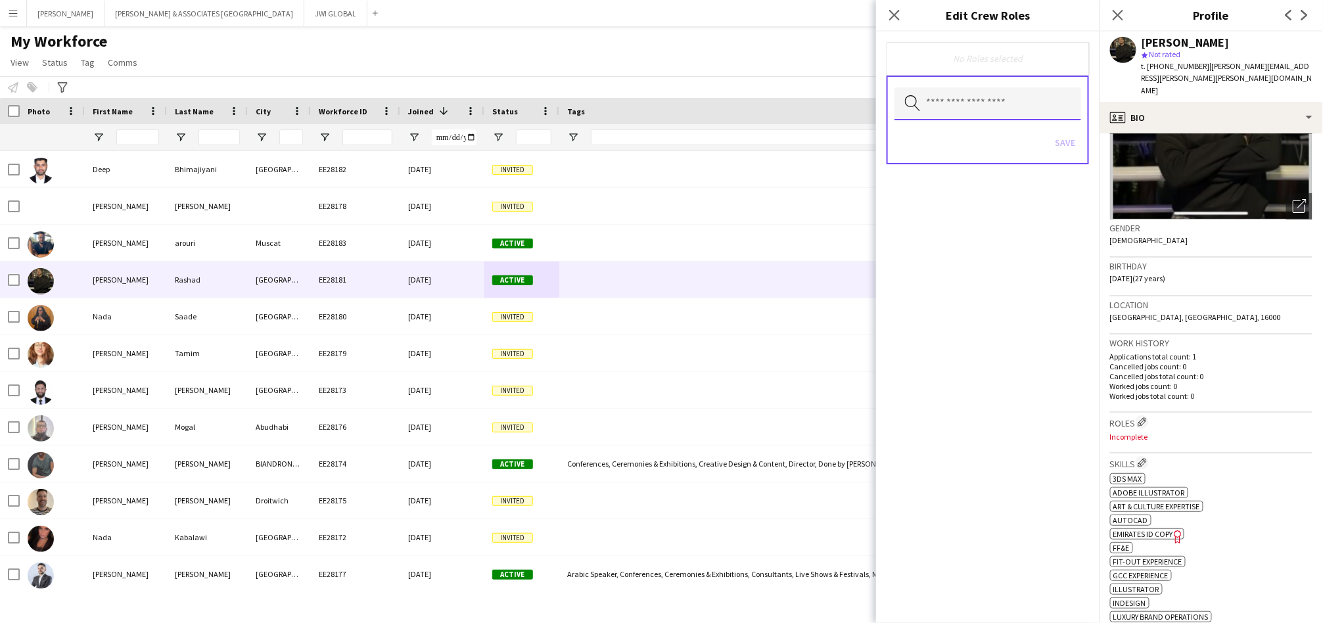
click at [1020, 106] on input "text" at bounding box center [987, 103] width 187 height 33
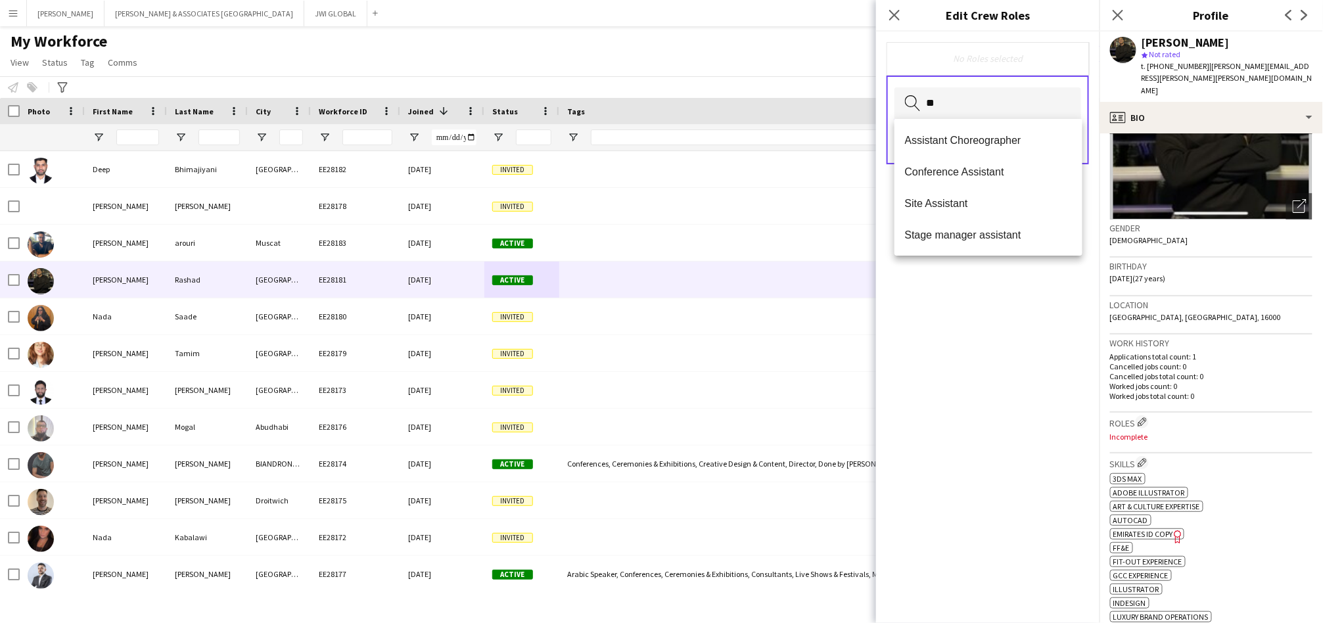
type input "*"
type input "**********"
click at [998, 140] on span "Production Coordinator" at bounding box center [988, 140] width 167 height 12
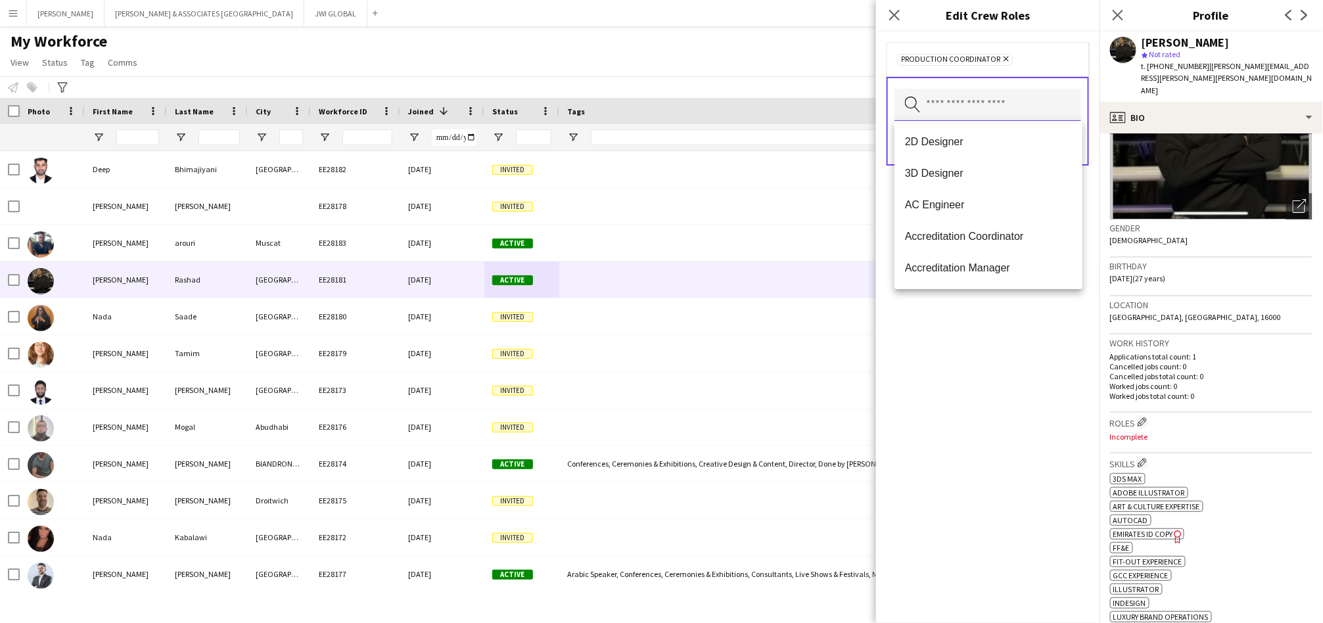
click at [976, 94] on input "text" at bounding box center [987, 105] width 187 height 33
type input "*"
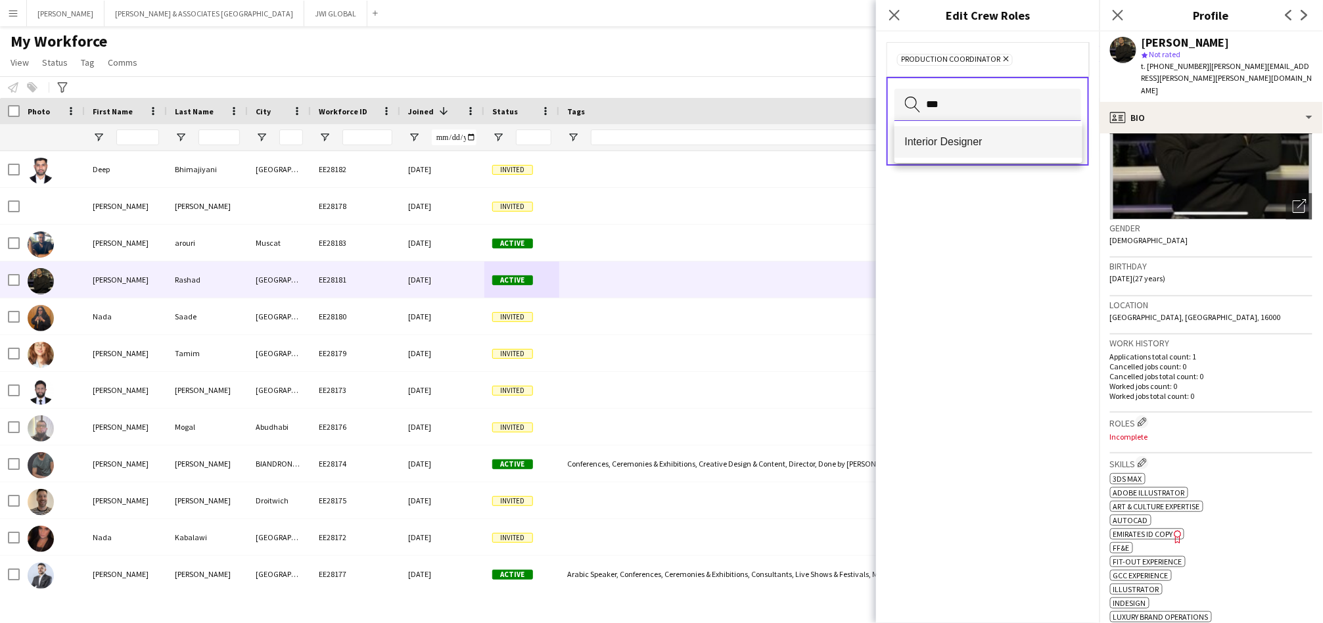
type input "***"
click at [997, 131] on mat-option "Interior Designer" at bounding box center [988, 142] width 188 height 32
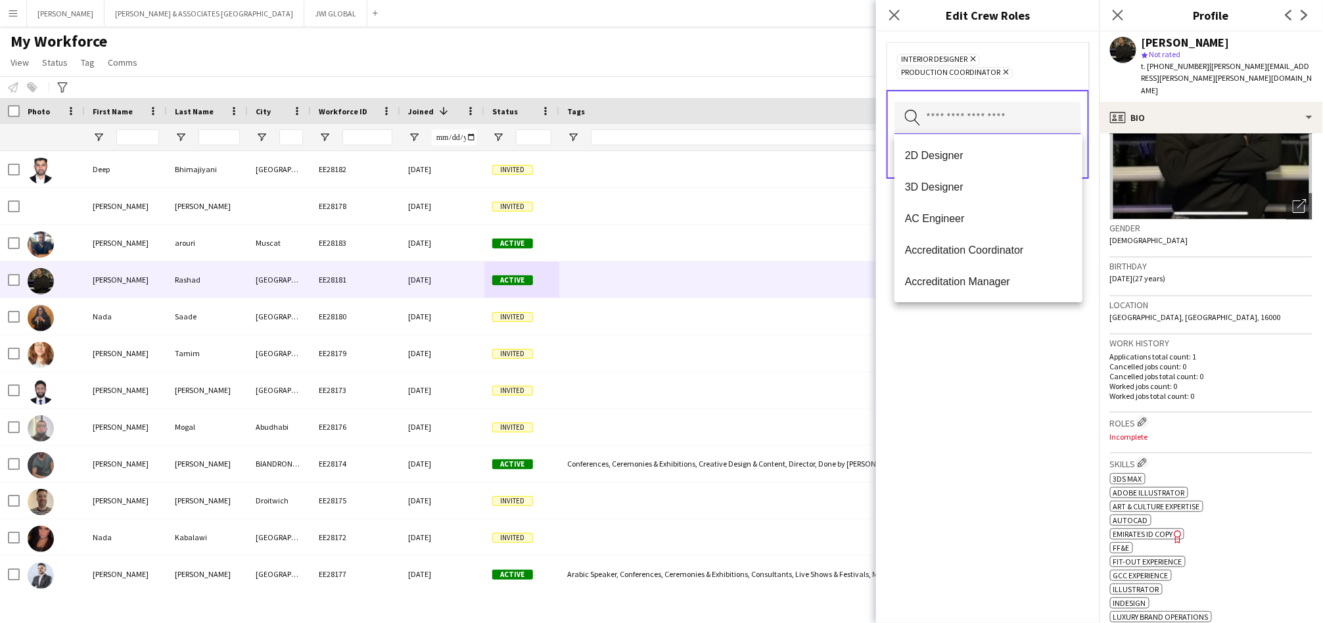
click at [986, 116] on input "text" at bounding box center [987, 118] width 187 height 33
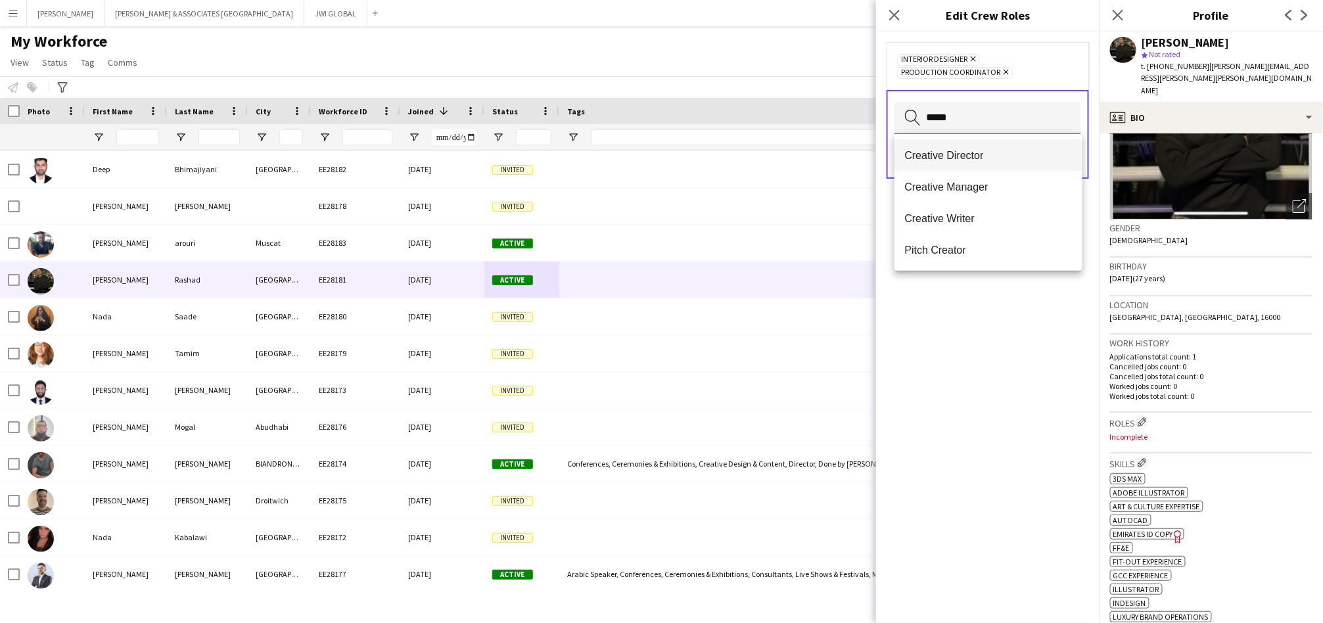
type input "*****"
click at [1009, 144] on mat-option "Creative Director" at bounding box center [988, 155] width 188 height 32
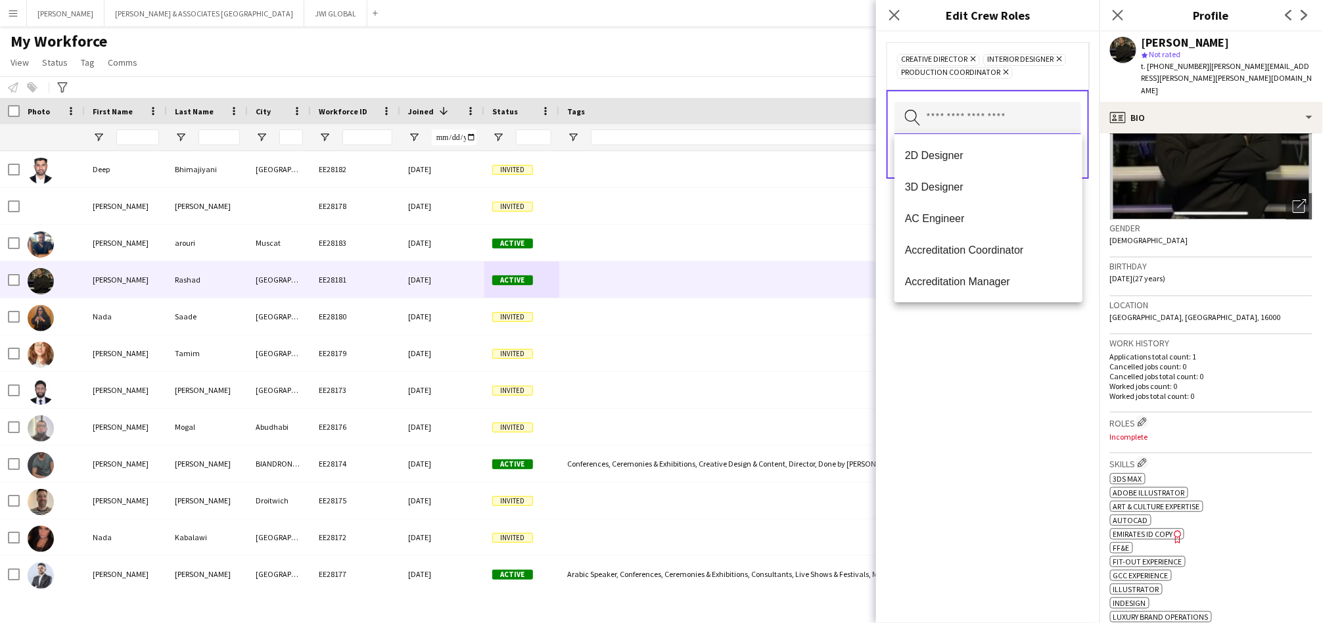
click at [980, 120] on input "text" at bounding box center [987, 118] width 187 height 33
type input "******"
click at [950, 275] on span "Project Manager" at bounding box center [988, 279] width 167 height 12
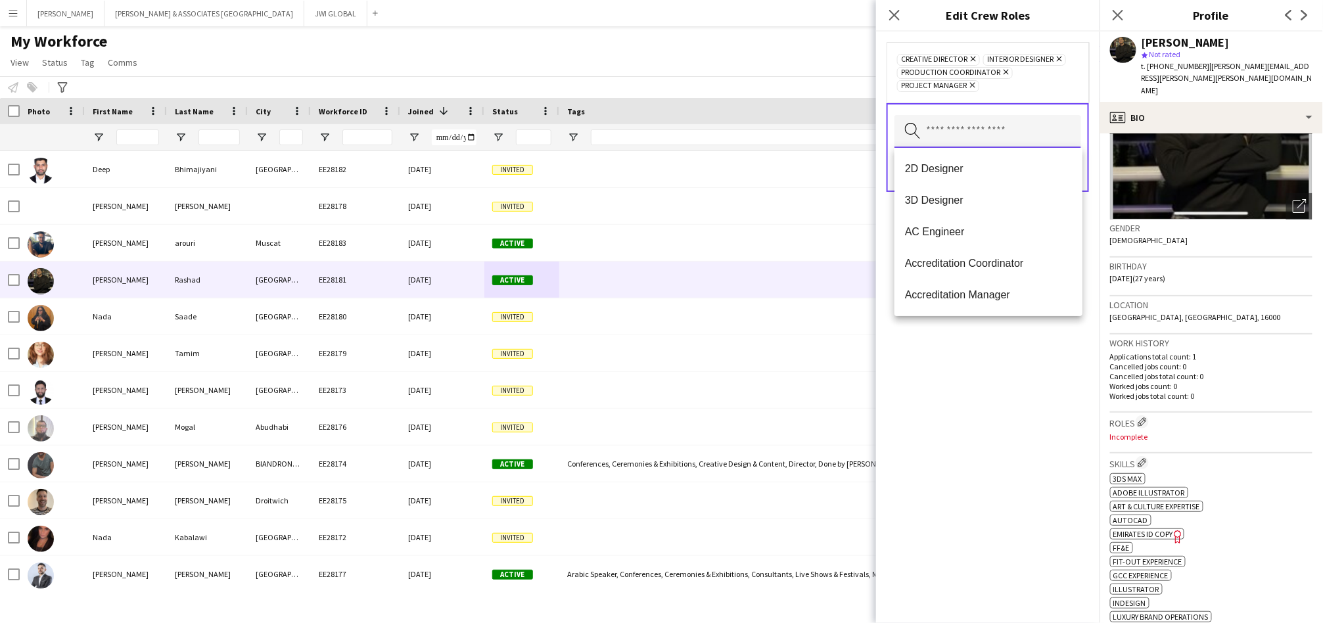
click at [997, 133] on input "text" at bounding box center [987, 131] width 187 height 33
type input "*******"
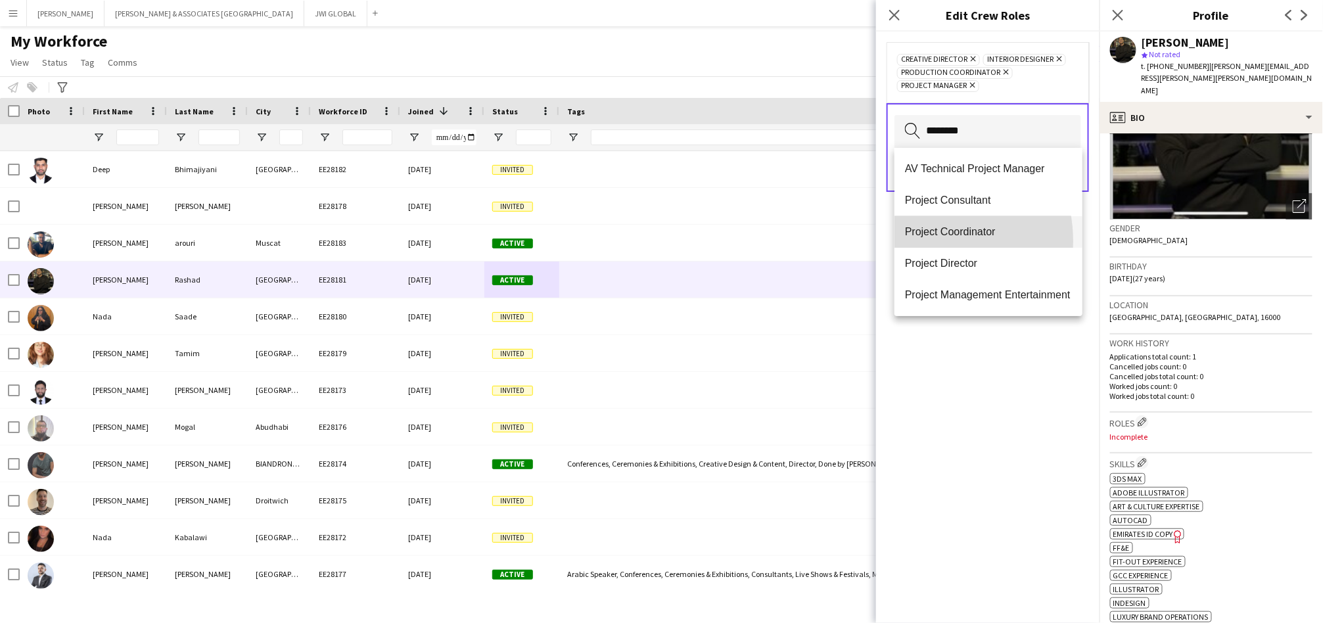
click at [919, 241] on mat-option "Project Coordinator" at bounding box center [988, 232] width 188 height 32
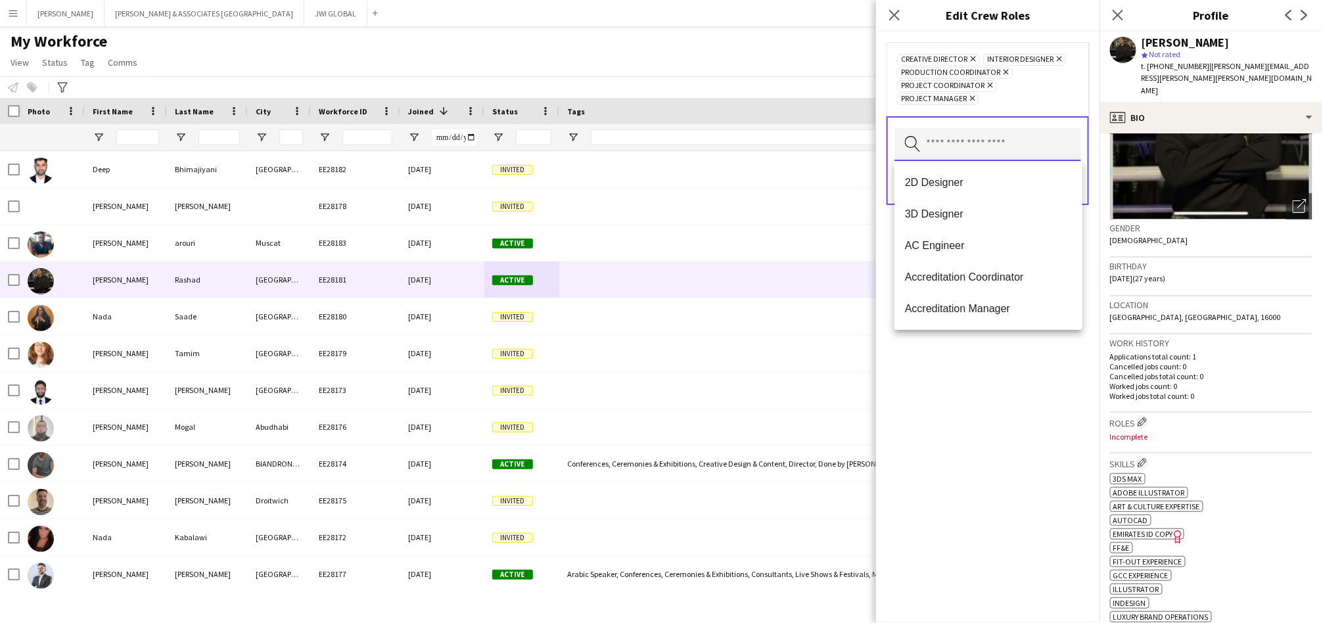
click at [970, 151] on input "text" at bounding box center [987, 144] width 187 height 33
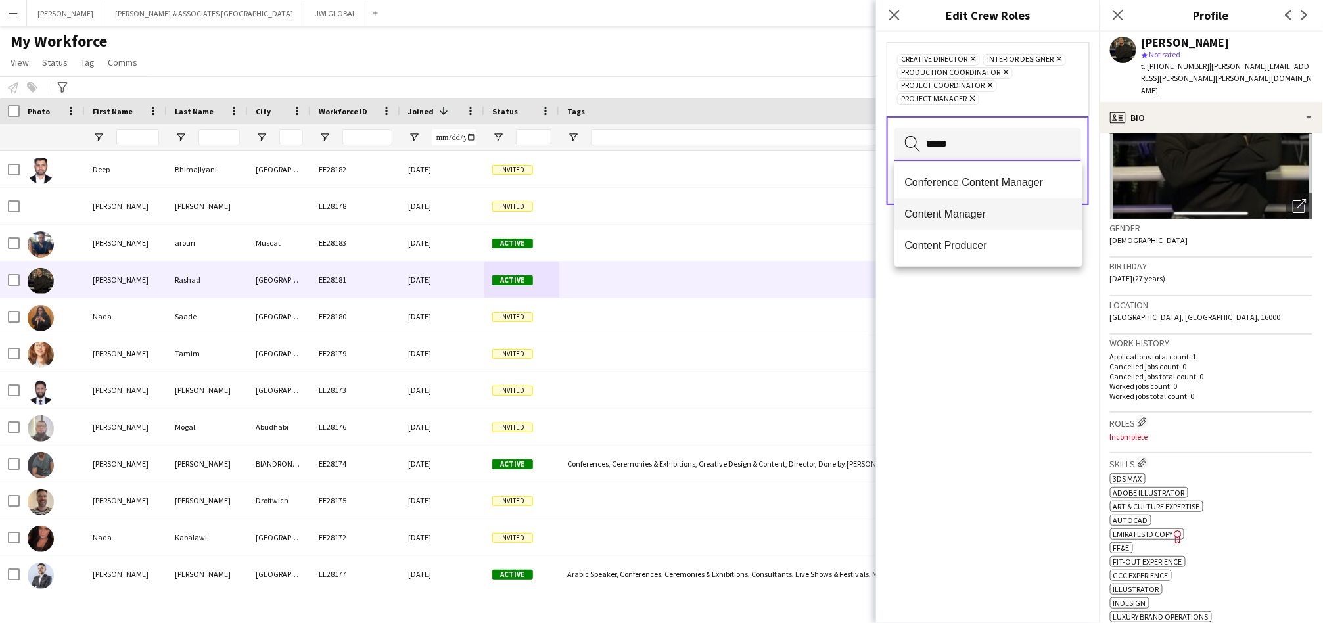
type input "*****"
click at [984, 216] on span "Content Manager" at bounding box center [988, 214] width 167 height 12
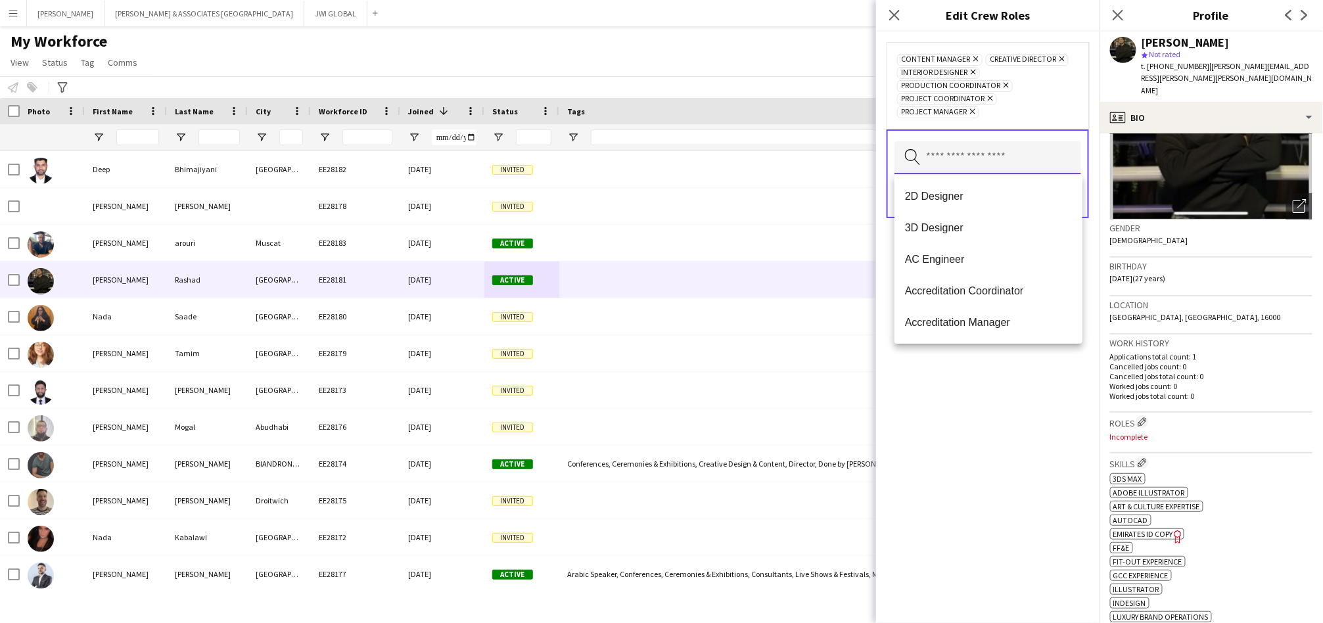
click at [974, 146] on input "text" at bounding box center [987, 157] width 187 height 33
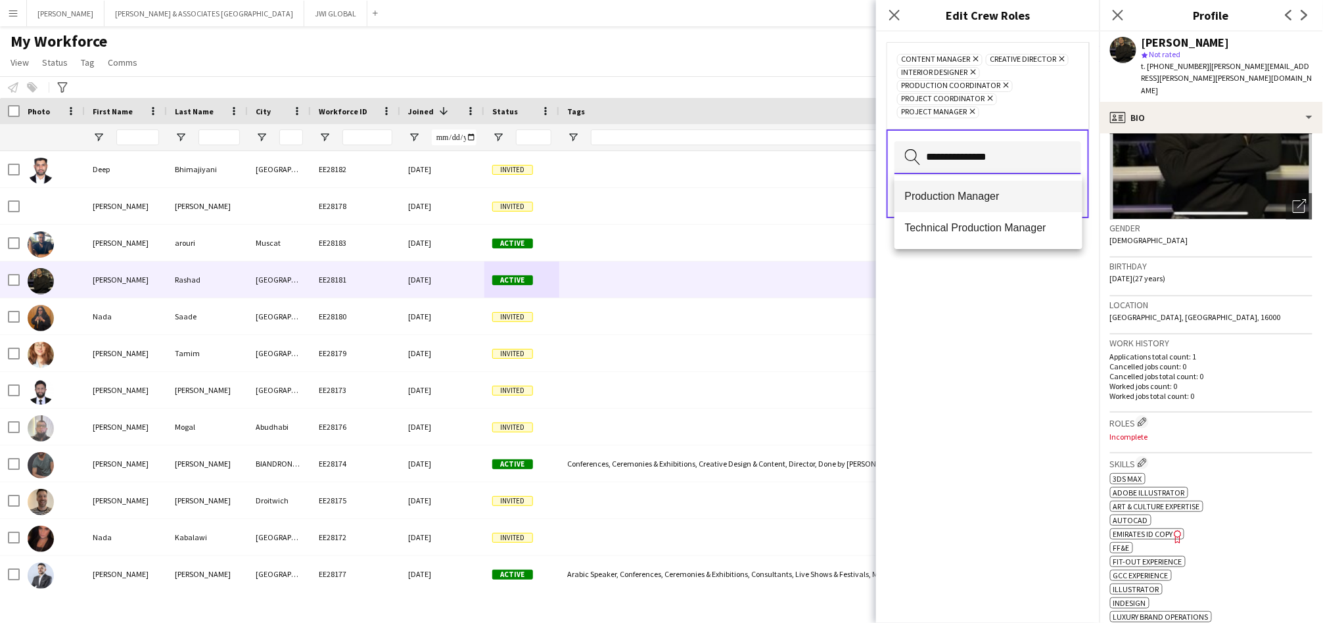
type input "**********"
click at [987, 185] on mat-option "Production Manager" at bounding box center [988, 197] width 188 height 32
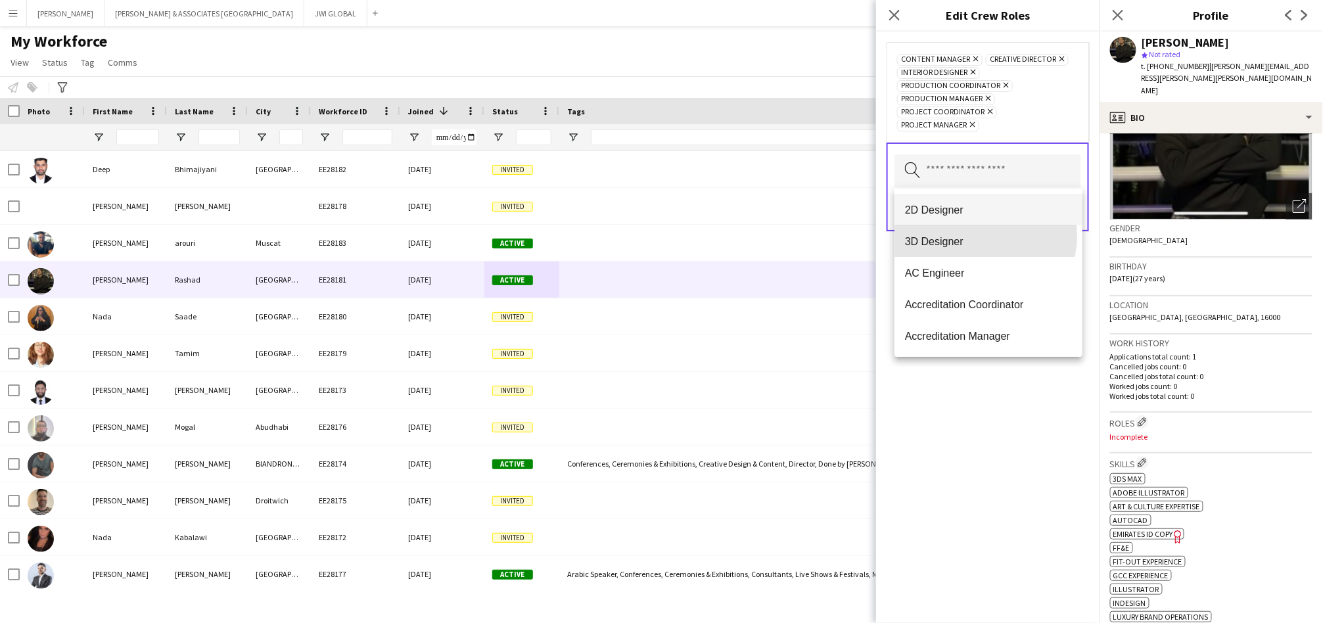
drag, startPoint x: 984, startPoint y: 236, endPoint x: 986, endPoint y: 220, distance: 15.8
click at [986, 224] on div "2D Designer 3D Designer AC Engineer Accreditation Coordinator Accreditation Man…" at bounding box center [988, 273] width 188 height 168
click at [995, 237] on span "3D Designer" at bounding box center [988, 241] width 167 height 12
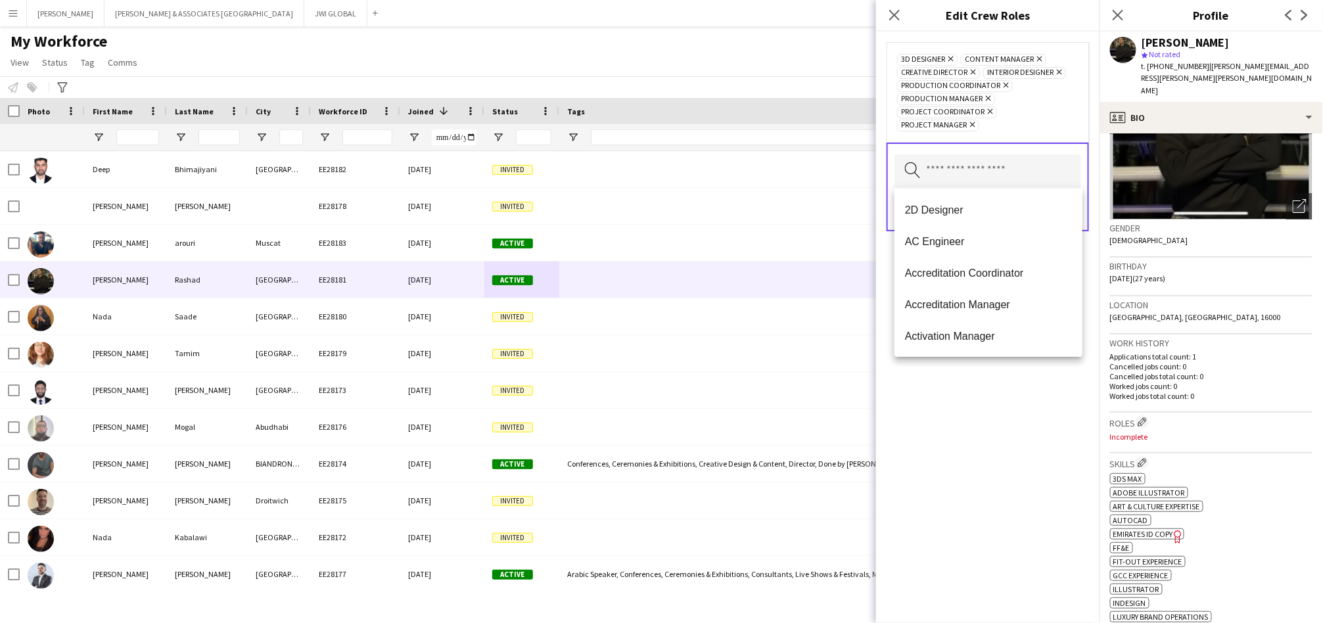
click at [980, 401] on div "3D Designer Remove Content Manager Remove Creative Director Remove Interior Des…" at bounding box center [987, 327] width 223 height 591
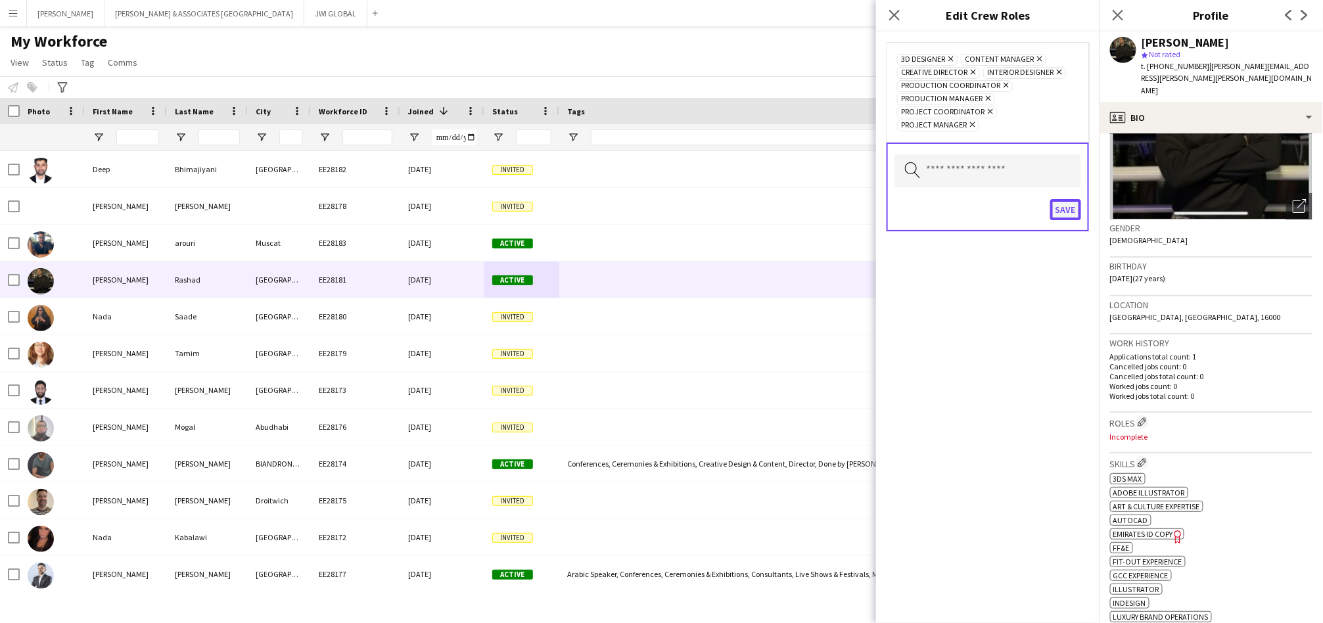
click at [1068, 209] on button "Save" at bounding box center [1065, 209] width 31 height 21
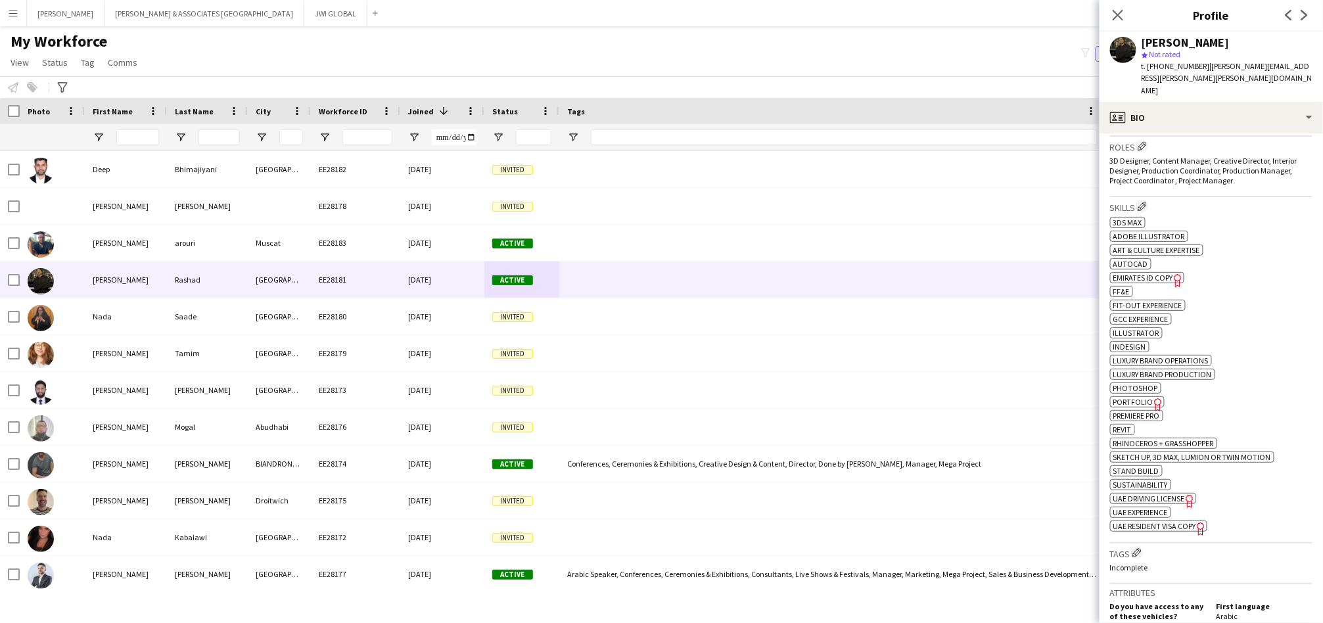
scroll to position [365, 0]
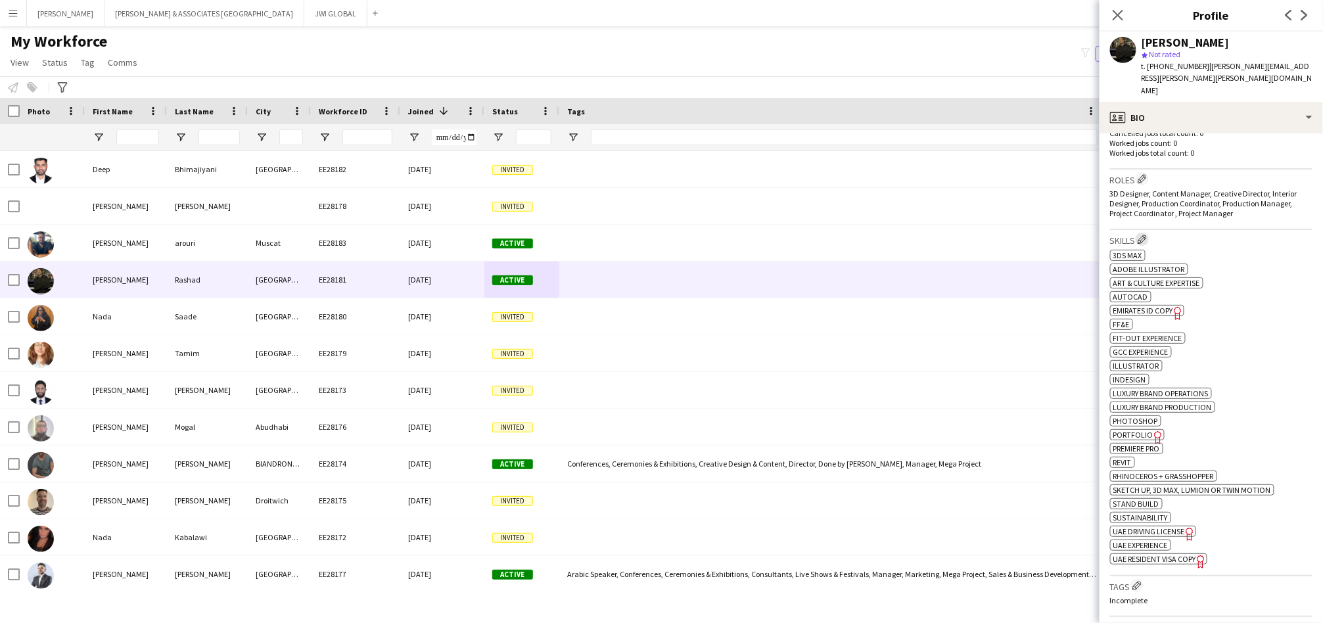
click at [1147, 235] on app-icon "Edit crew company skills" at bounding box center [1141, 239] width 9 height 9
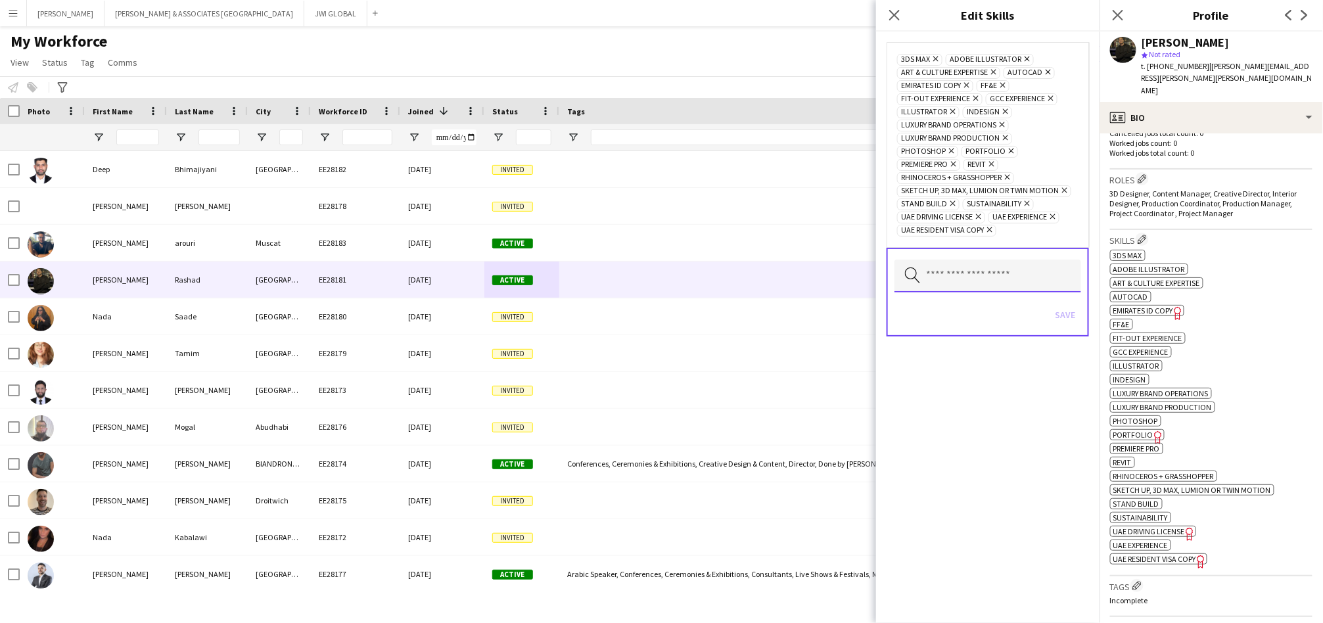
click at [1026, 260] on input "text" at bounding box center [987, 276] width 187 height 33
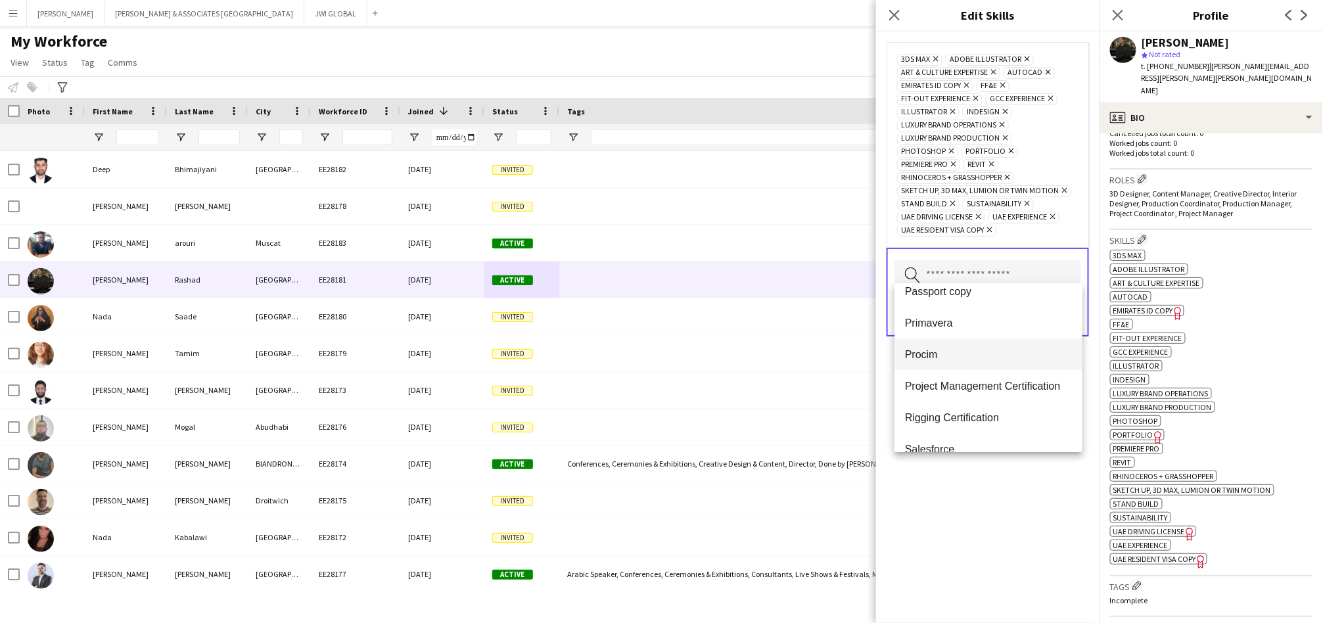
scroll to position [599, 0]
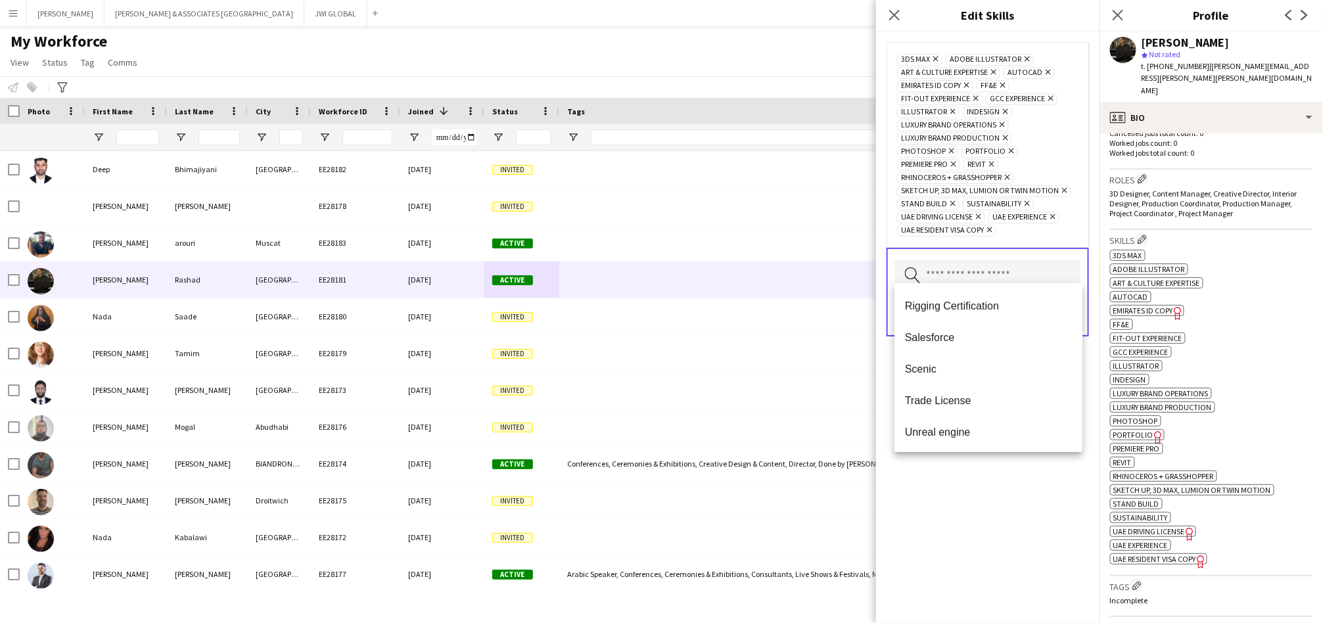
click at [1001, 507] on div "3Ds MAX Remove Adobe Illustrator Remove Art & Culture Expertise Remove Autocad …" at bounding box center [987, 327] width 223 height 591
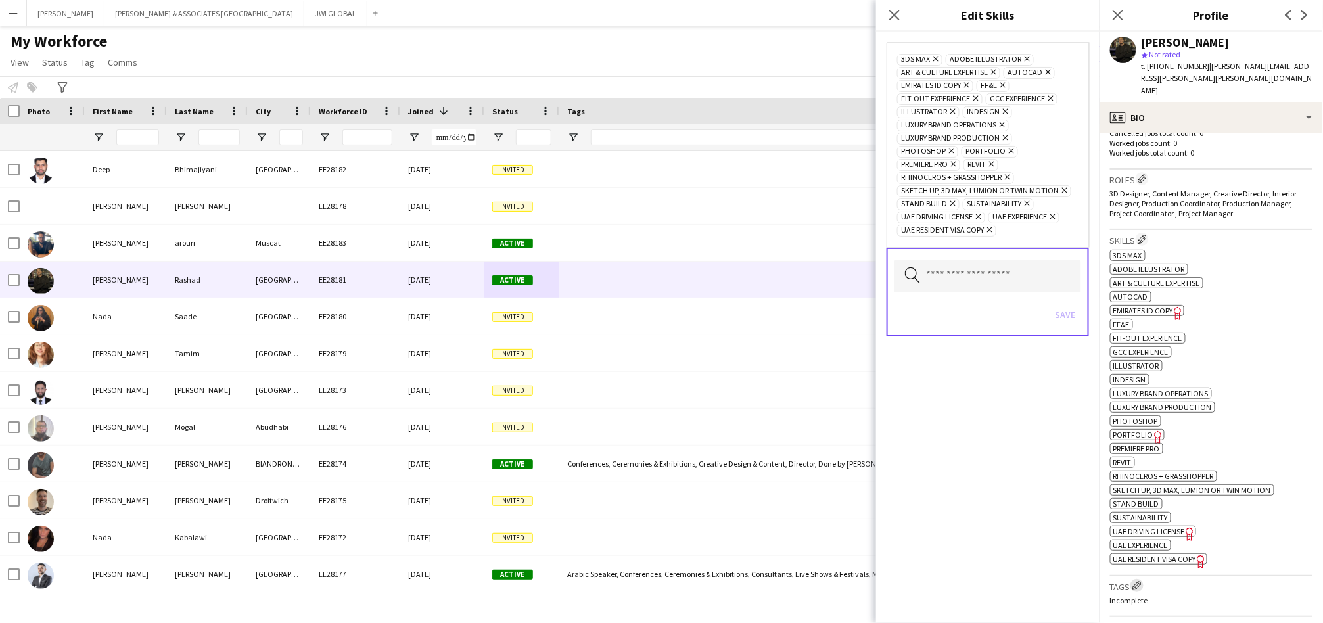
click at [1139, 579] on button "Edit crew company tags" at bounding box center [1136, 585] width 13 height 13
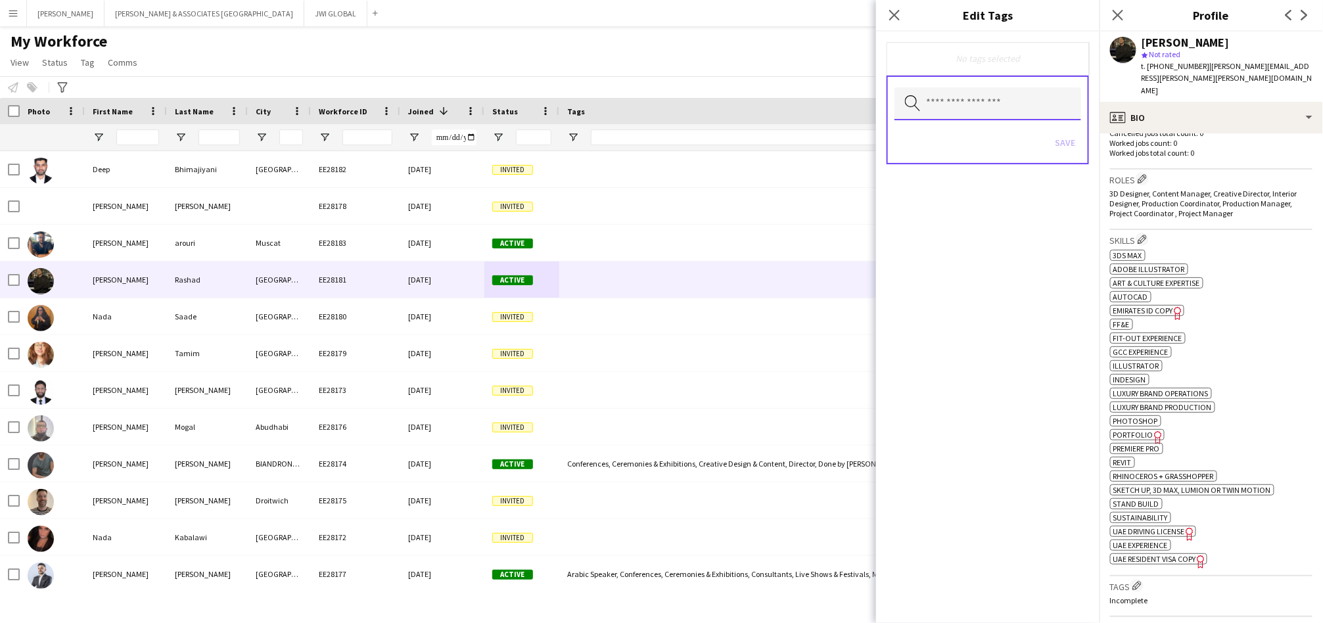
click at [992, 108] on input "text" at bounding box center [987, 103] width 187 height 33
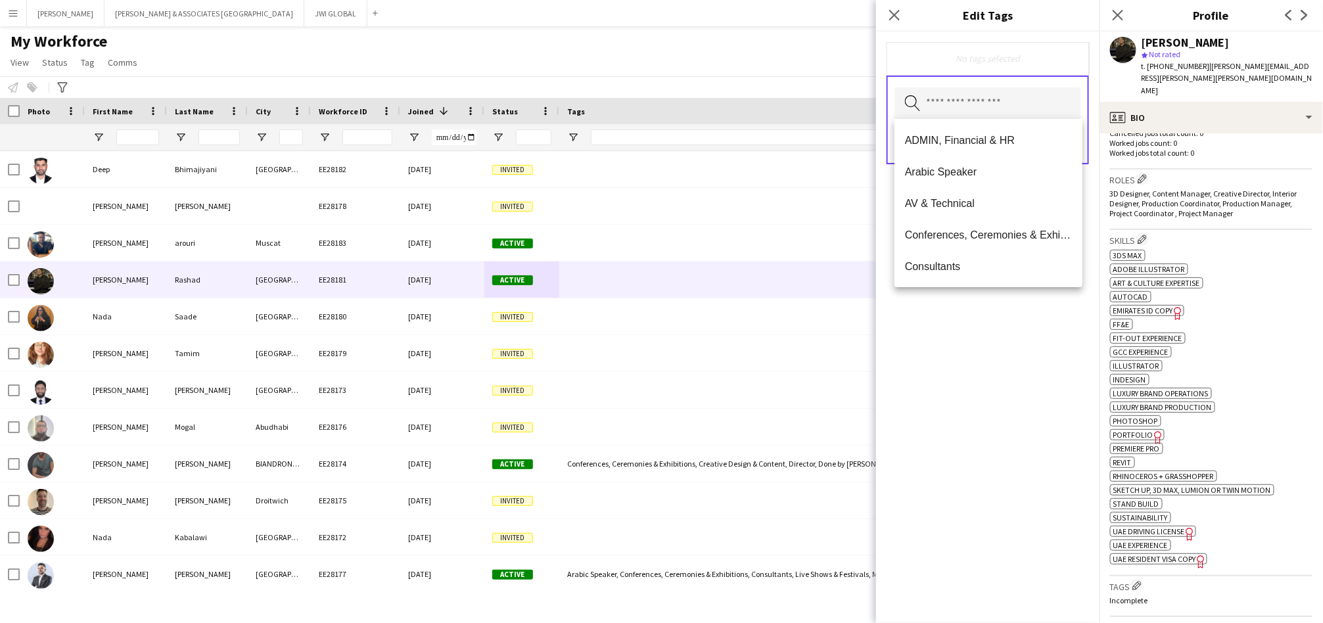
click at [998, 166] on span "Arabic Speaker" at bounding box center [988, 172] width 167 height 12
click at [989, 202] on span "Conferences, Ceremonies & Exhibitions" at bounding box center [988, 204] width 167 height 12
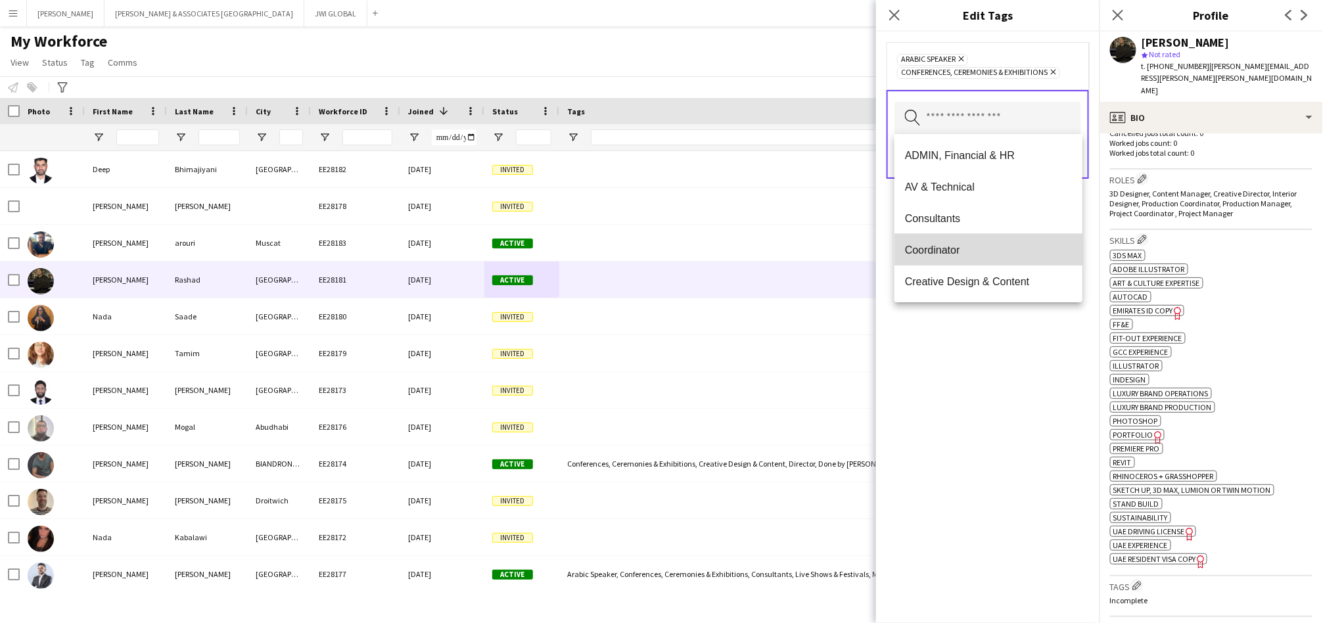
click at [1000, 246] on span "Coordinator" at bounding box center [988, 250] width 167 height 12
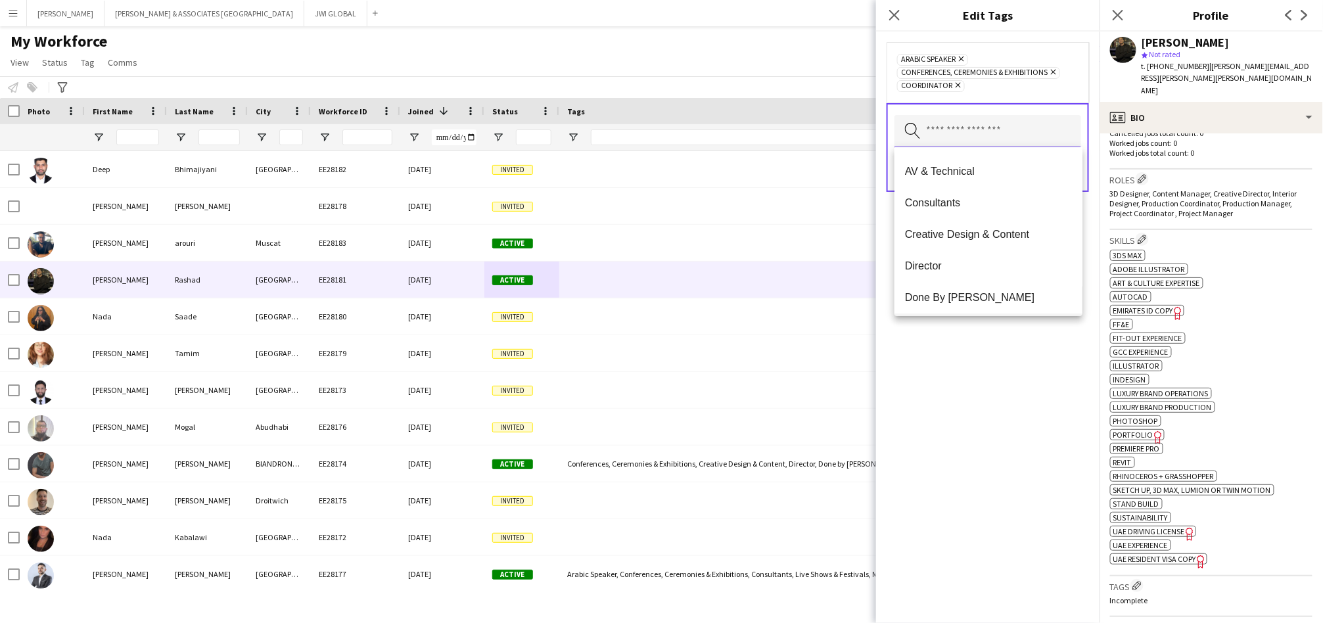
scroll to position [0, 0]
click at [1013, 264] on span "Creative Design & Content" at bounding box center [988, 263] width 167 height 12
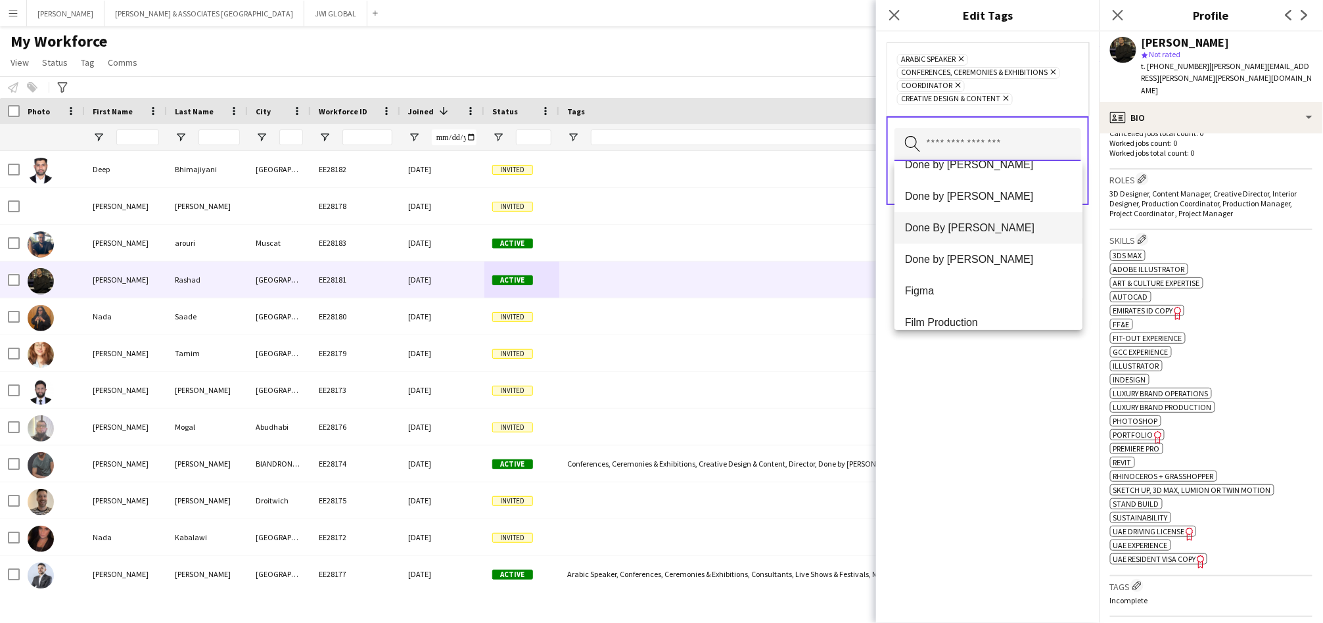
scroll to position [487, 0]
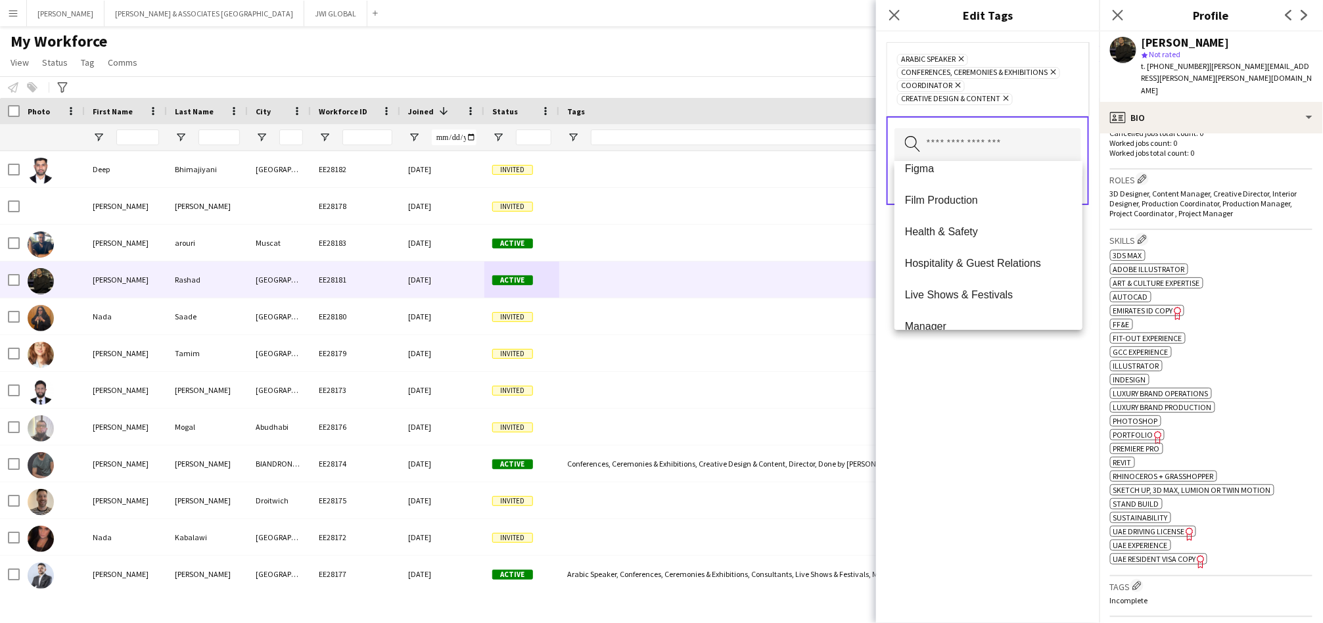
drag, startPoint x: 1023, startPoint y: 295, endPoint x: 1027, endPoint y: 284, distance: 11.8
click at [1024, 290] on span "Live Shows & Festivals" at bounding box center [988, 294] width 167 height 12
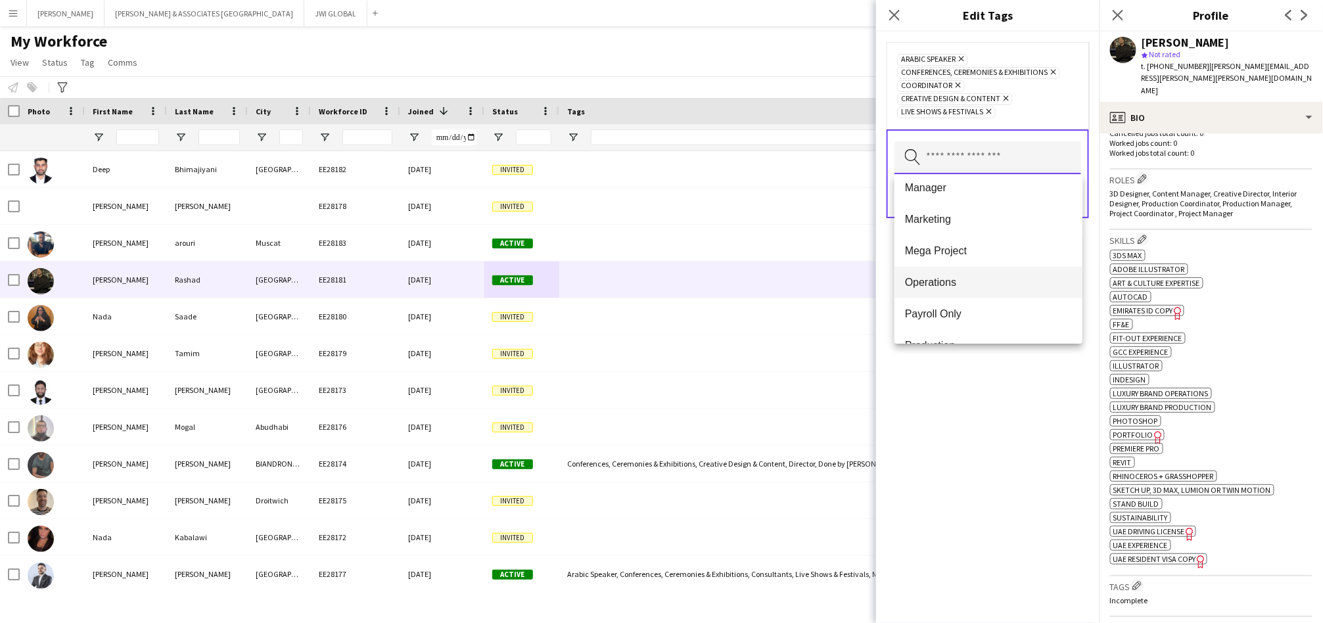
scroll to position [730, 0]
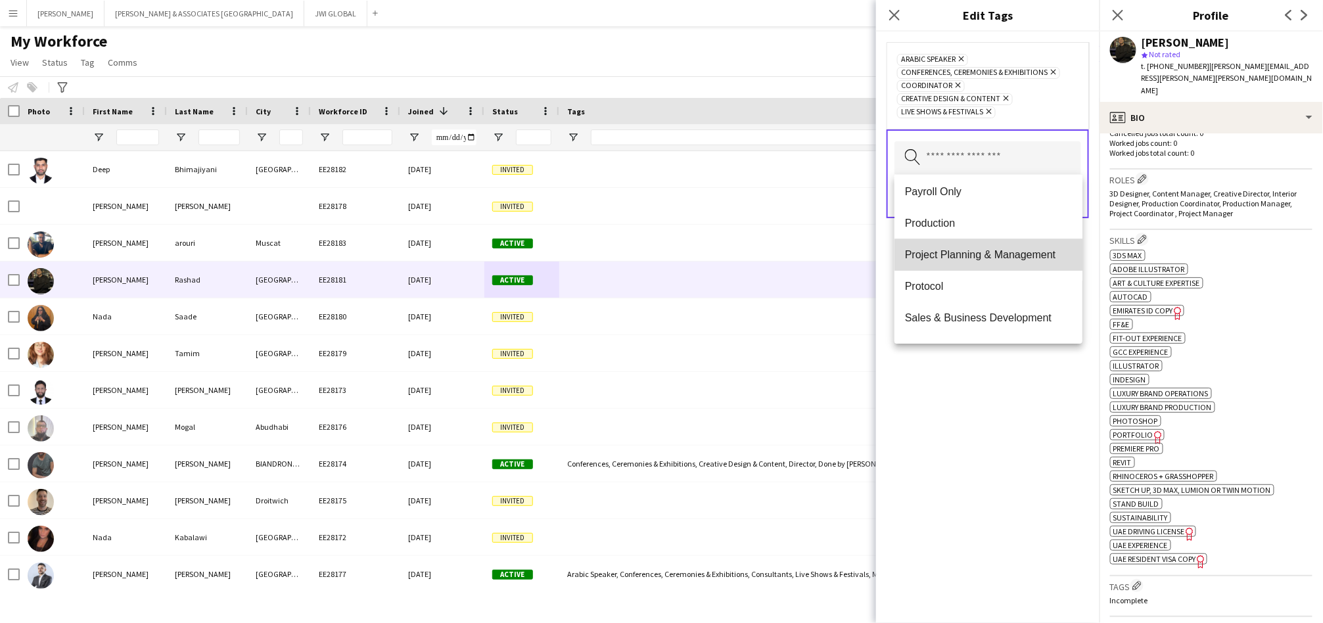
click at [1041, 260] on span "Project Planning & Management" at bounding box center [988, 254] width 167 height 12
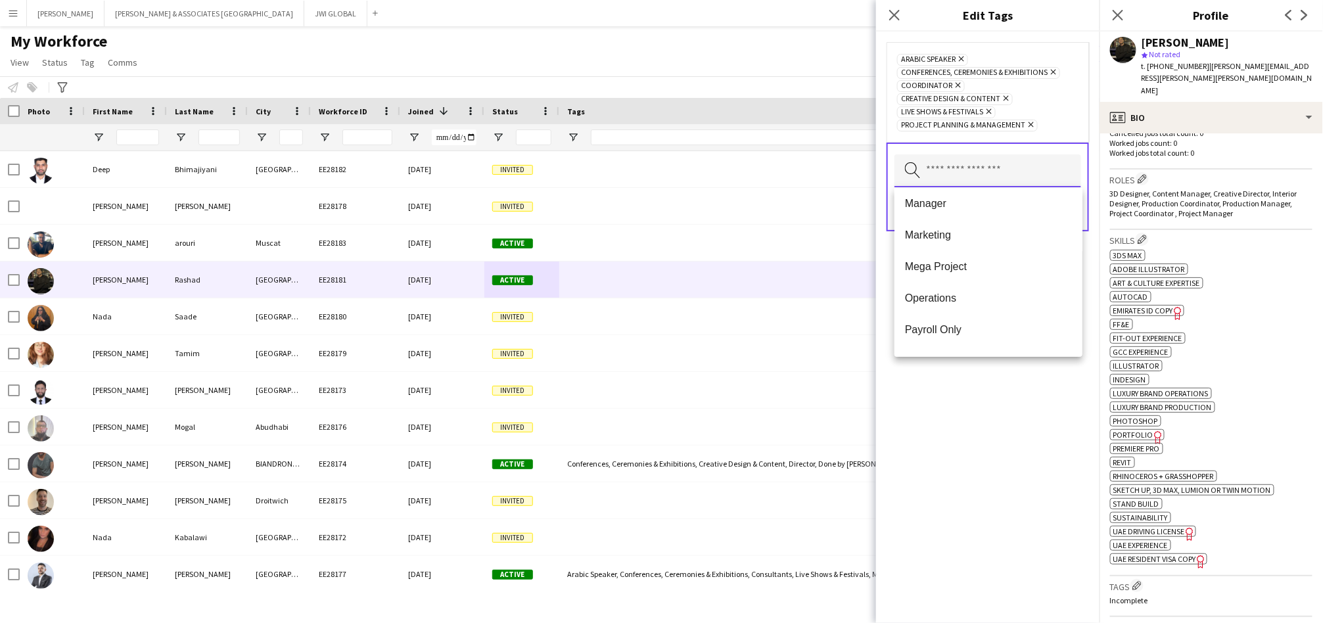
scroll to position [608, 0]
click at [1024, 264] on span "Mega Project" at bounding box center [988, 264] width 167 height 12
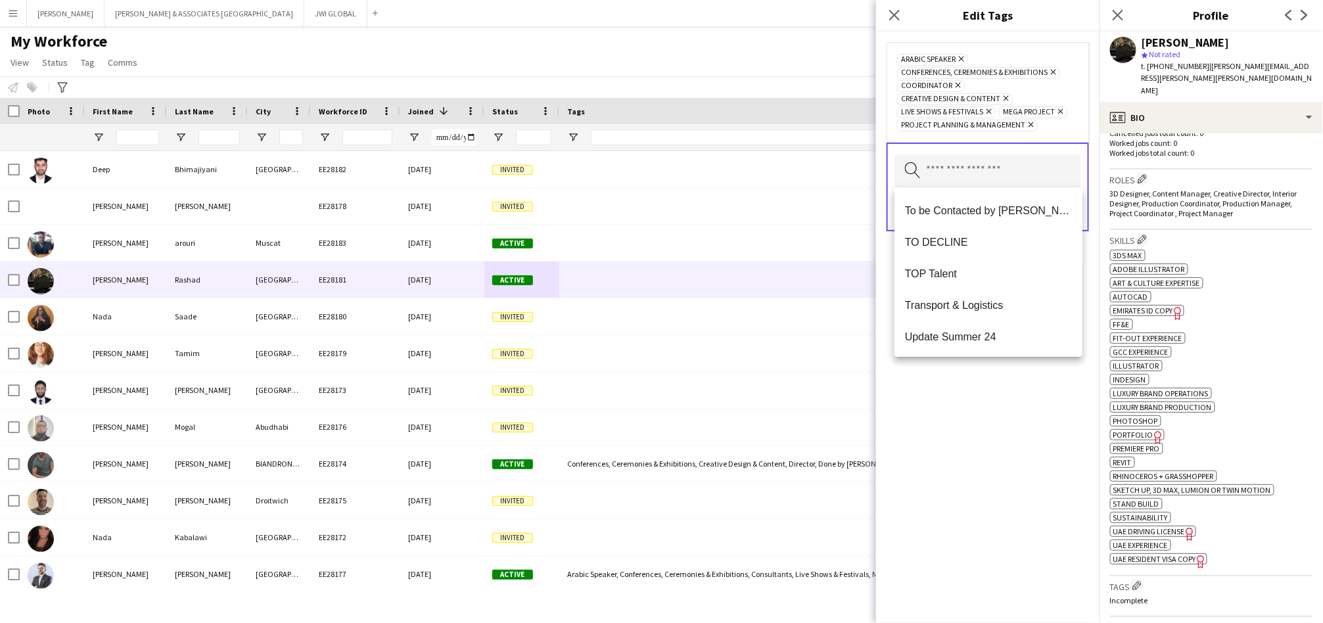
drag, startPoint x: 952, startPoint y: 494, endPoint x: 969, endPoint y: 482, distance: 20.2
click at [952, 493] on div "Arabic Speaker Remove Conferences, Ceremonies & Exhibitions Remove Coordinator …" at bounding box center [987, 327] width 223 height 591
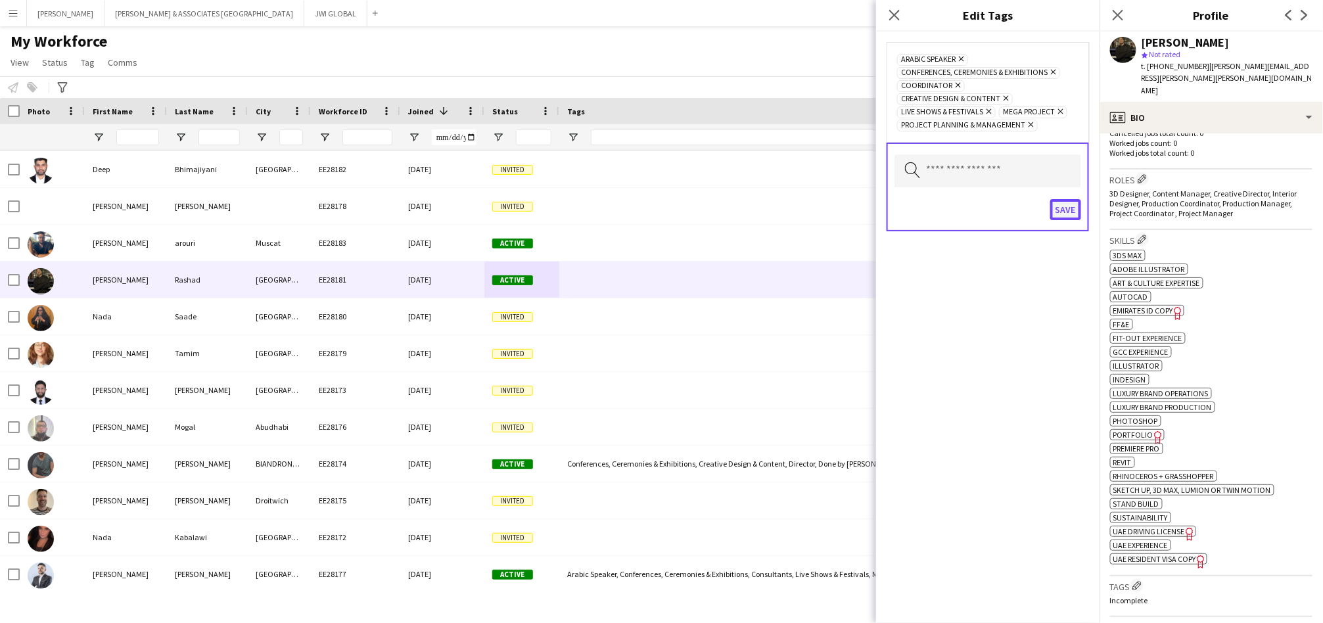
click at [1064, 211] on button "Save" at bounding box center [1065, 209] width 31 height 21
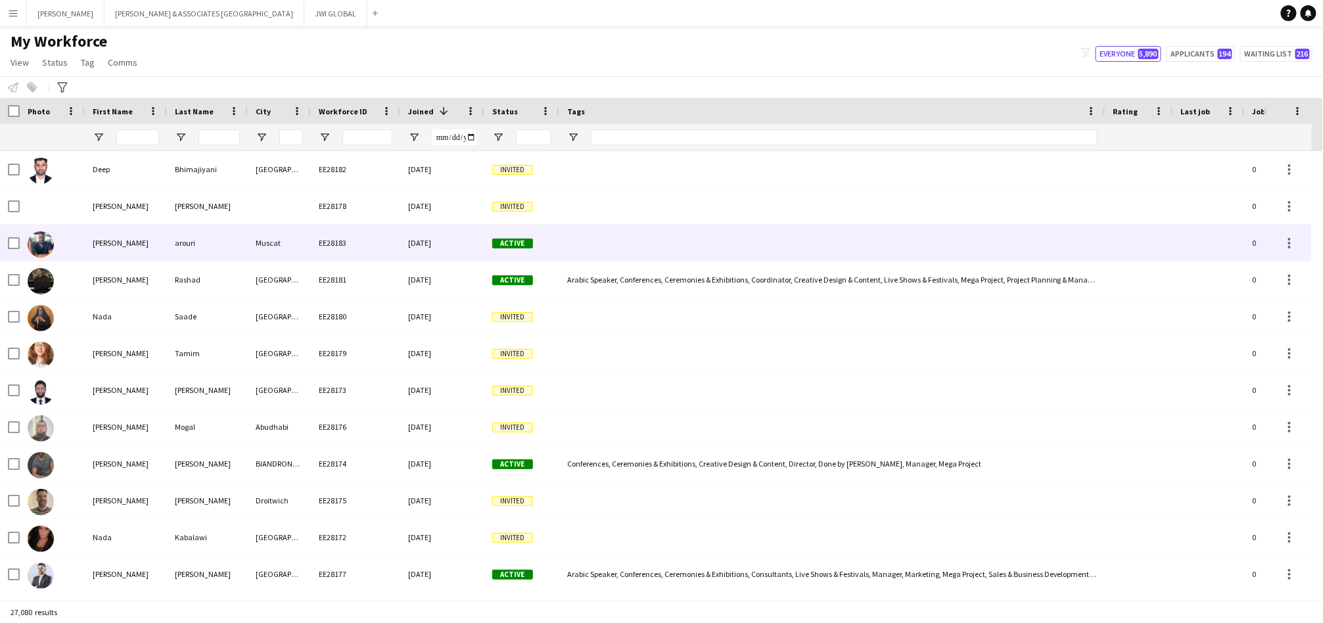
drag, startPoint x: 211, startPoint y: 249, endPoint x: 582, endPoint y: 311, distance: 375.8
click at [211, 248] on div "arouri" at bounding box center [207, 243] width 81 height 36
click at [203, 254] on div "arouri" at bounding box center [207, 243] width 81 height 36
drag, startPoint x: 656, startPoint y: 235, endPoint x: 616, endPoint y: 262, distance: 47.8
click at [654, 235] on div at bounding box center [832, 243] width 546 height 36
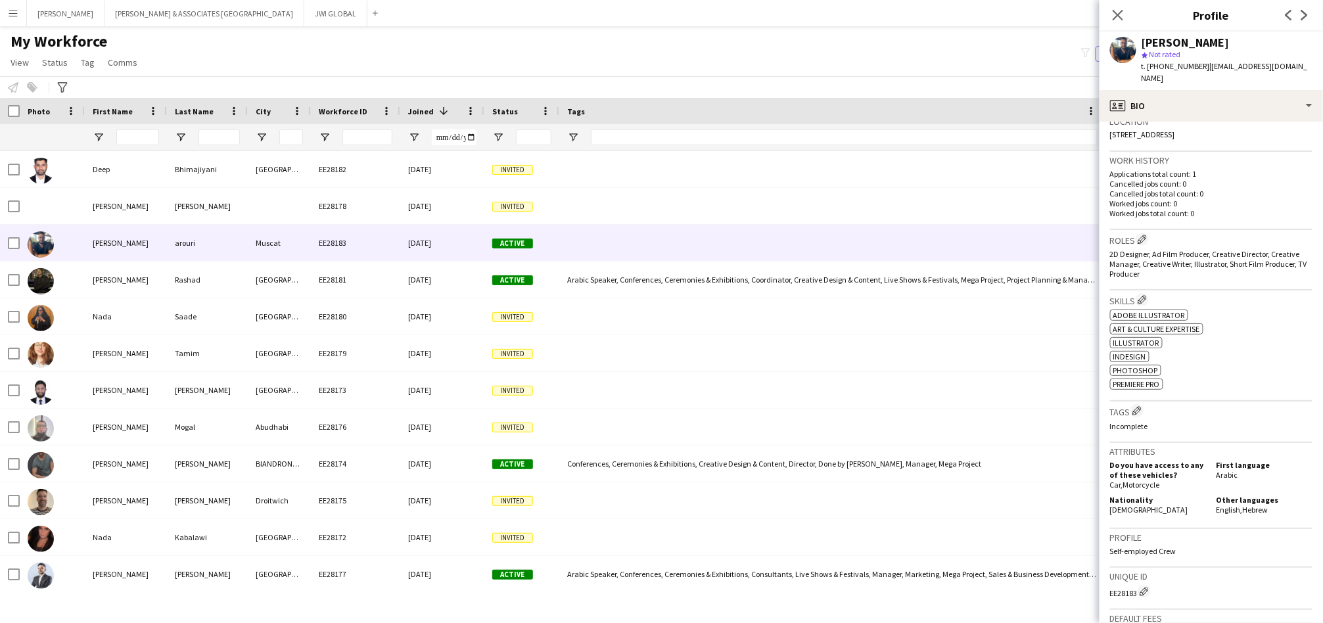
scroll to position [365, 0]
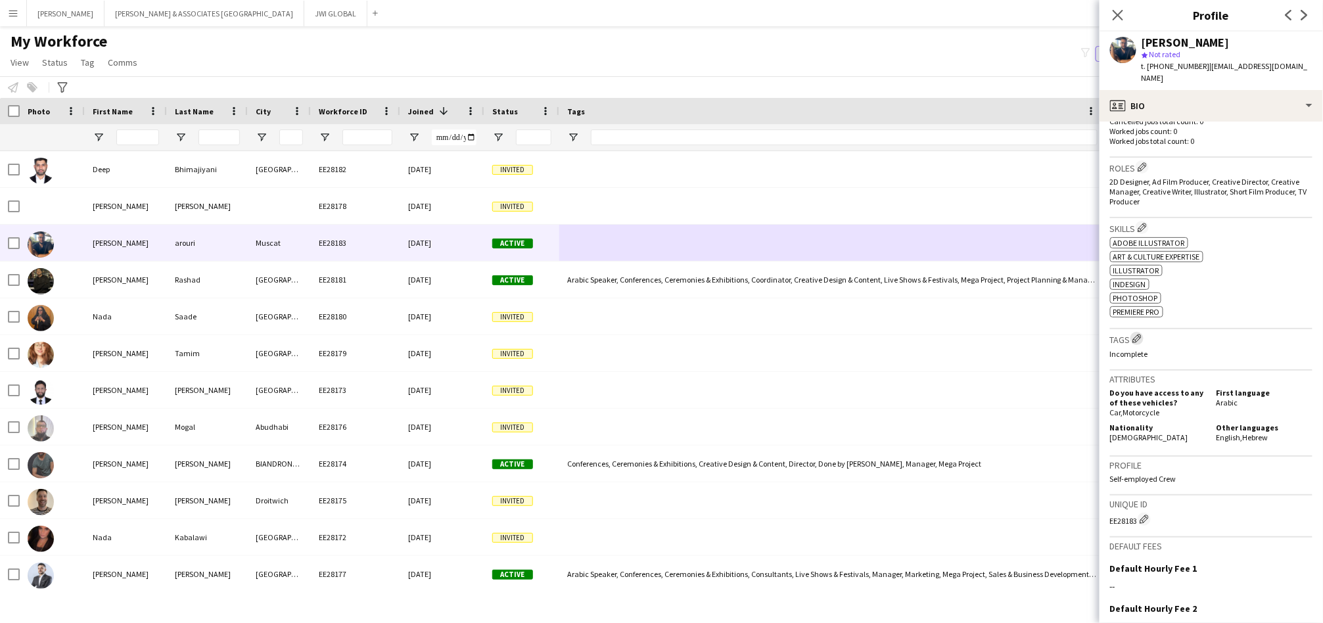
click at [1134, 334] on app-icon "Edit crew company tags" at bounding box center [1136, 338] width 9 height 9
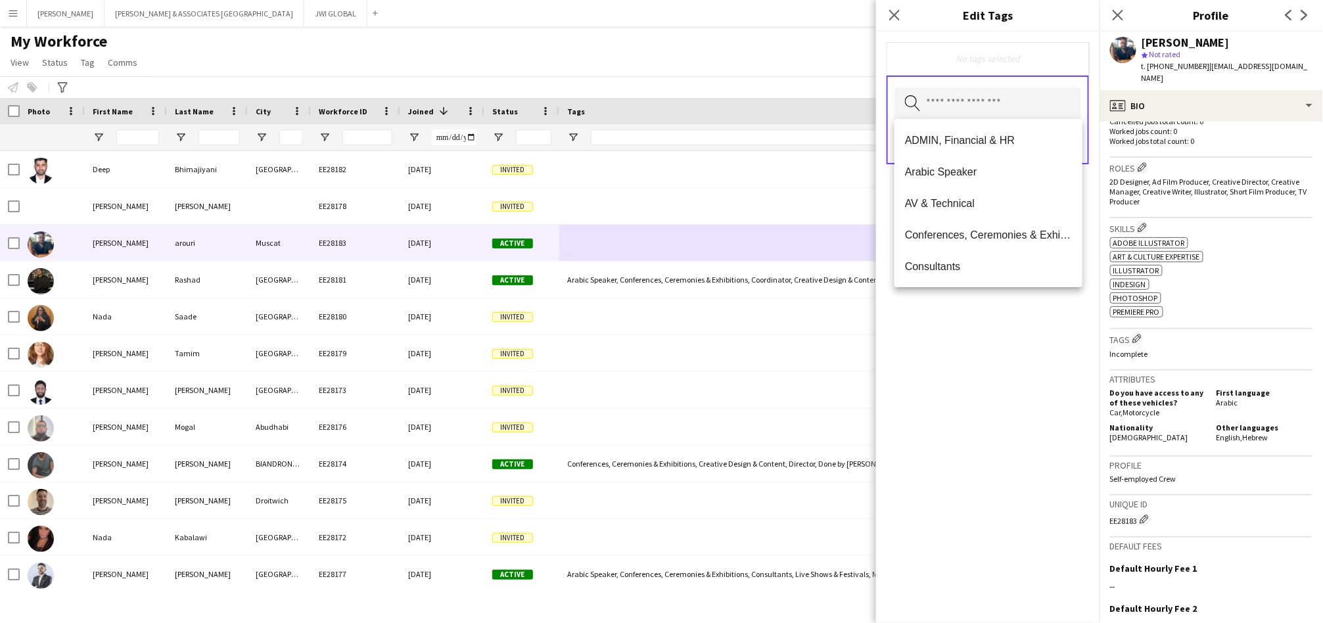
click at [1022, 110] on input "text" at bounding box center [987, 103] width 187 height 33
click at [1017, 172] on span "Arabic Speaker" at bounding box center [988, 172] width 167 height 12
click at [1030, 208] on span "Conferences, Ceremonies & Exhibitions" at bounding box center [988, 204] width 167 height 12
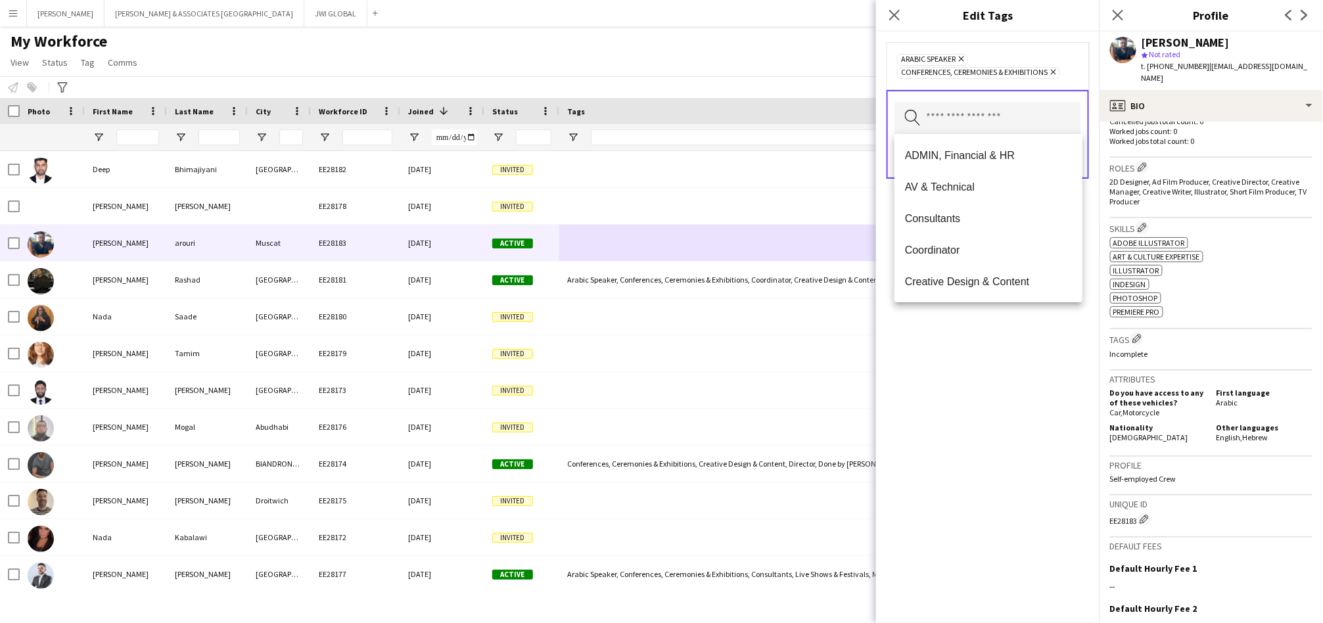
click at [1053, 74] on icon "Remove" at bounding box center [1051, 72] width 9 height 9
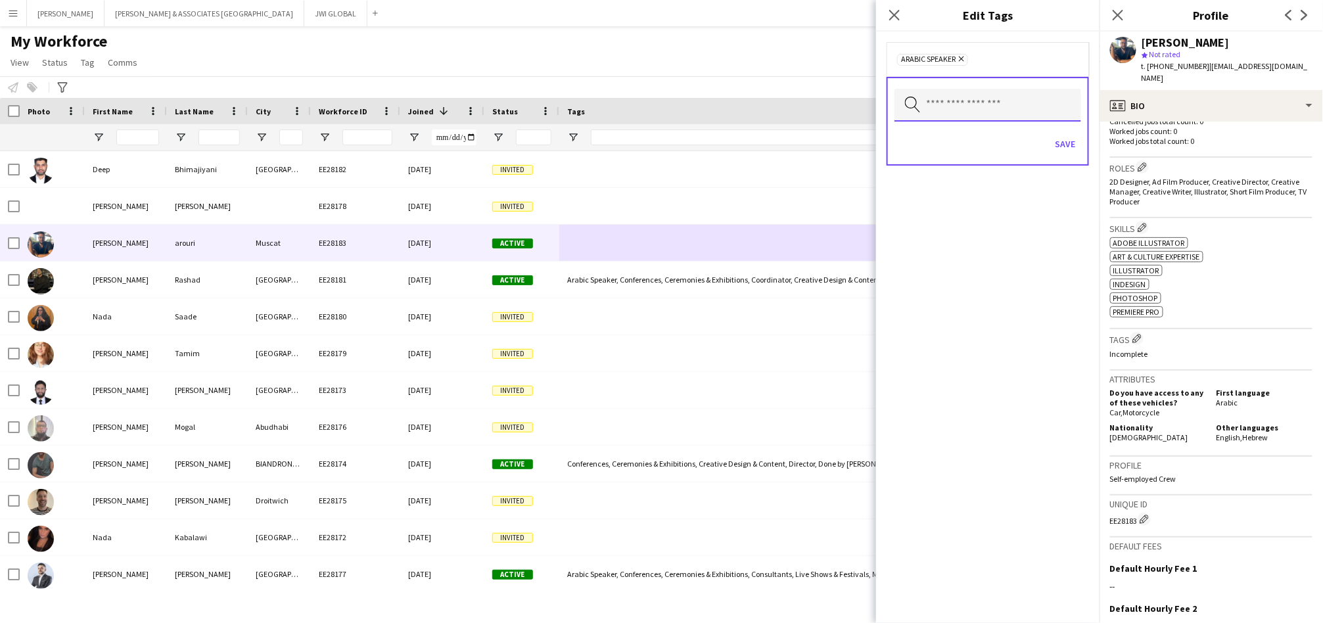
click at [1030, 112] on input "text" at bounding box center [987, 105] width 187 height 33
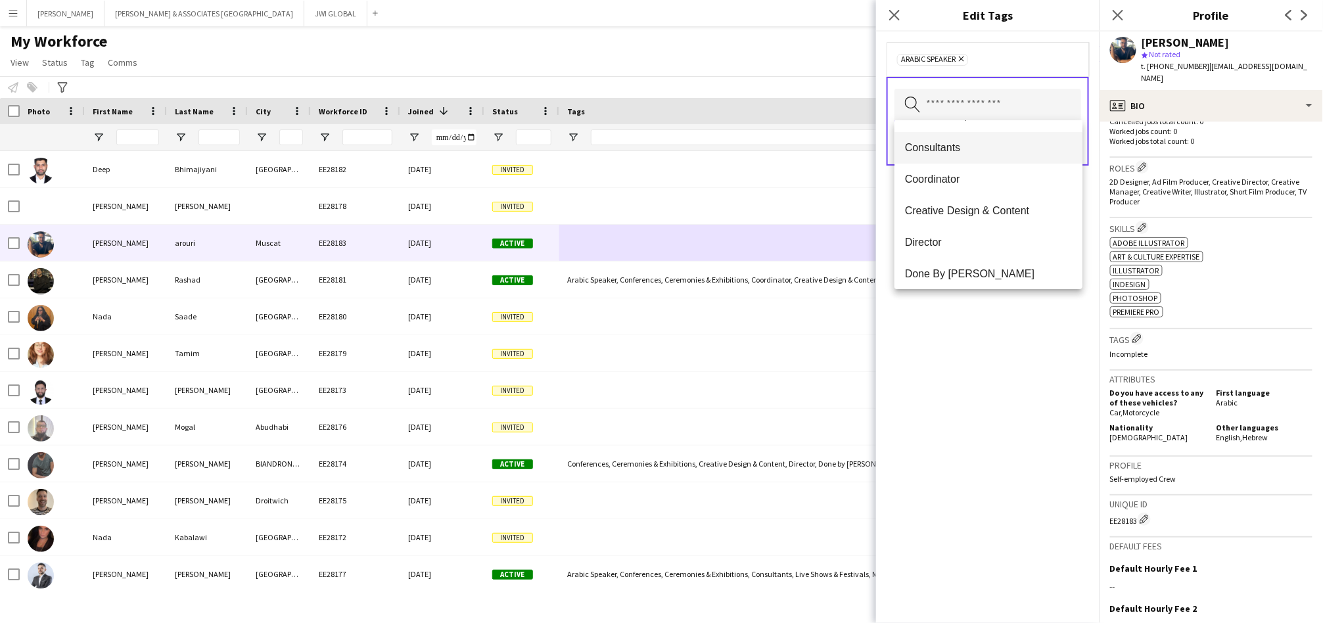
scroll to position [122, 0]
click at [1043, 173] on span "Creative Design & Content" at bounding box center [988, 178] width 167 height 12
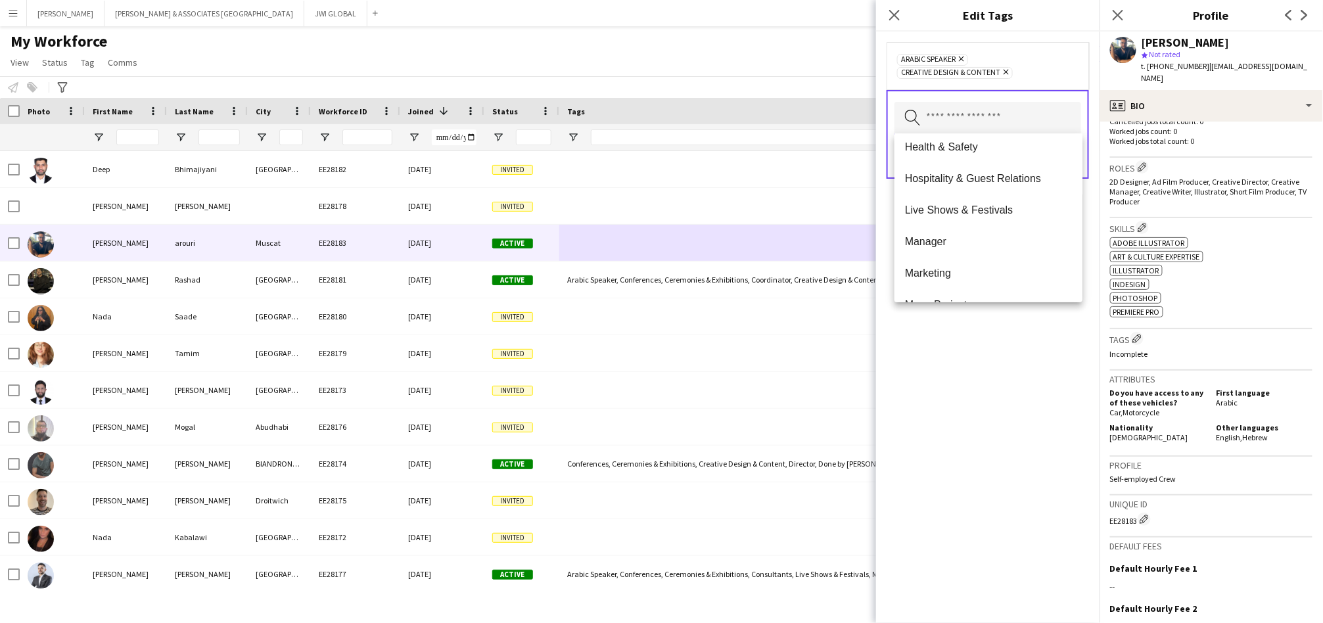
scroll to position [487, 0]
click at [1030, 237] on span "Film Production" at bounding box center [988, 236] width 167 height 12
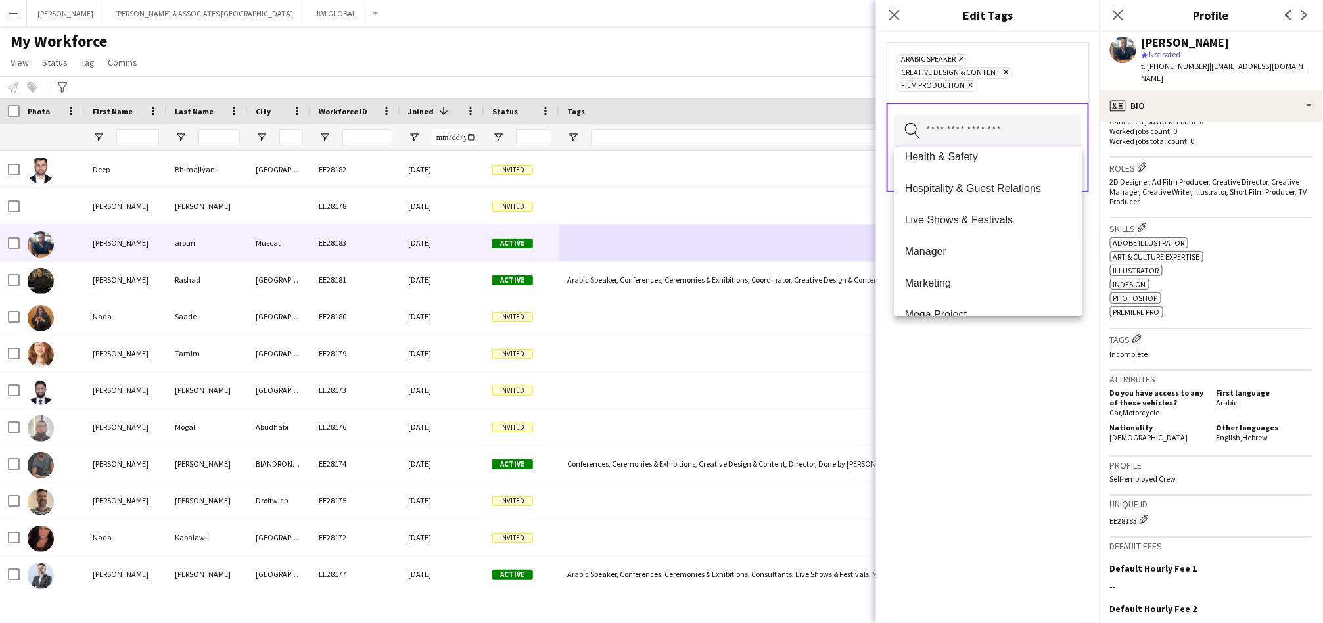
scroll to position [608, 0]
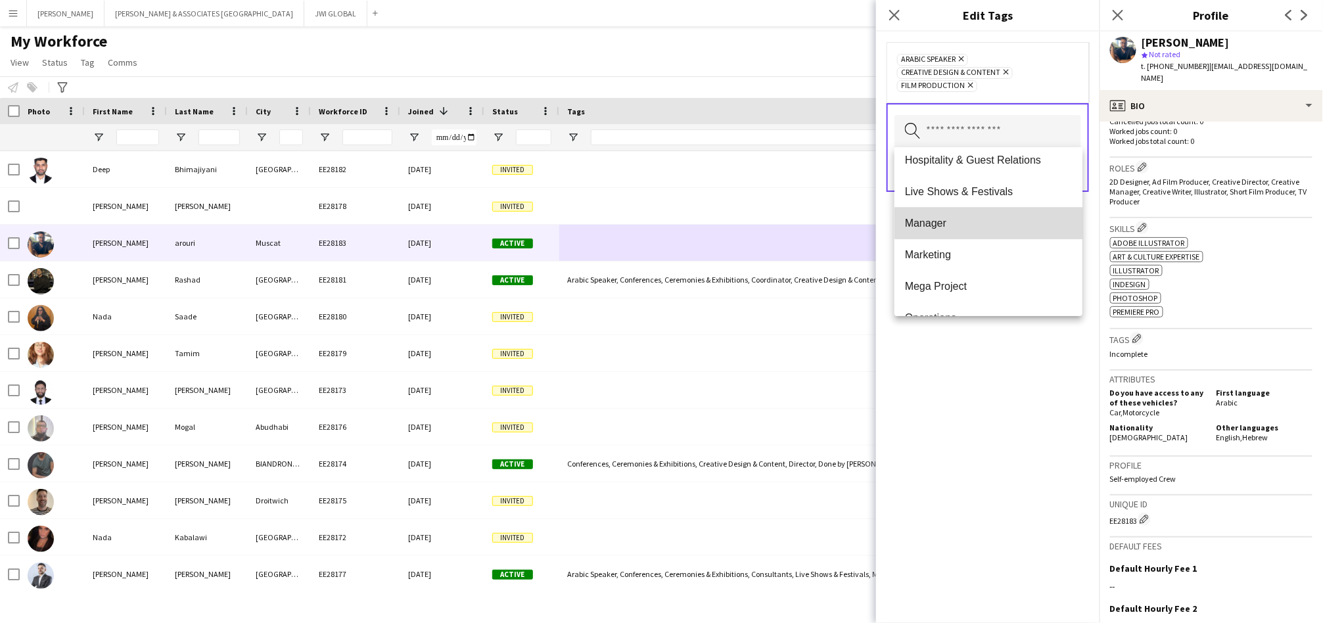
click at [1016, 219] on span "Manager" at bounding box center [988, 223] width 167 height 12
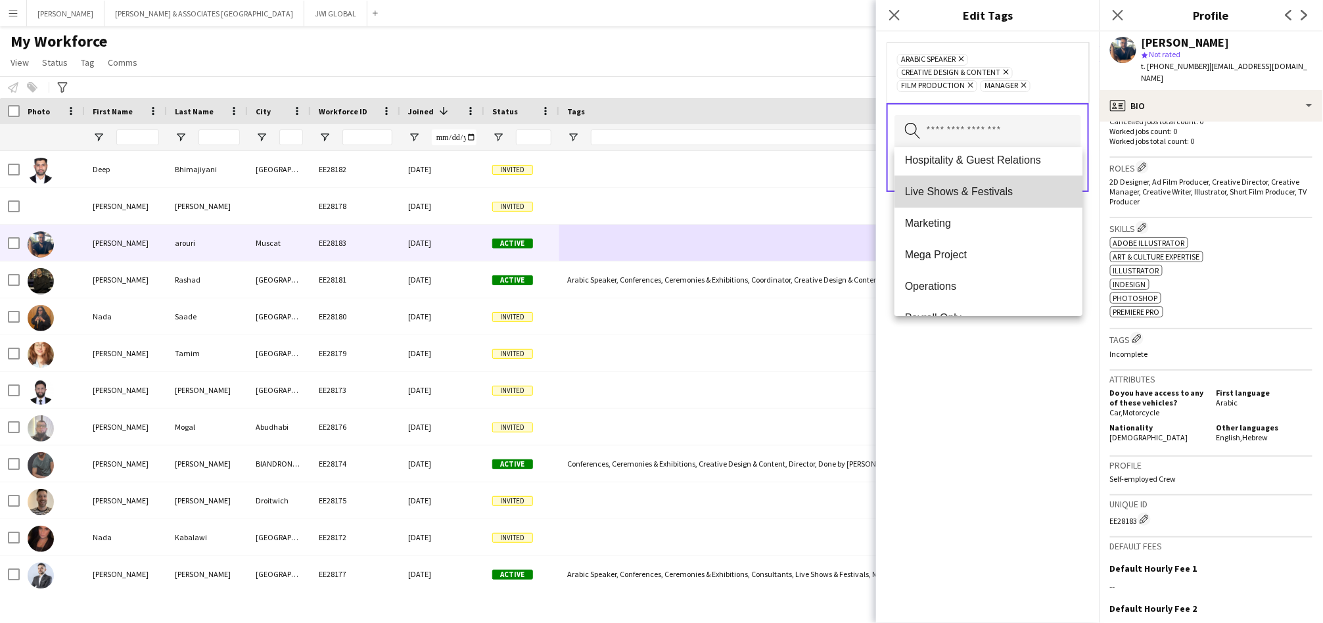
click at [1036, 187] on span "Live Shows & Festivals" at bounding box center [988, 191] width 167 height 12
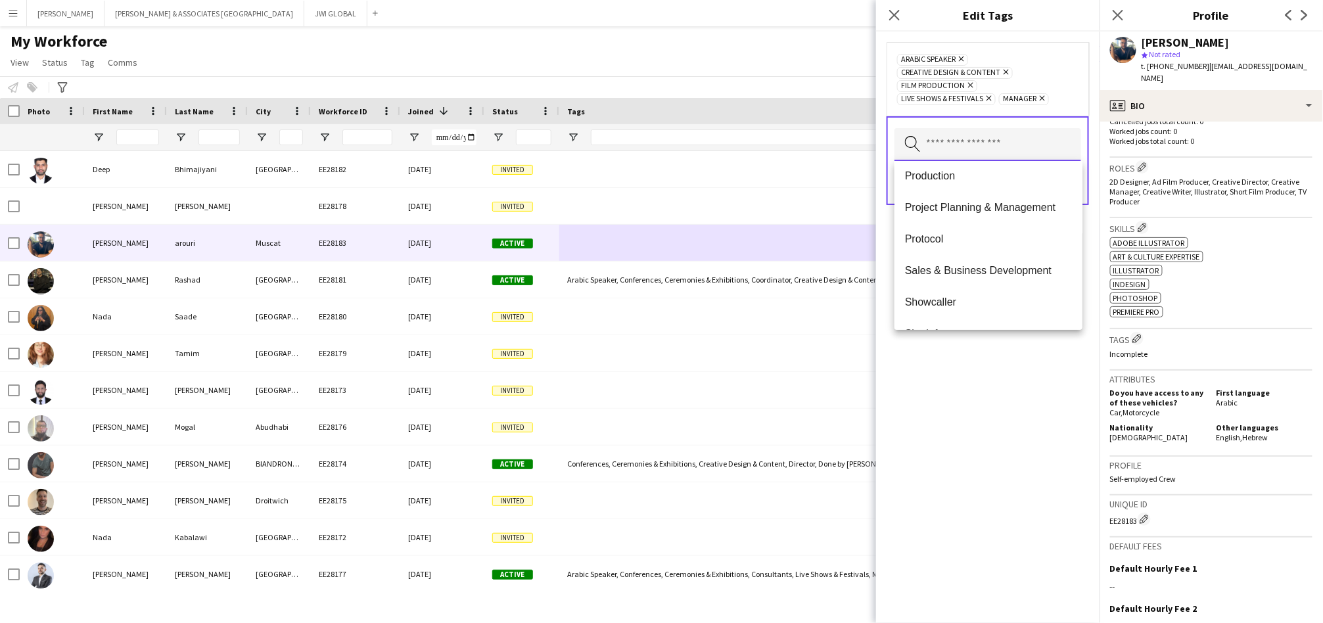
scroll to position [730, 0]
click at [1032, 247] on mat-option "Project Planning & Management" at bounding box center [988, 241] width 188 height 32
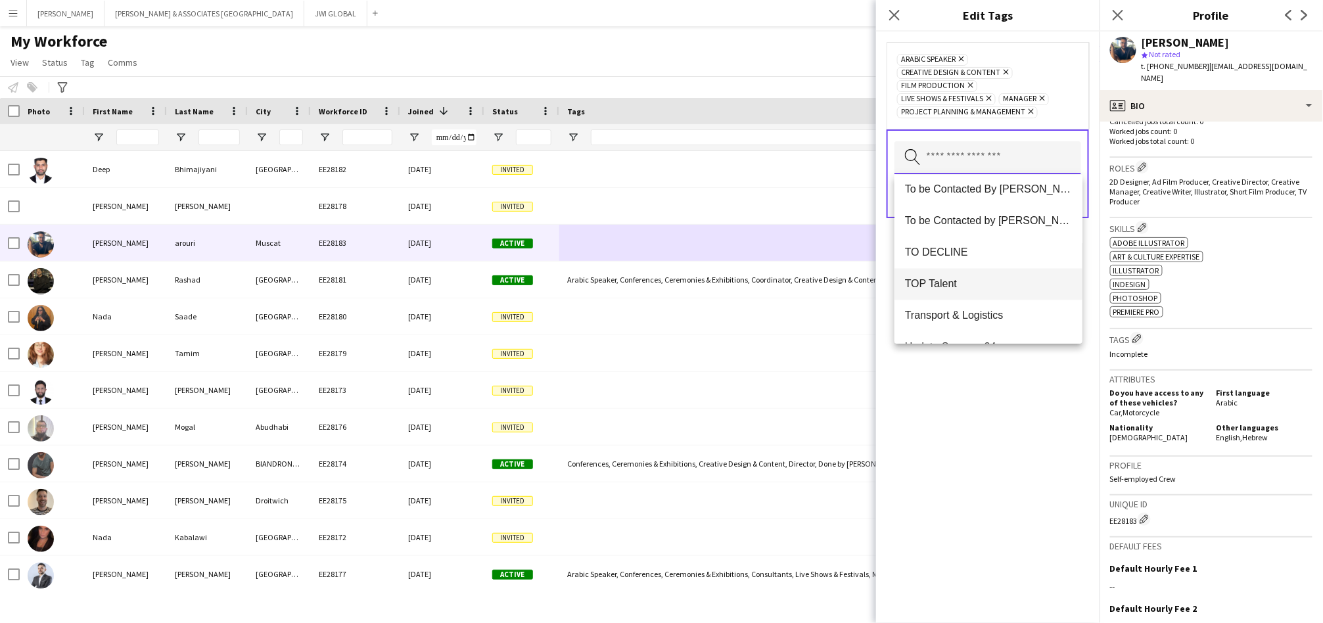
scroll to position [1293, 0]
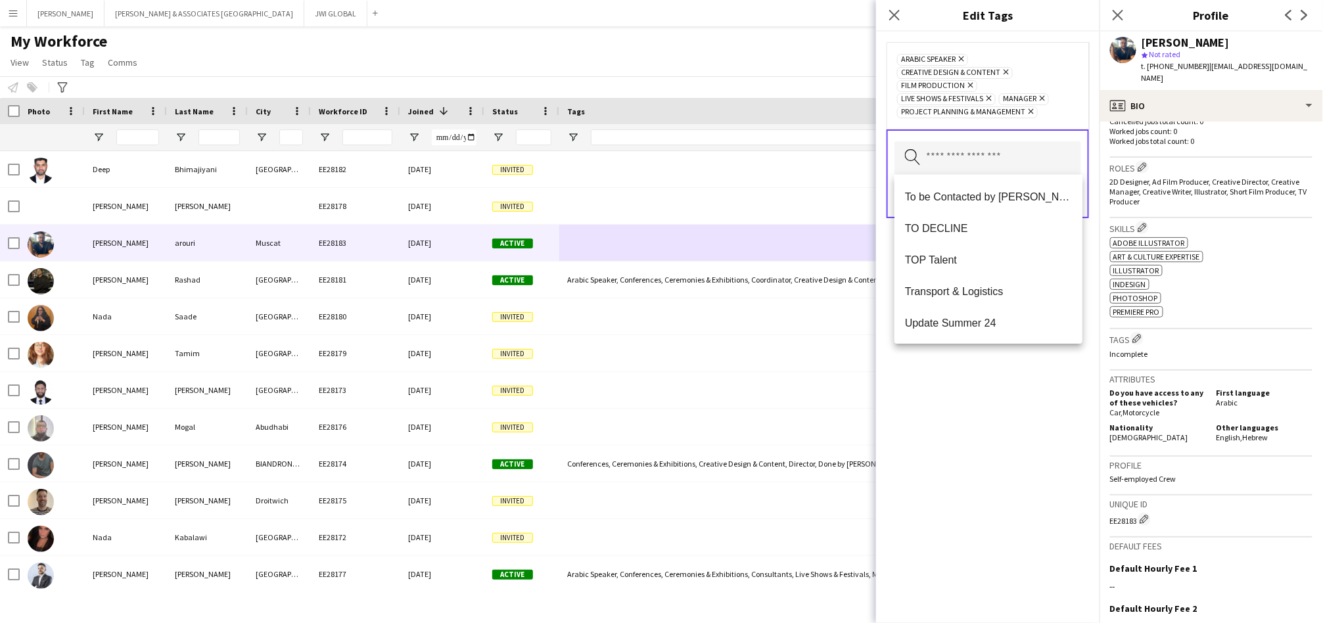
drag, startPoint x: 1025, startPoint y: 431, endPoint x: 1040, endPoint y: 382, distance: 51.5
click at [1025, 430] on div "Arabic Speaker Remove Creative Design & Content Remove Film Production Remove L…" at bounding box center [987, 327] width 223 height 591
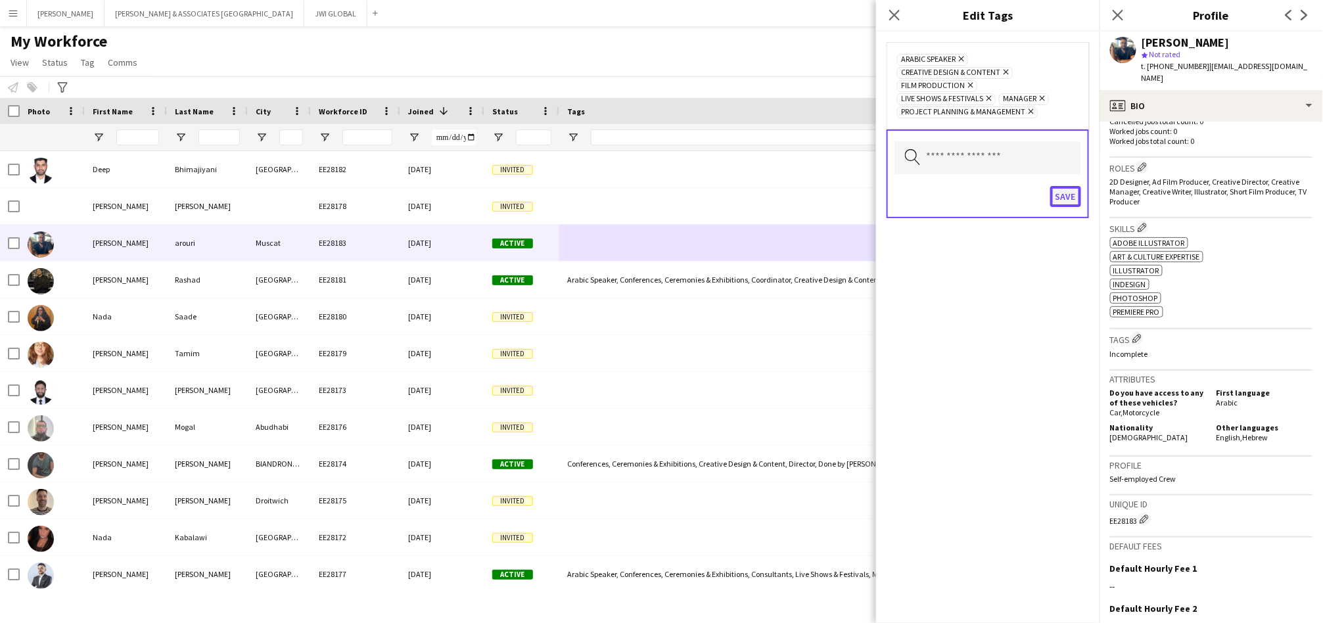
click at [1067, 200] on button "Save" at bounding box center [1065, 196] width 31 height 21
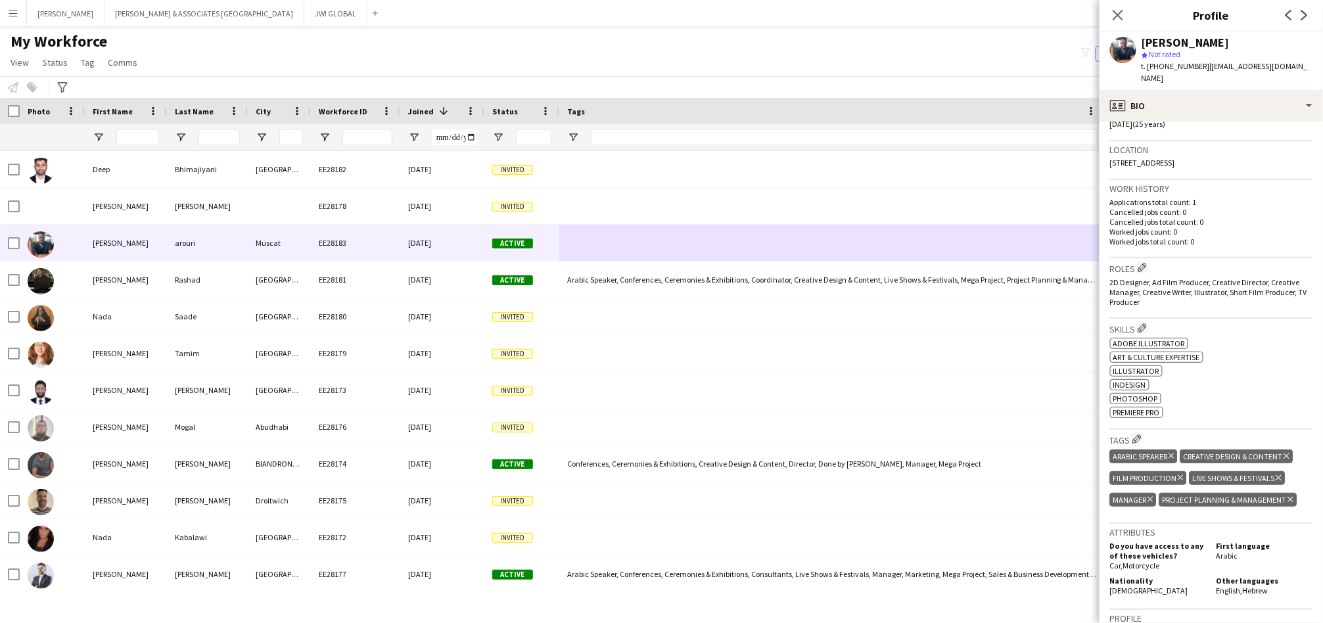
scroll to position [243, 0]
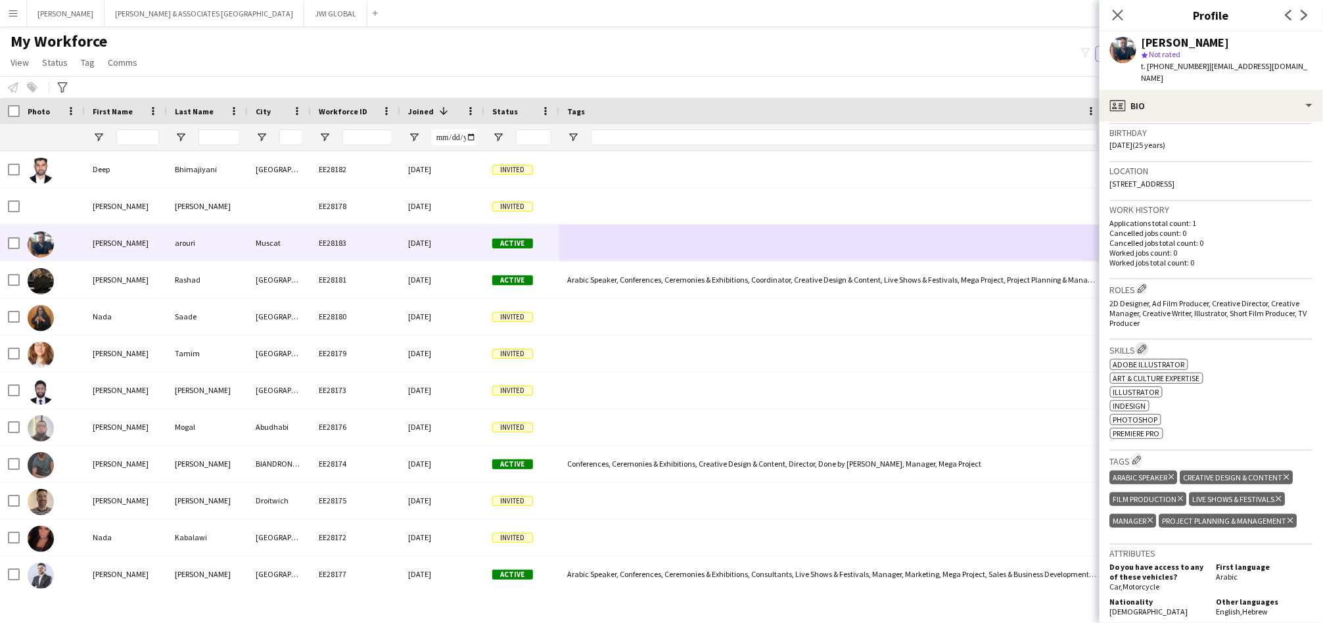
click at [1139, 344] on app-icon "Edit crew company skills" at bounding box center [1141, 348] width 9 height 9
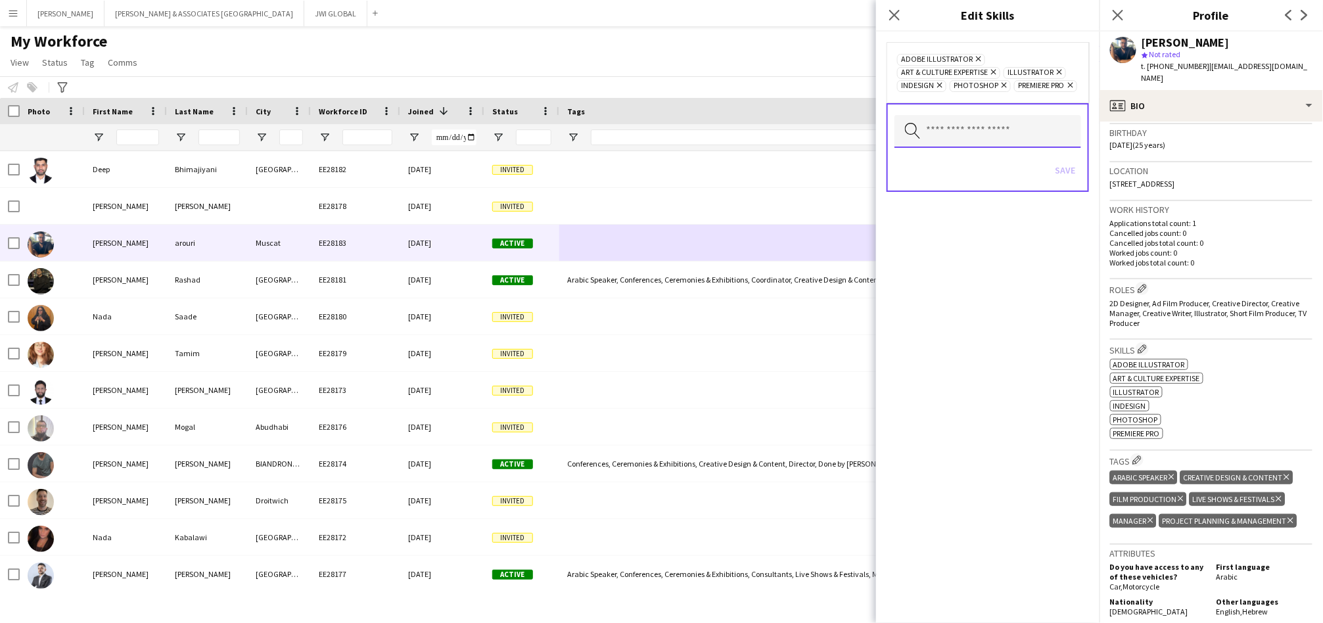
click at [1020, 133] on input "text" at bounding box center [987, 131] width 187 height 33
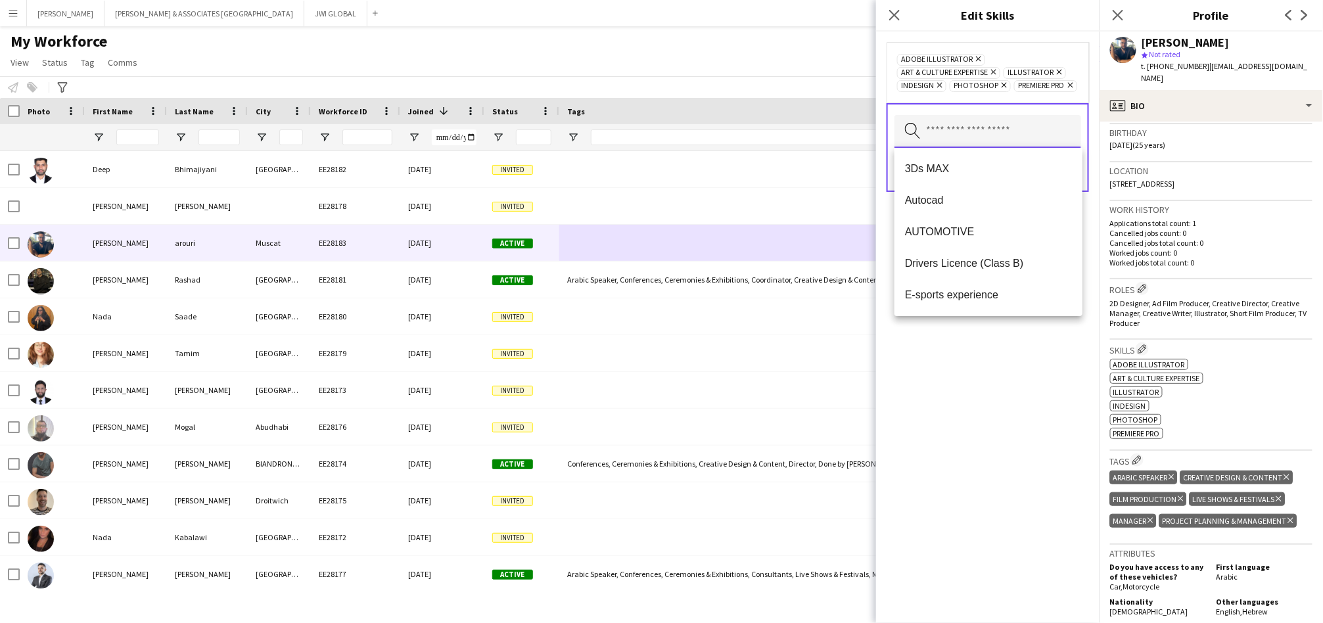
click at [1030, 136] on input "text" at bounding box center [987, 131] width 187 height 33
type input "*"
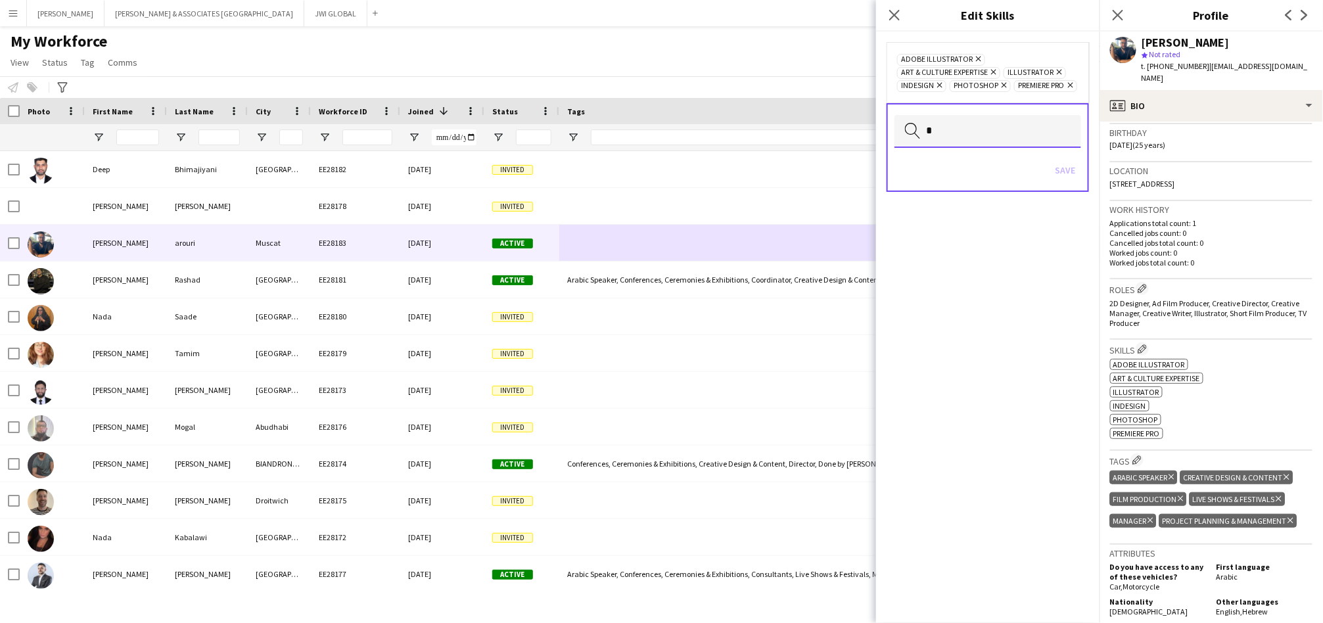
click at [1010, 138] on input "*" at bounding box center [987, 131] width 187 height 33
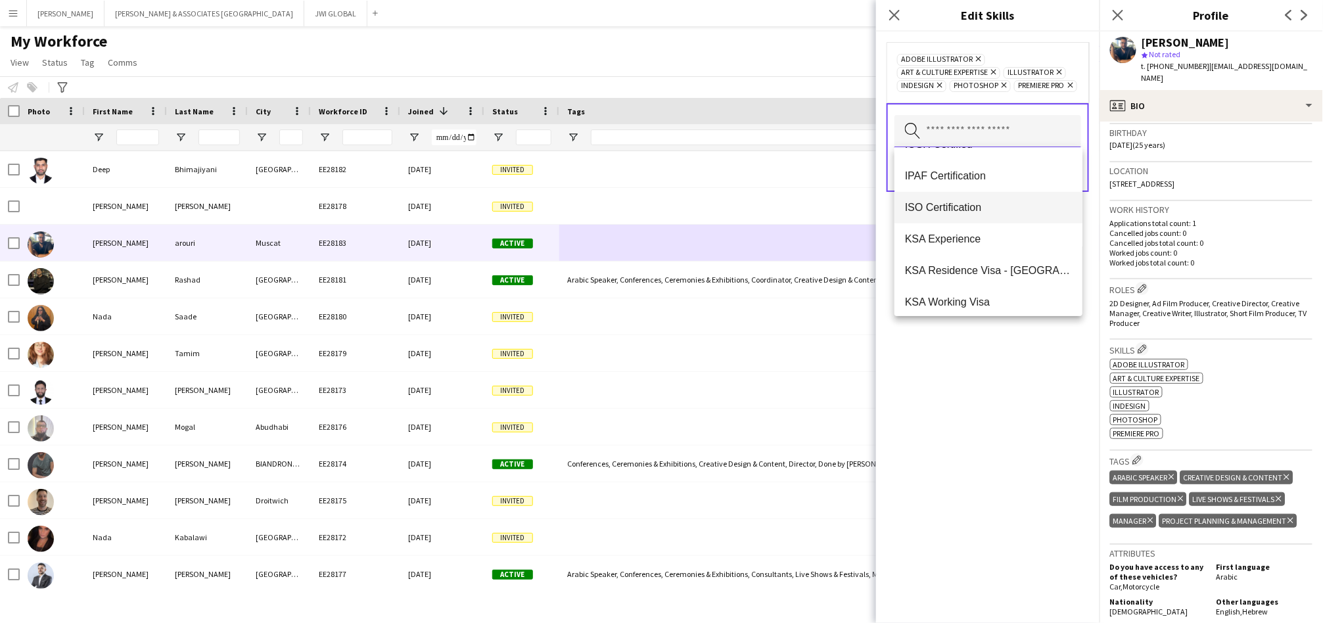
scroll to position [1135, 0]
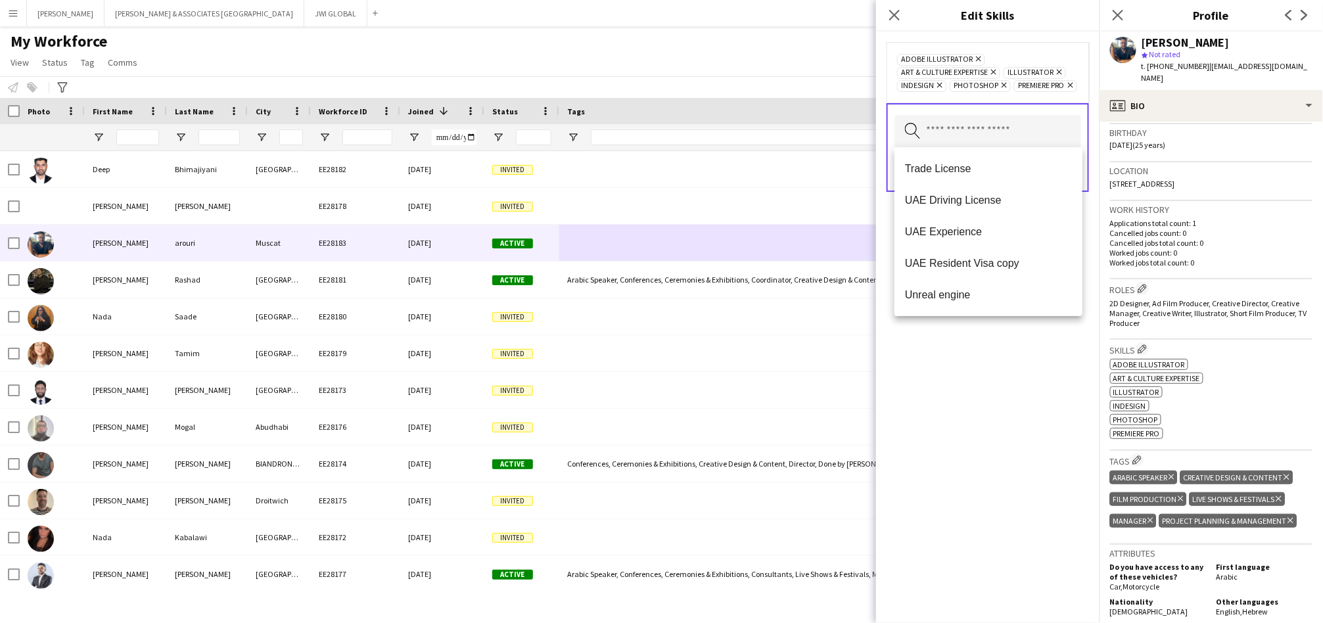
click at [996, 392] on div "Adobe Illustrator Remove Art & Culture Expertise Remove Illustrator Remove Inde…" at bounding box center [987, 327] width 223 height 591
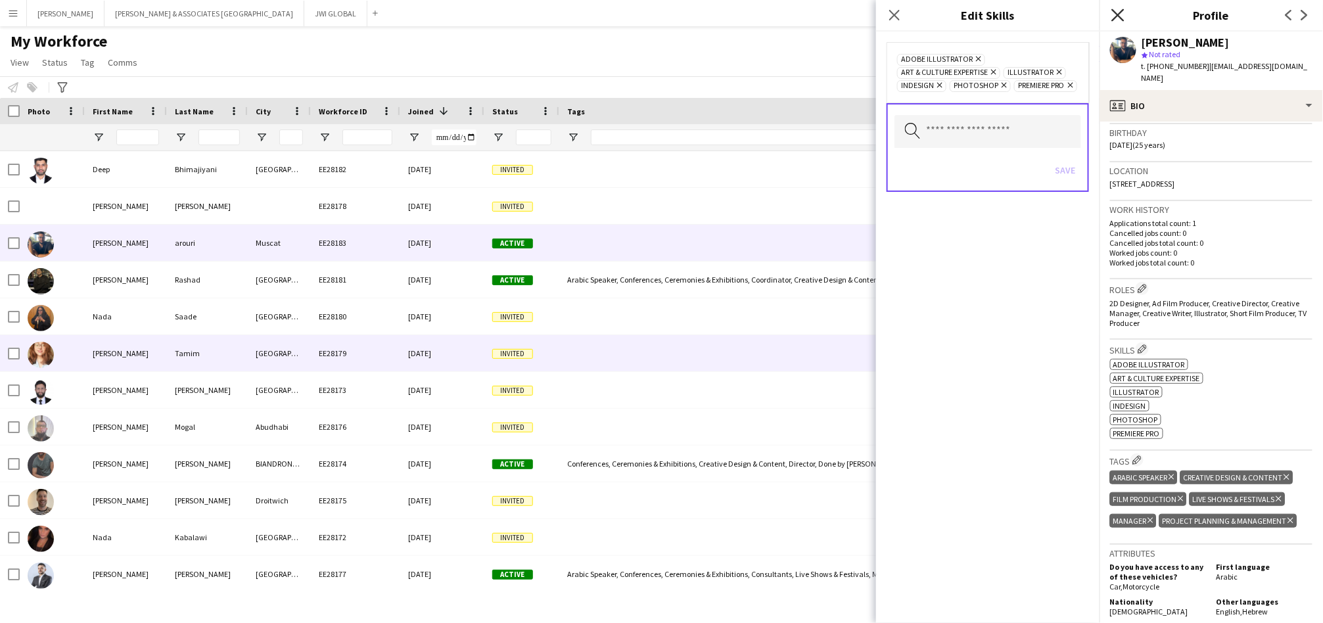
drag, startPoint x: 783, startPoint y: 336, endPoint x: 1120, endPoint y: 10, distance: 469.8
click at [781, 336] on div at bounding box center [832, 353] width 546 height 36
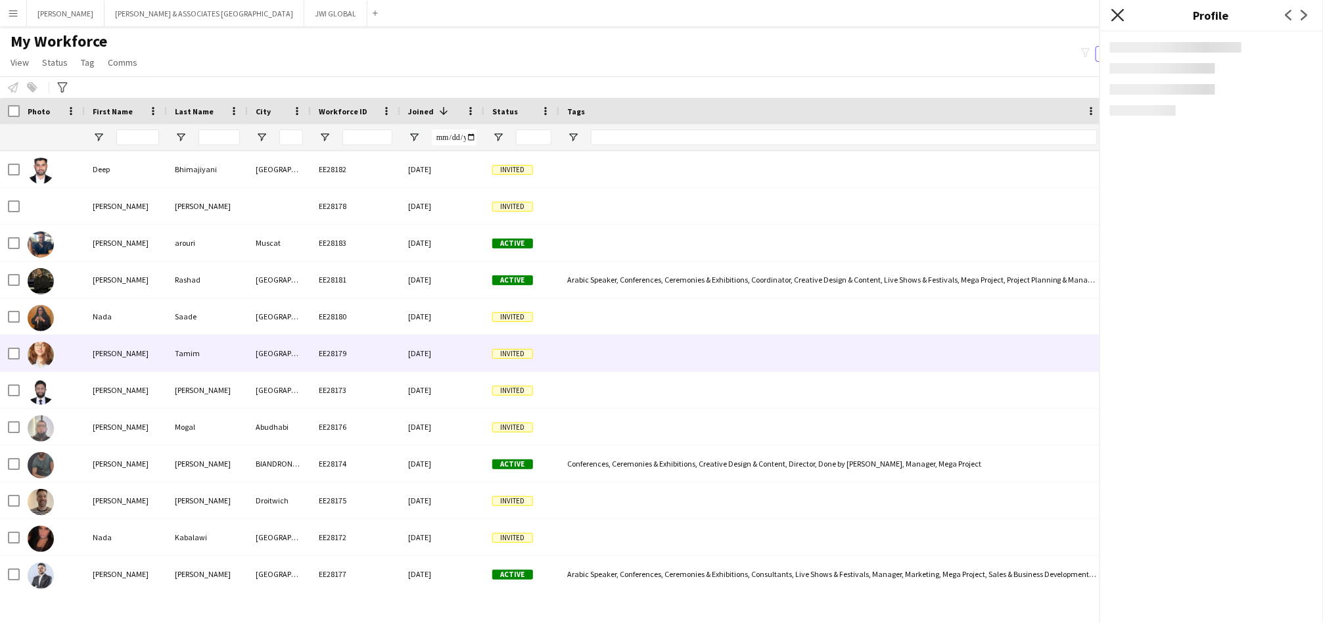
click at [1120, 10] on icon "Close pop-in" at bounding box center [1117, 15] width 12 height 12
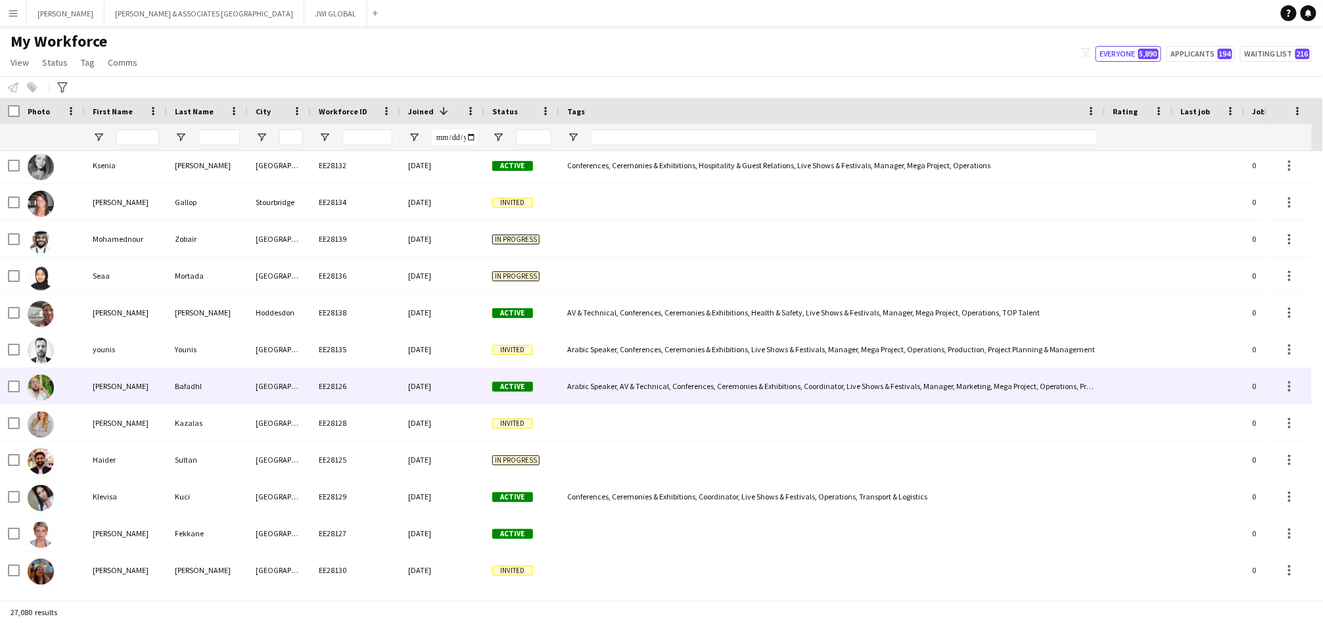
scroll to position [1703, 0]
